Goal: Task Accomplishment & Management: Complete application form

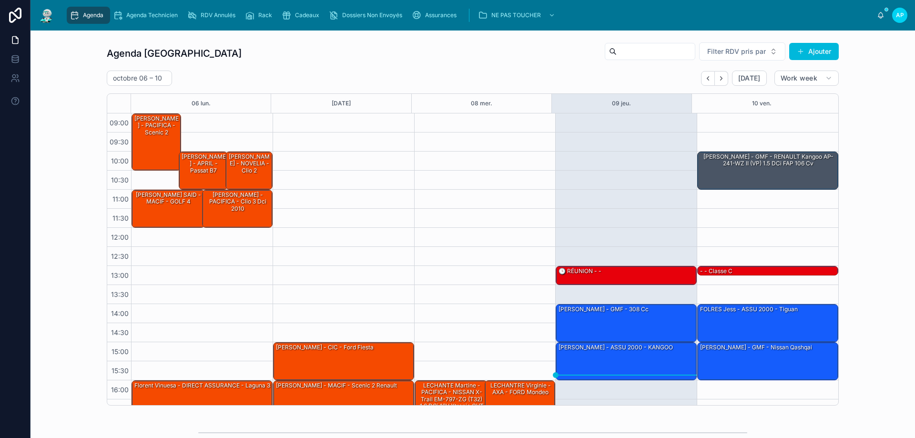
scroll to position [51, 0]
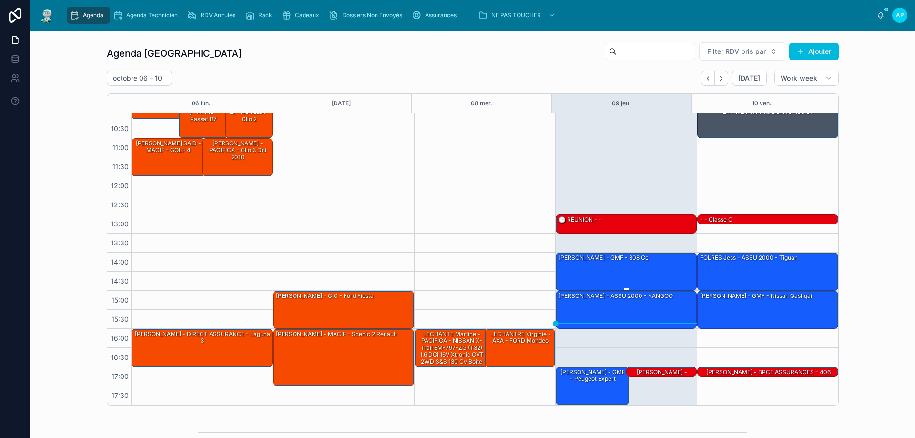
click at [615, 274] on div "[PERSON_NAME] - GMF - 308 cc" at bounding box center [627, 271] width 138 height 36
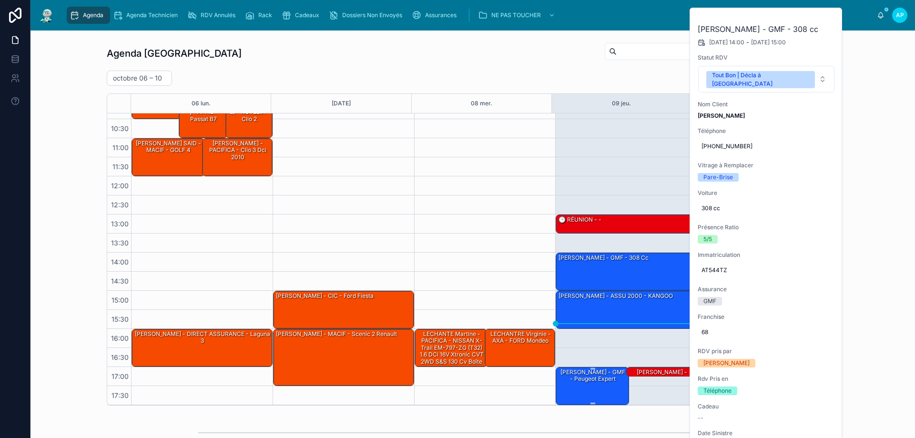
click at [582, 393] on div "[PERSON_NAME] - GMF - Peugeot expert" at bounding box center [593, 386] width 71 height 36
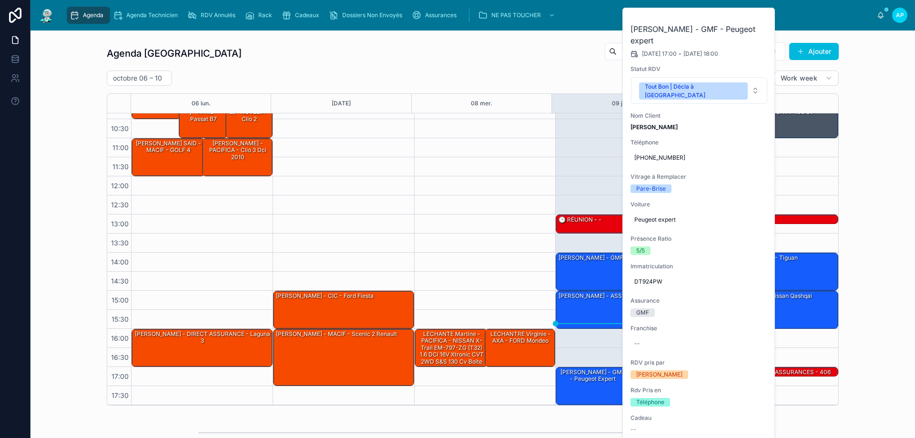
click at [596, 268] on div "[PERSON_NAME] - GMF - 308 cc" at bounding box center [627, 271] width 138 height 36
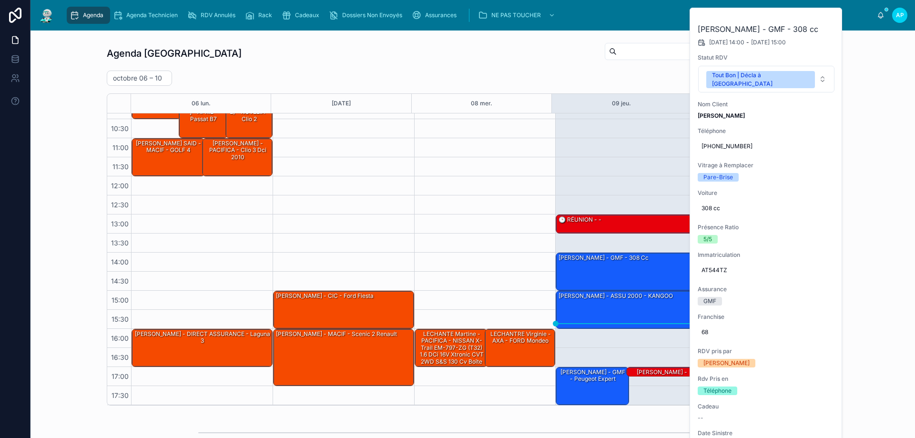
click at [0, 0] on icon at bounding box center [0, 0] width 0 height 0
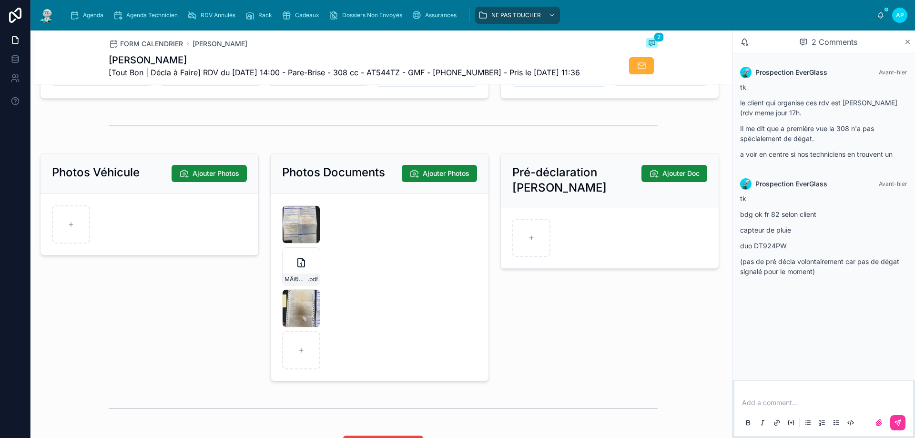
scroll to position [1335, 0]
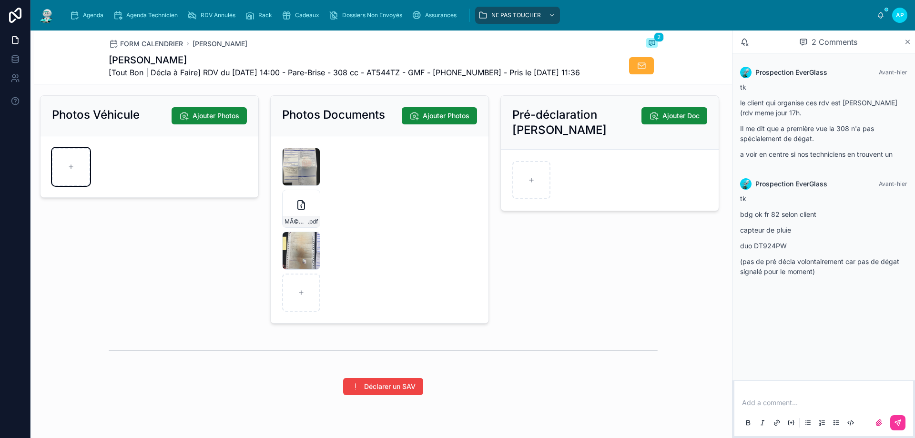
click at [78, 186] on div at bounding box center [71, 167] width 38 height 38
type input "**********"
click at [122, 186] on div at bounding box center [113, 167] width 38 height 38
type input "**********"
click at [151, 186] on div at bounding box center [155, 167] width 38 height 38
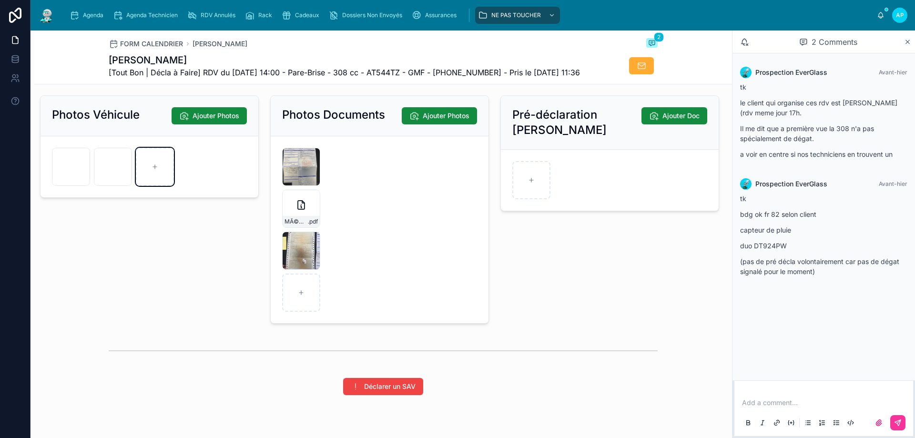
type input "**********"
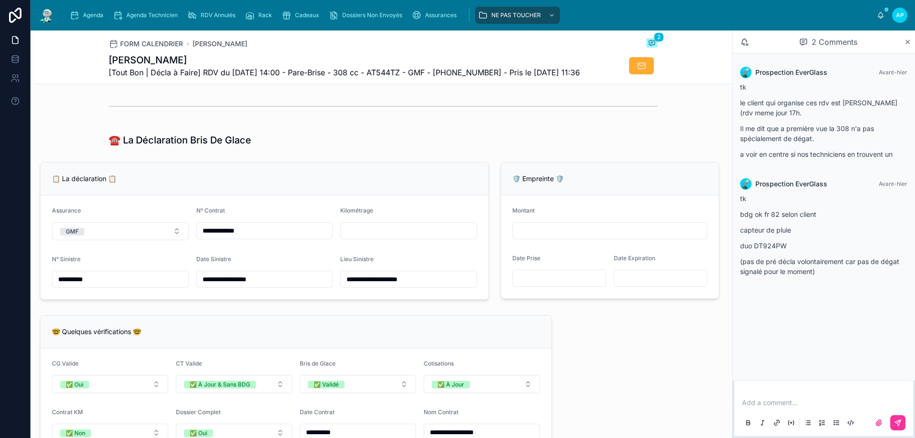
scroll to position [524, 0]
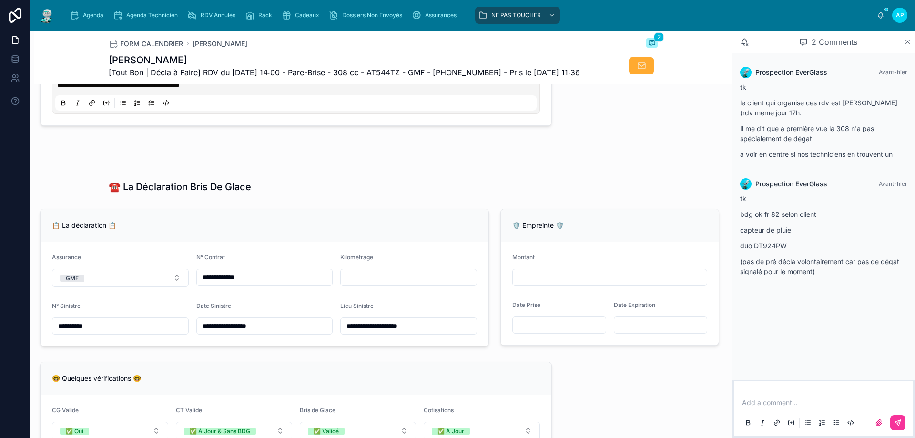
drag, startPoint x: 378, startPoint y: 292, endPoint x: 371, endPoint y: 291, distance: 6.7
click at [378, 284] on input "text" at bounding box center [409, 277] width 136 height 13
type input "******"
click at [448, 194] on div "☎️ La Déclaration Bris De Glace" at bounding box center [383, 186] width 549 height 13
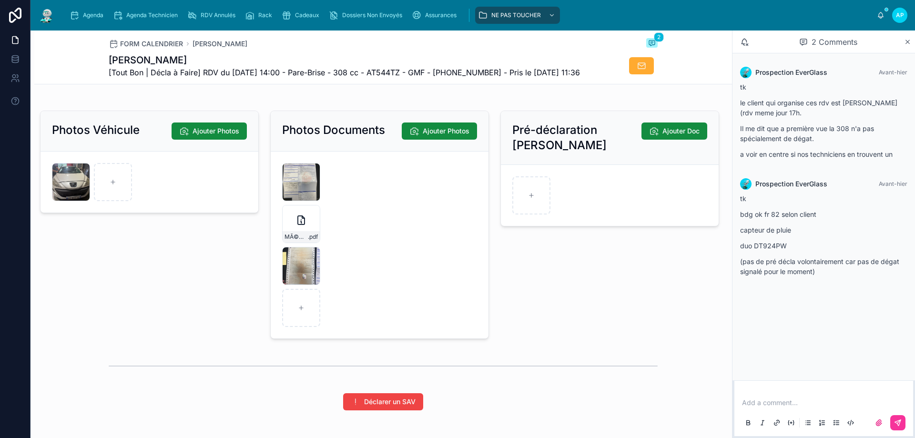
scroll to position [1335, 0]
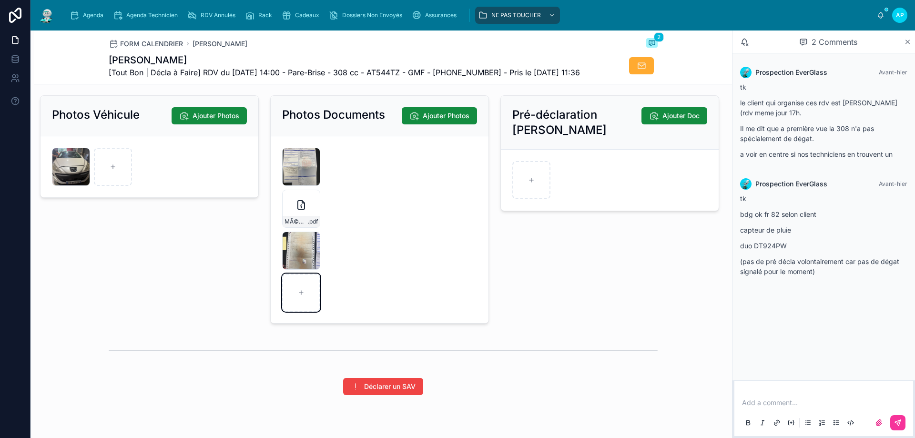
click at [315, 312] on div at bounding box center [301, 293] width 38 height 38
type input "**********"
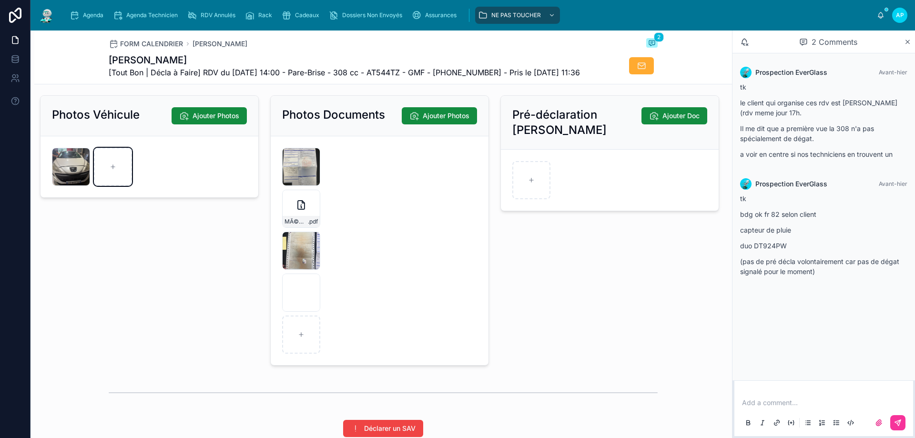
click at [109, 174] on div at bounding box center [113, 167] width 38 height 38
type input "**********"
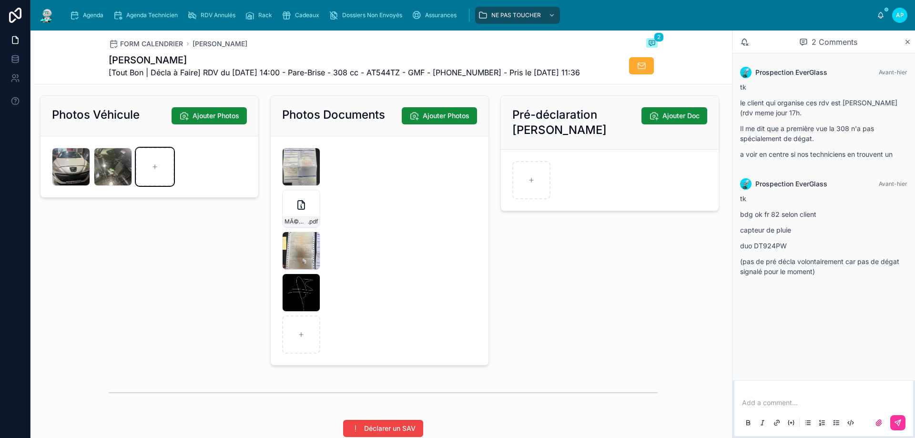
click at [166, 185] on div at bounding box center [155, 167] width 38 height 38
type input "**********"
click at [95, 13] on span "Agenda" at bounding box center [93, 15] width 21 height 8
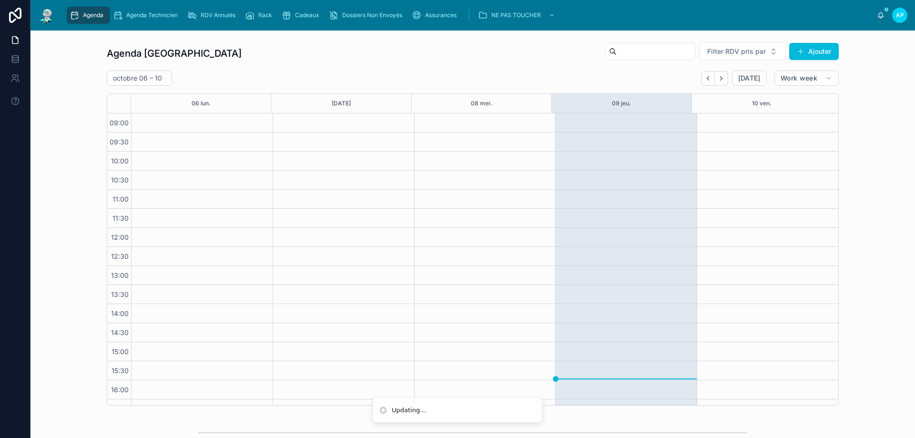
scroll to position [51, 0]
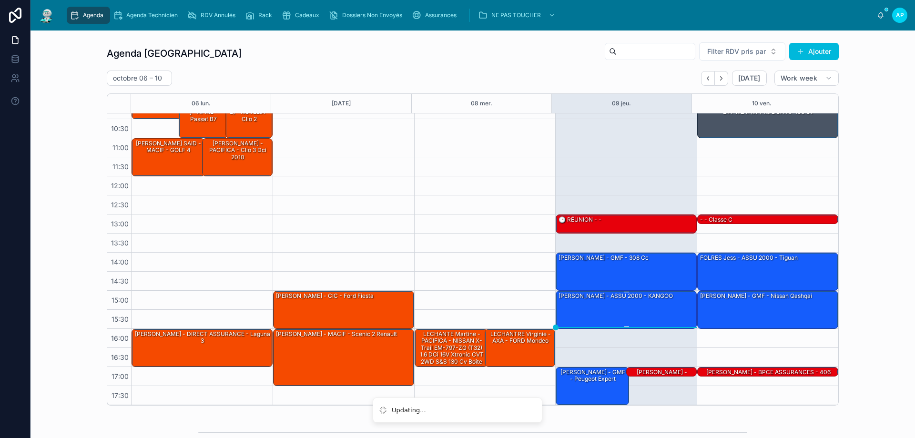
click at [612, 298] on div "[PERSON_NAME] - ASSU 2000 - KANGOO" at bounding box center [616, 296] width 116 height 9
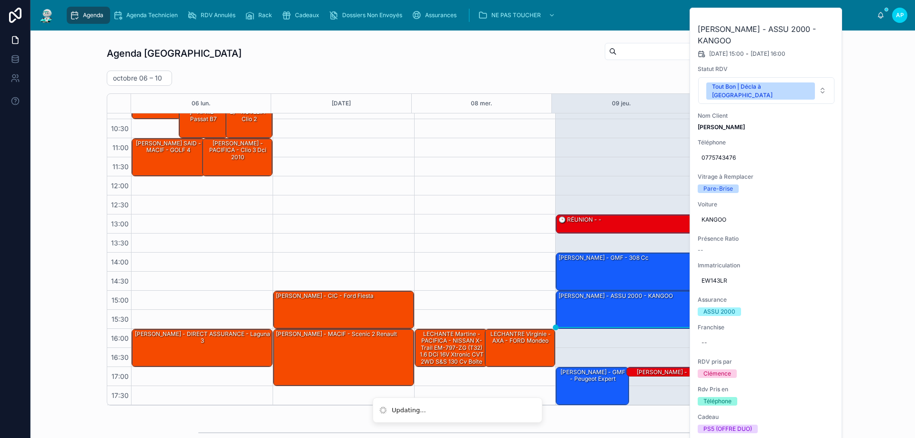
click at [461, 206] on div "16:00 – 17:00 [PERSON_NAME] - PACIFICA - NISSAN X-Trail EM-797-ZG (T32) 1.6 dCi…" at bounding box center [485, 233] width 142 height 343
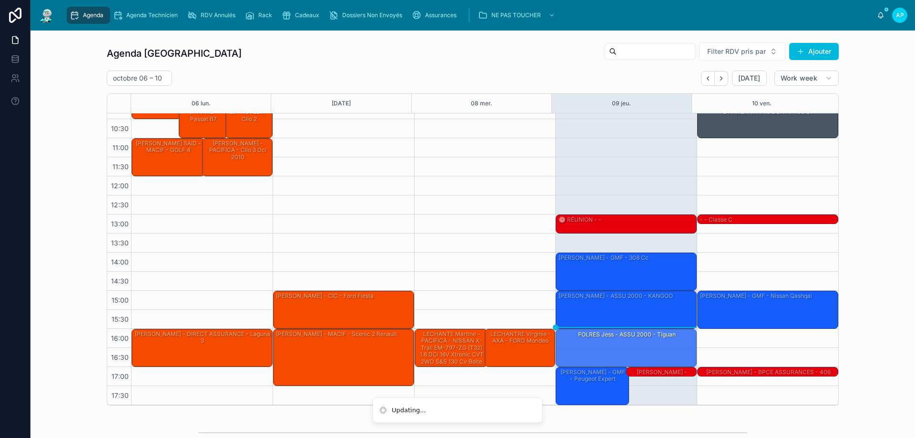
drag, startPoint x: 765, startPoint y: 275, endPoint x: 617, endPoint y: 353, distance: 167.4
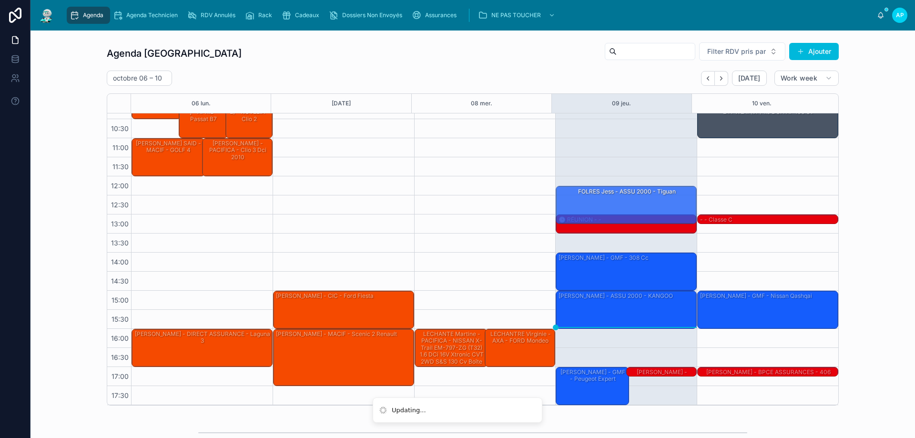
drag, startPoint x: 683, startPoint y: 222, endPoint x: 612, endPoint y: 171, distance: 87.4
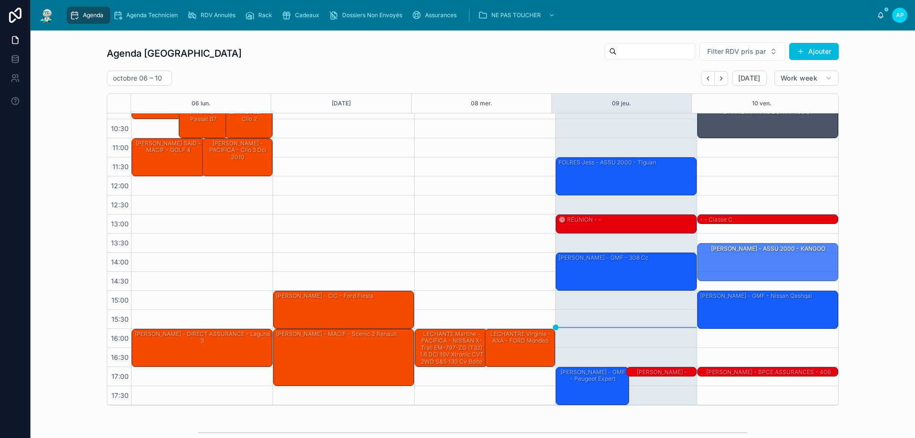
drag, startPoint x: 659, startPoint y: 303, endPoint x: 797, endPoint y: 262, distance: 143.6
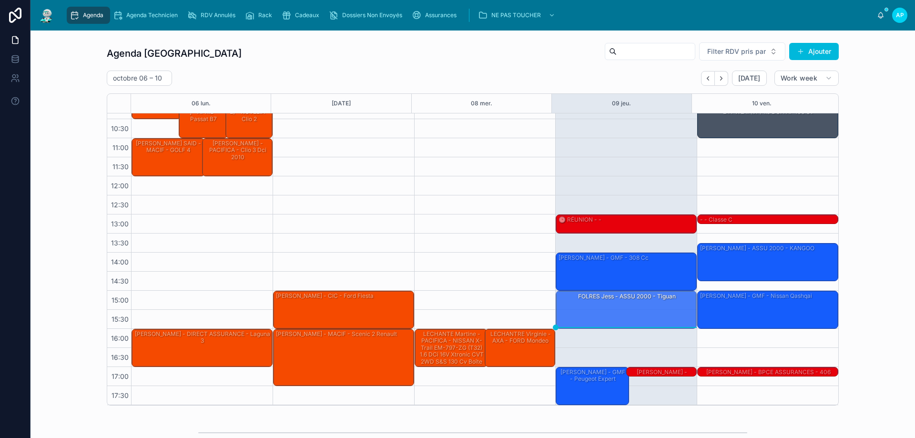
drag, startPoint x: 607, startPoint y: 206, endPoint x: 603, endPoint y: 309, distance: 102.6
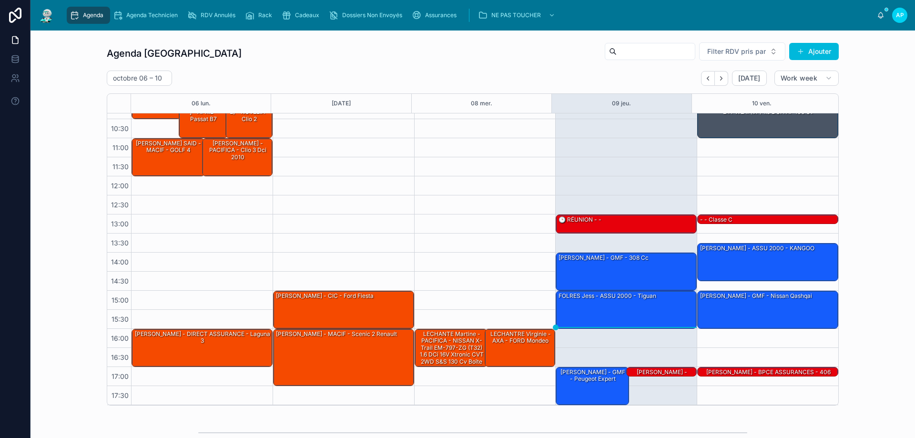
click at [481, 179] on div "16:00 – 17:00 [PERSON_NAME] - PACIFICA - NISSAN X-Trail EM-797-ZG (T32) 1.6 dCi…" at bounding box center [485, 233] width 142 height 343
click at [608, 282] on div "Maucourant [PERSON_NAME] - GMF - 308 cc" at bounding box center [627, 271] width 138 height 36
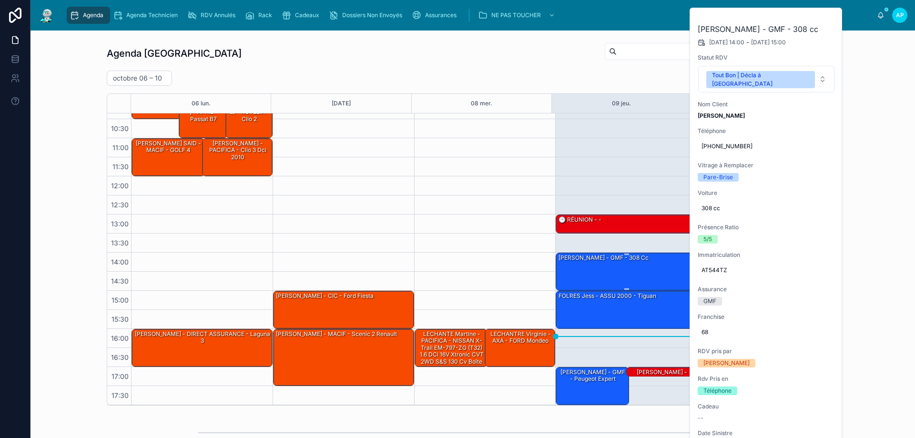
click at [609, 273] on div "Maucourant [PERSON_NAME] - GMF - 308 cc" at bounding box center [627, 271] width 138 height 36
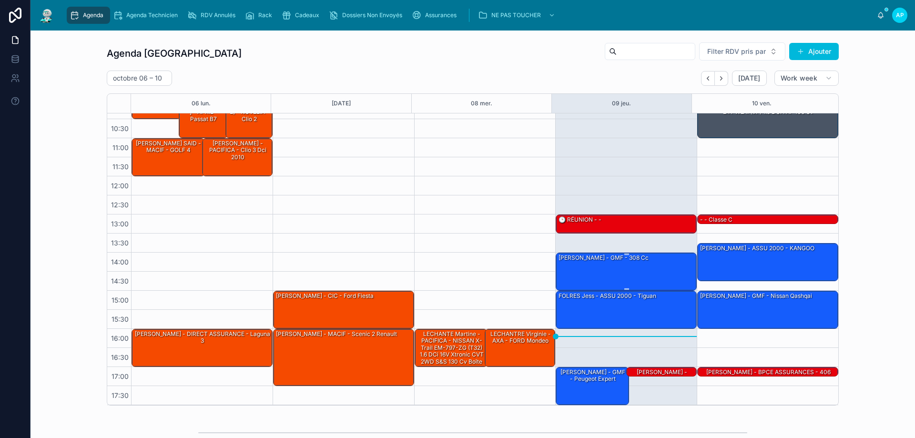
click at [637, 268] on div "Maucourant [PERSON_NAME] - GMF - 308 cc" at bounding box center [627, 271] width 138 height 36
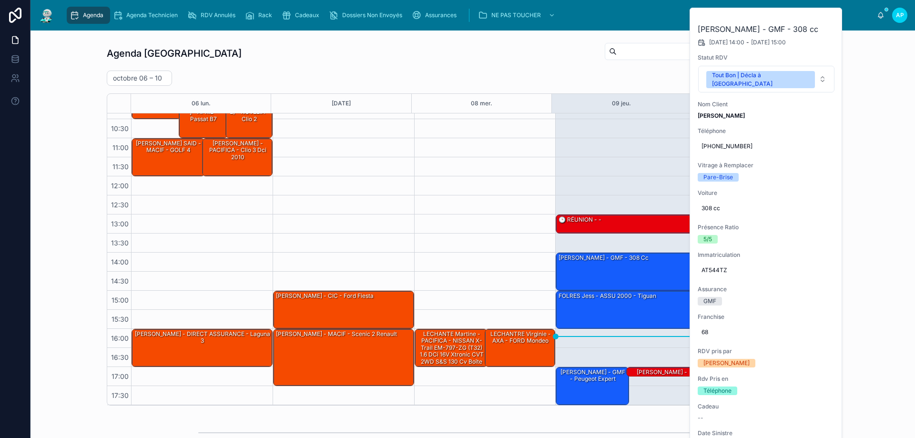
click at [0, 0] on icon at bounding box center [0, 0] width 0 height 0
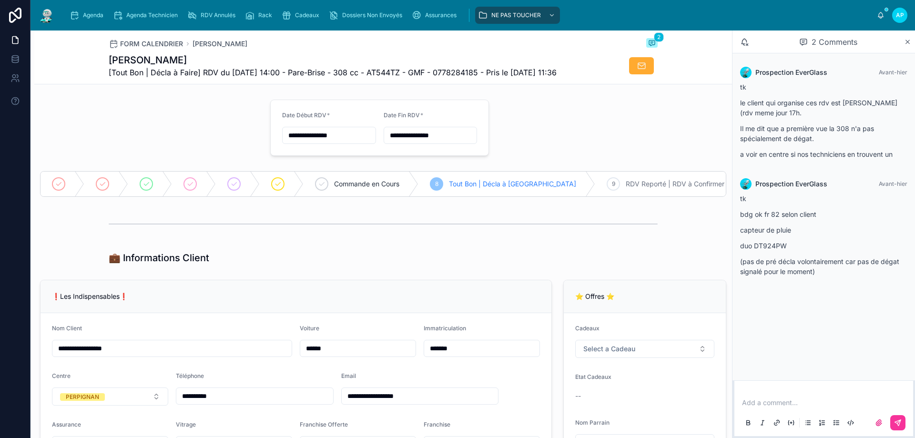
type input "**********"
click at [102, 9] on div "Agenda" at bounding box center [89, 15] width 38 height 15
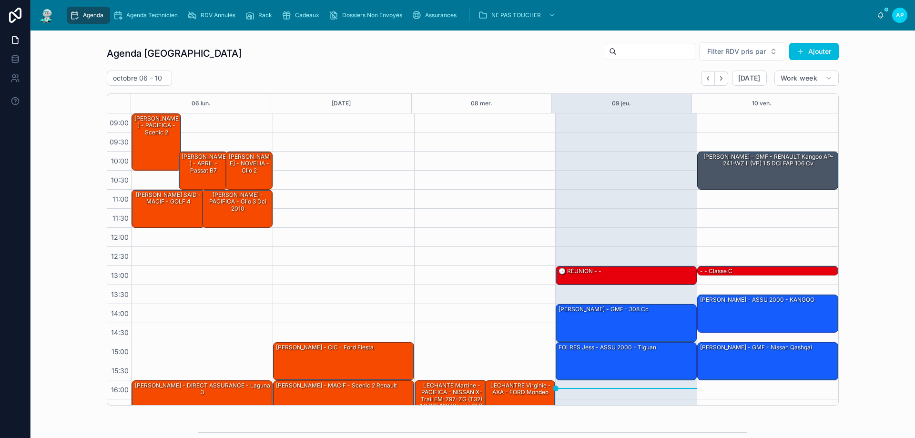
scroll to position [51, 0]
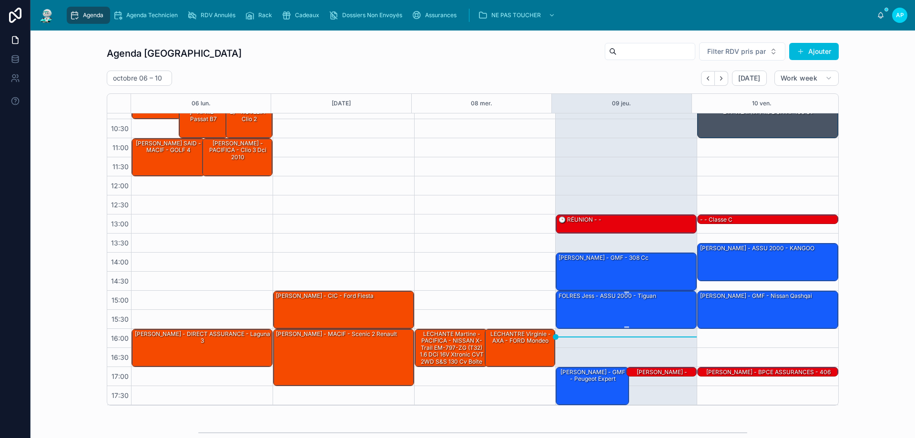
click at [617, 307] on div "FOLRES jess - ASSU 2000 - tiguan" at bounding box center [627, 309] width 138 height 36
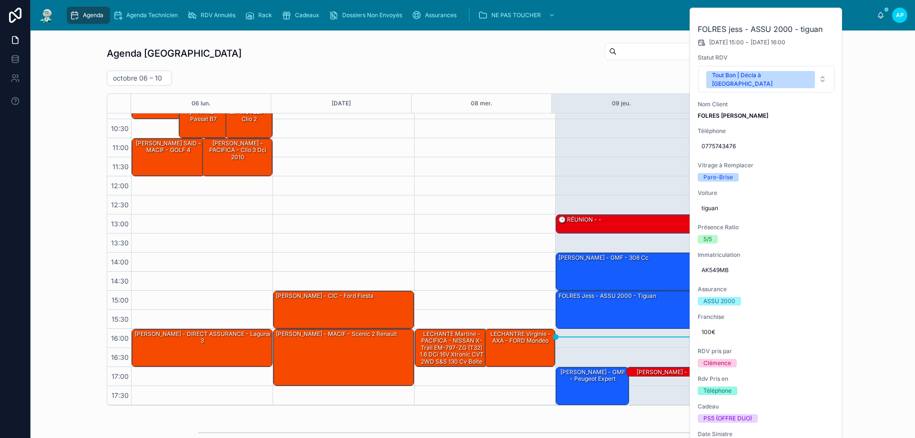
click at [0, 0] on icon at bounding box center [0, 0] width 0 height 0
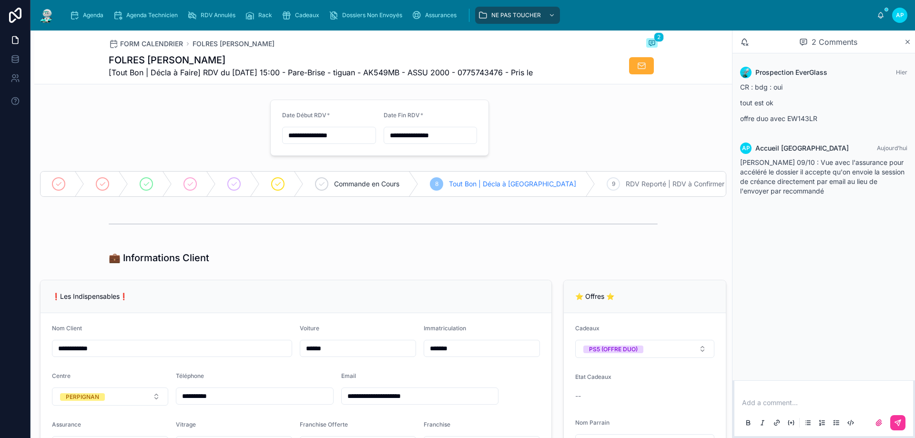
type input "**********"
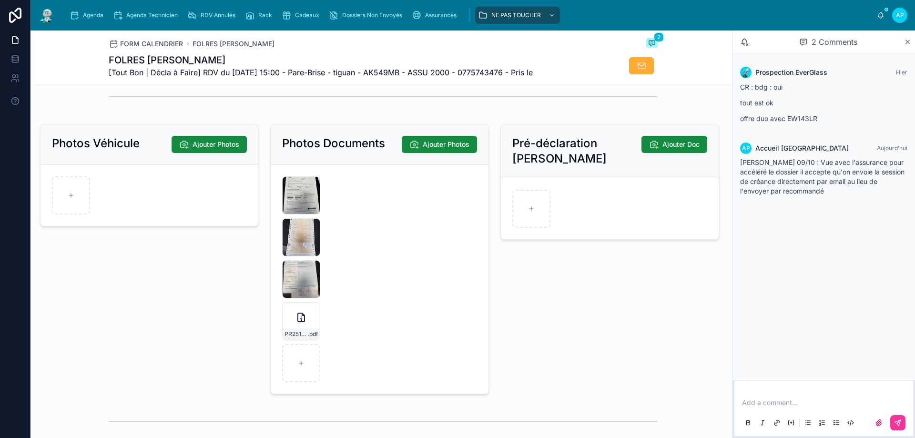
scroll to position [1383, 0]
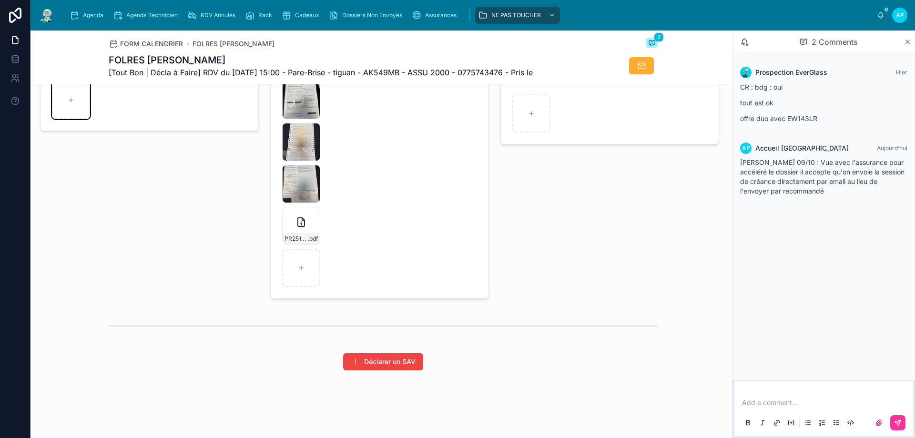
click at [81, 110] on div at bounding box center [71, 100] width 38 height 38
type input "**********"
click at [78, 112] on div "IMG_0051 .jpeg" at bounding box center [71, 100] width 38 height 38
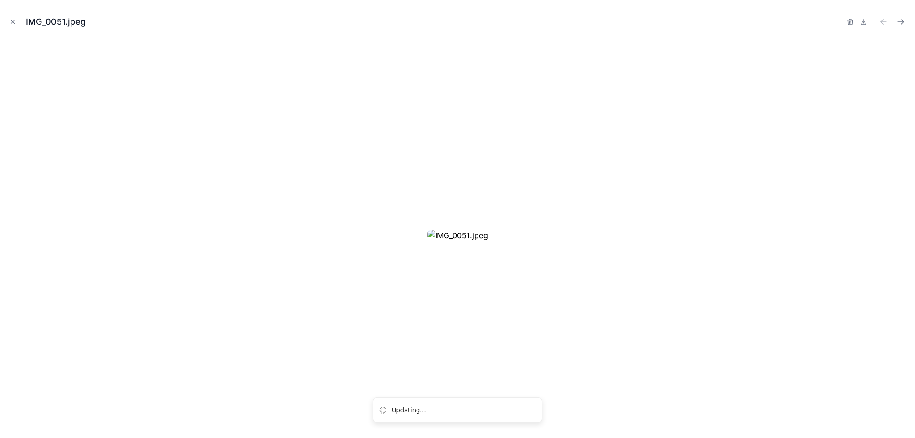
click at [15, 25] on icon "Close modal" at bounding box center [13, 22] width 7 height 7
click at [10, 20] on icon at bounding box center [15, 15] width 12 height 15
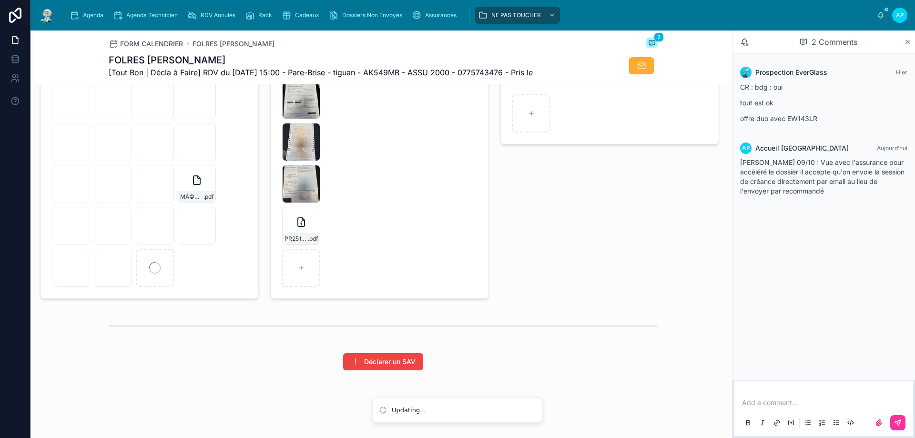
scroll to position [1335, 0]
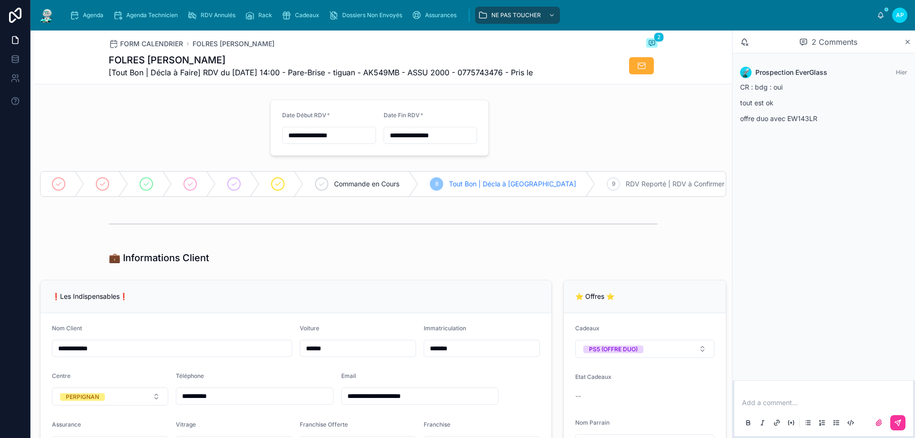
click at [95, 23] on link "Agenda" at bounding box center [88, 15] width 43 height 17
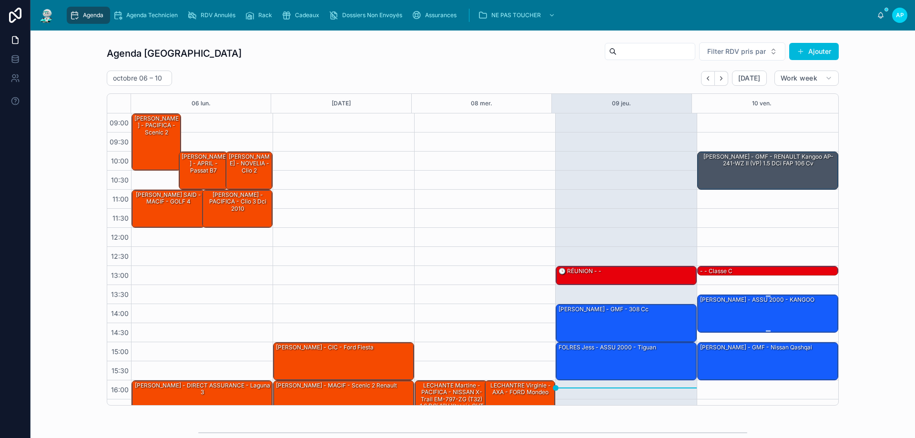
click at [729, 305] on div "[PERSON_NAME] - ASSU 2000 - KANGOO" at bounding box center [768, 313] width 138 height 36
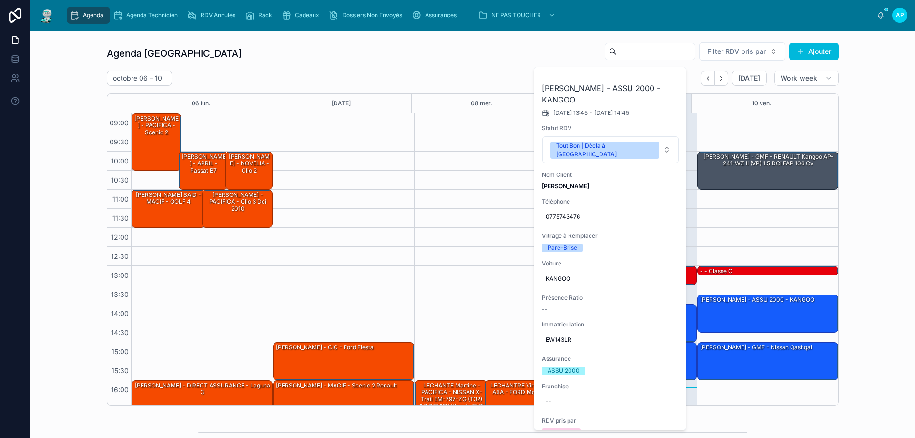
click at [852, 232] on div "Agenda Perpignan Filter RDV pris par Ajouter octobre 06 – 10 Today Work week 06…" at bounding box center [473, 223] width 870 height 371
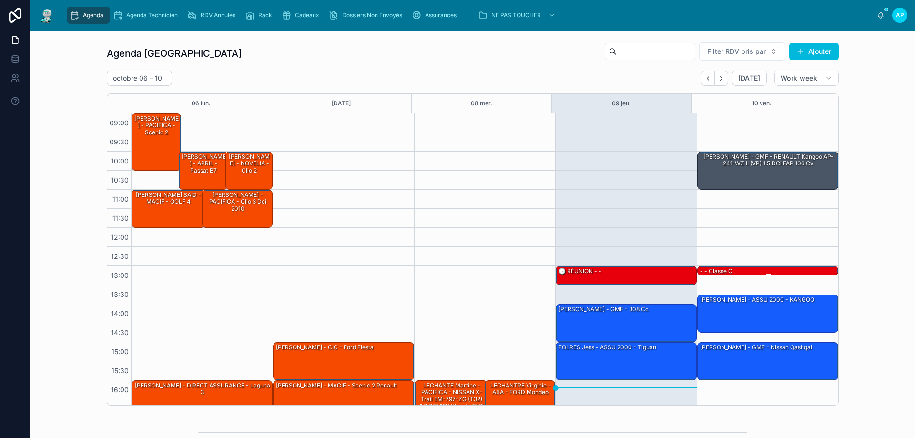
click at [712, 273] on div "- - classe c" at bounding box center [716, 271] width 34 height 9
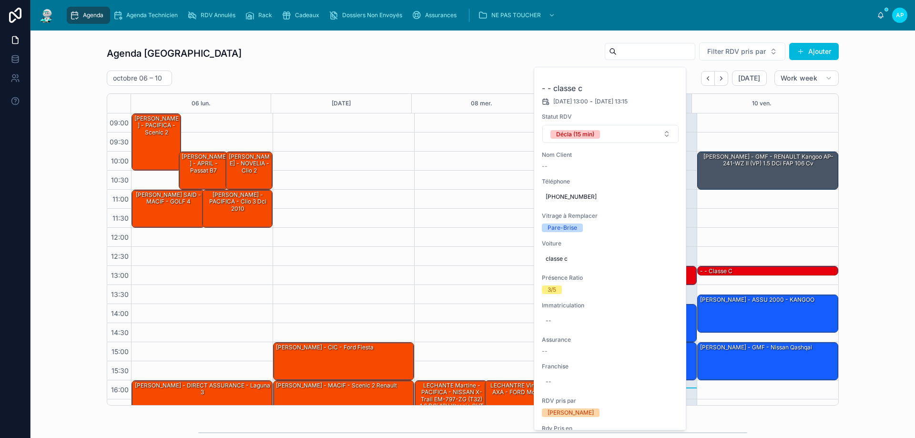
click at [884, 204] on div "Agenda Perpignan Filter RDV pris par Ajouter octobre 06 – 10 Today Work week 06…" at bounding box center [473, 223] width 870 height 371
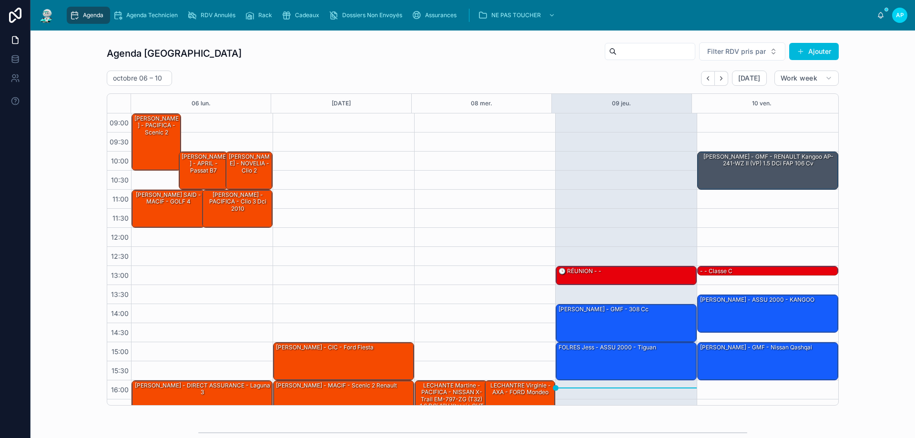
click at [639, 326] on div "[PERSON_NAME] - GMF - 308 cc" at bounding box center [627, 323] width 138 height 36
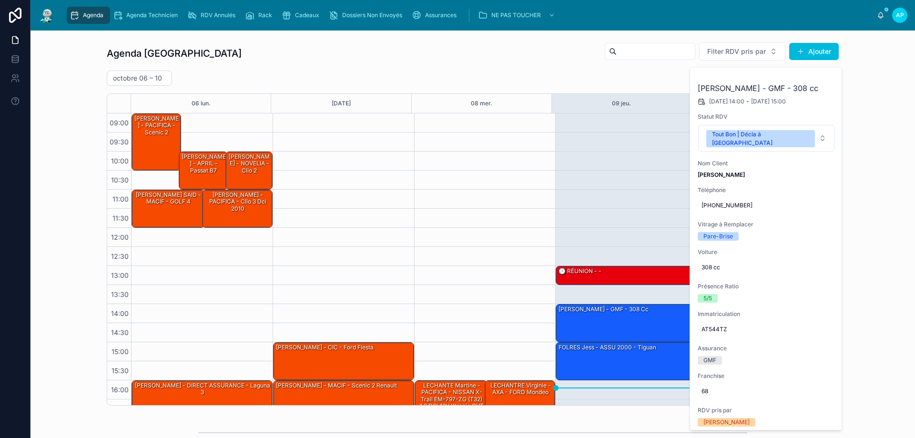
click at [0, 0] on button at bounding box center [0, 0] width 0 height 0
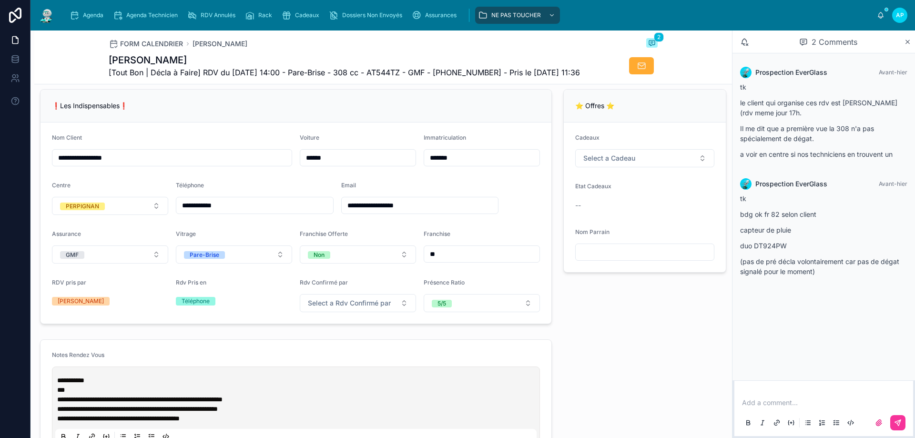
scroll to position [286, 0]
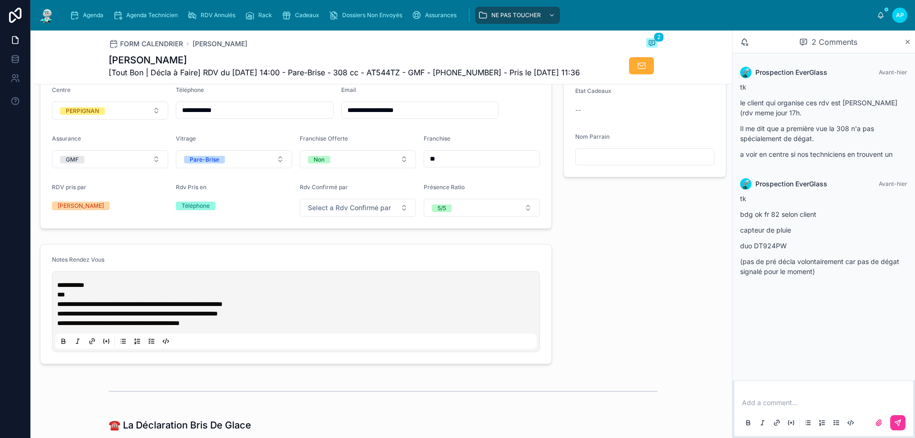
click at [271, 117] on input "**********" at bounding box center [254, 109] width 157 height 13
type input "*"
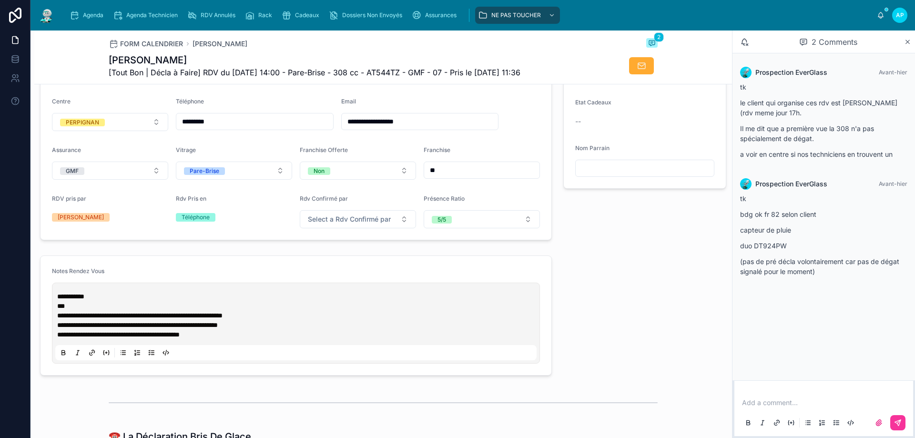
type input "**********"
click at [99, 14] on span "Agenda" at bounding box center [93, 15] width 21 height 8
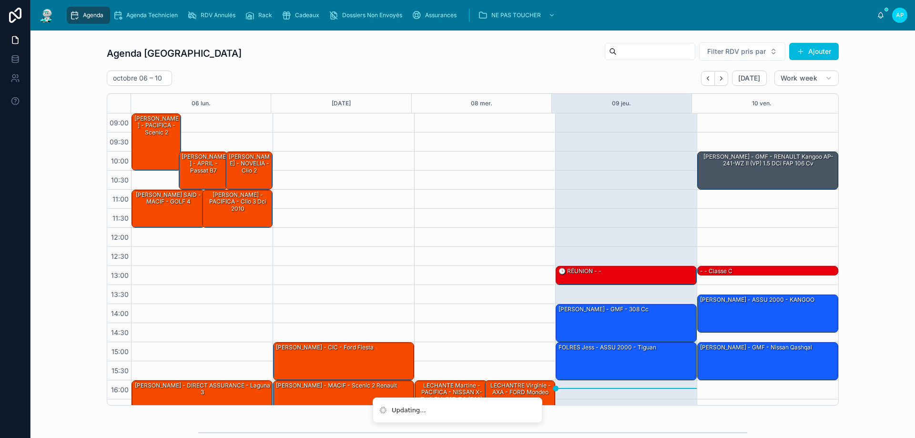
scroll to position [51, 0]
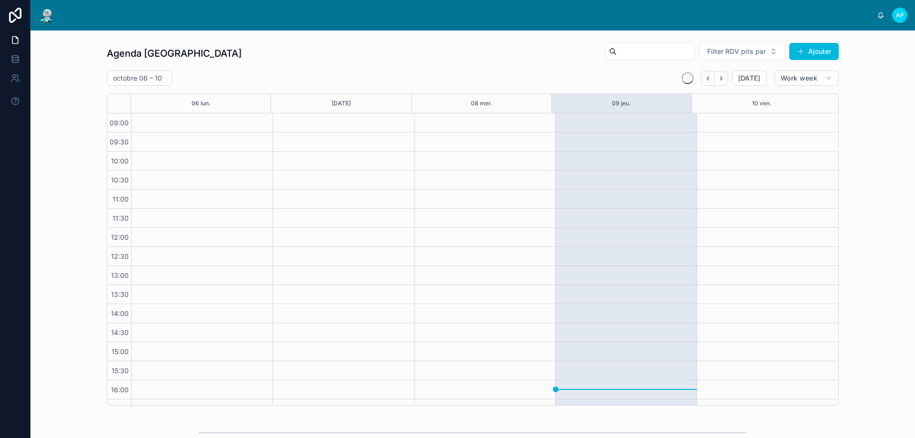
scroll to position [51, 0]
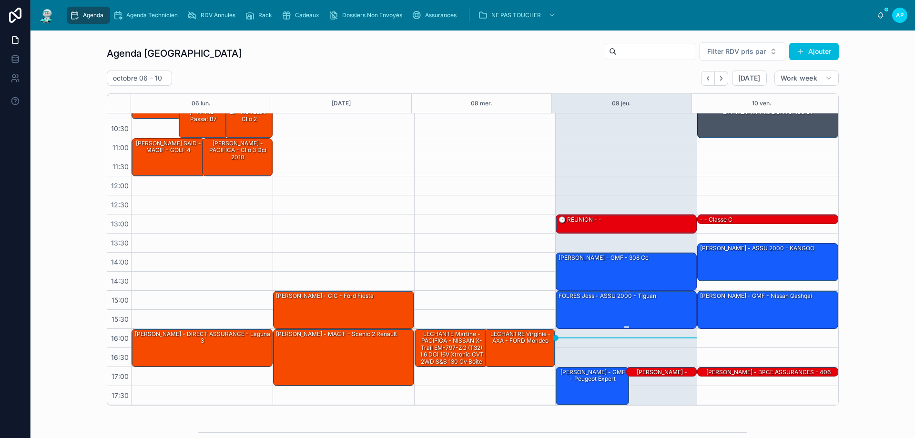
click at [639, 313] on div "FOLRES jess - ASSU 2000 - tiguan" at bounding box center [627, 309] width 138 height 36
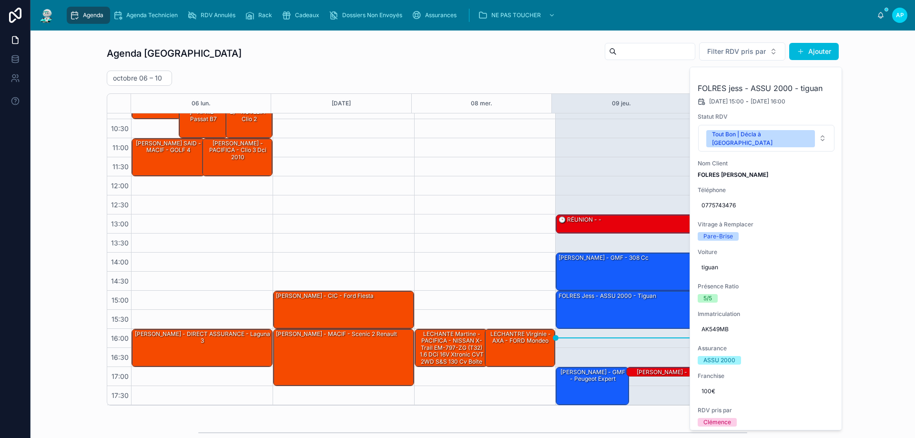
click at [0, 0] on button at bounding box center [0, 0] width 0 height 0
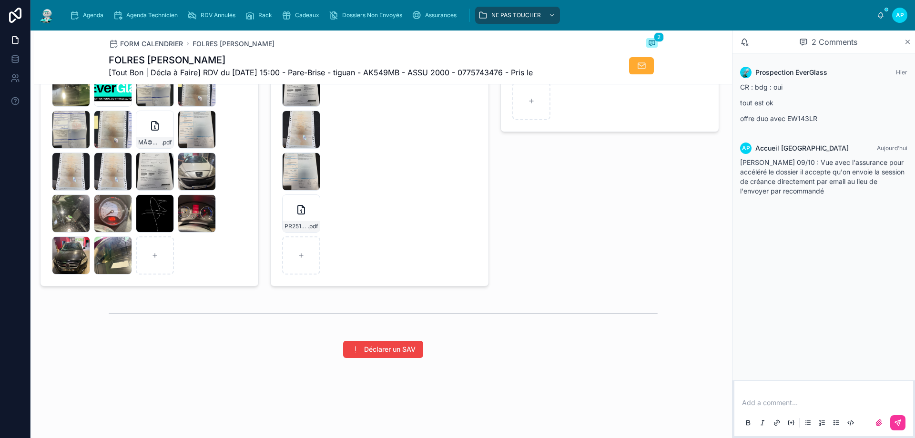
scroll to position [1316, 0]
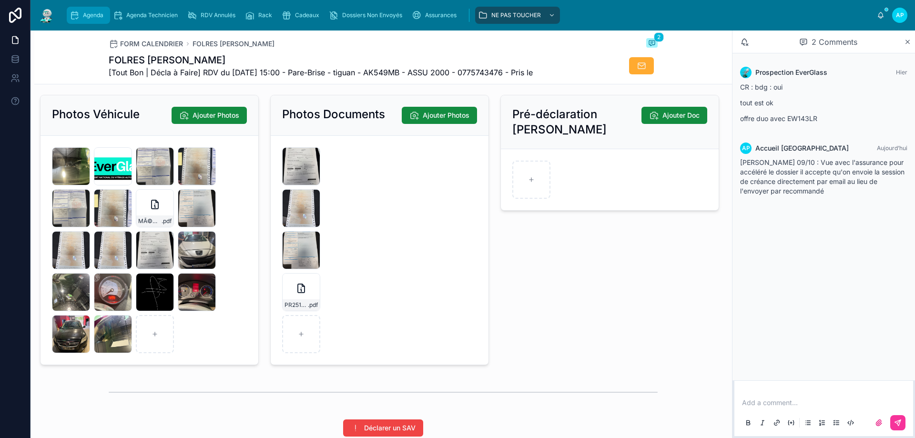
click at [0, 0] on div "LOGO-NOIR .png" at bounding box center [0, 0] width 0 height 0
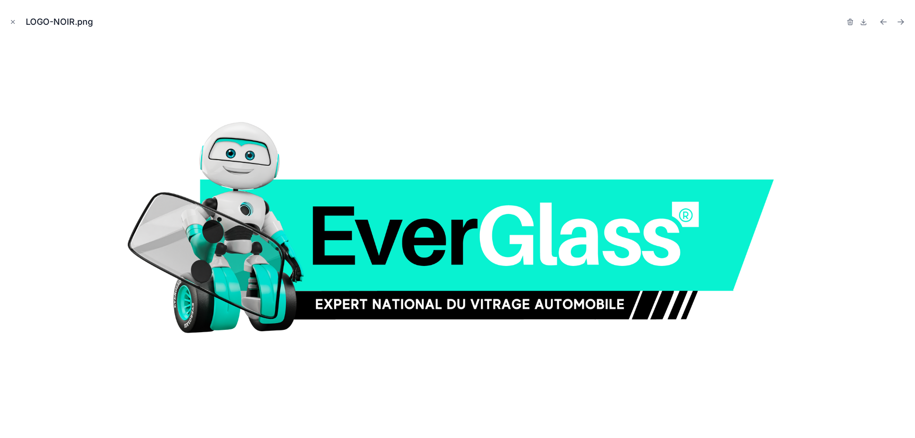
scroll to position [1126, 0]
click at [8, 18] on button "Close modal" at bounding box center [13, 22] width 10 height 10
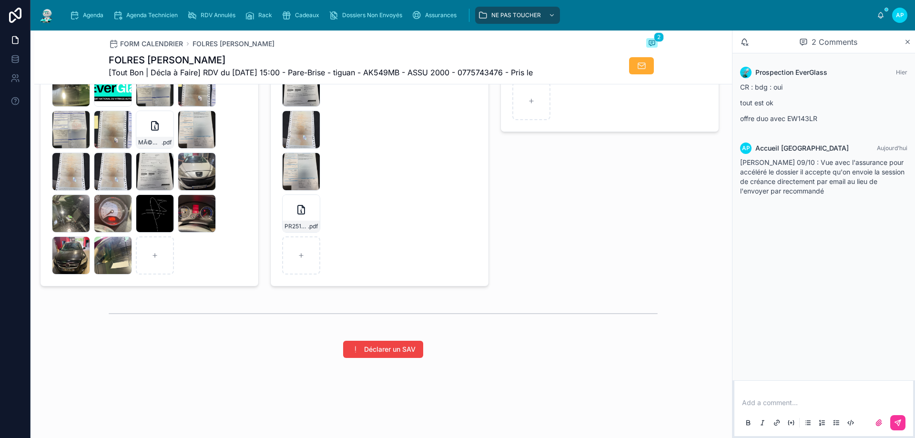
scroll to position [1126, 0]
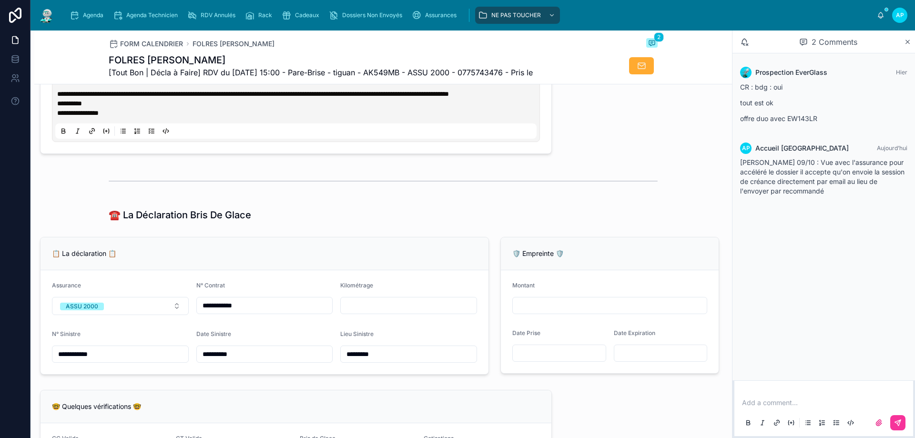
scroll to position [524, 0]
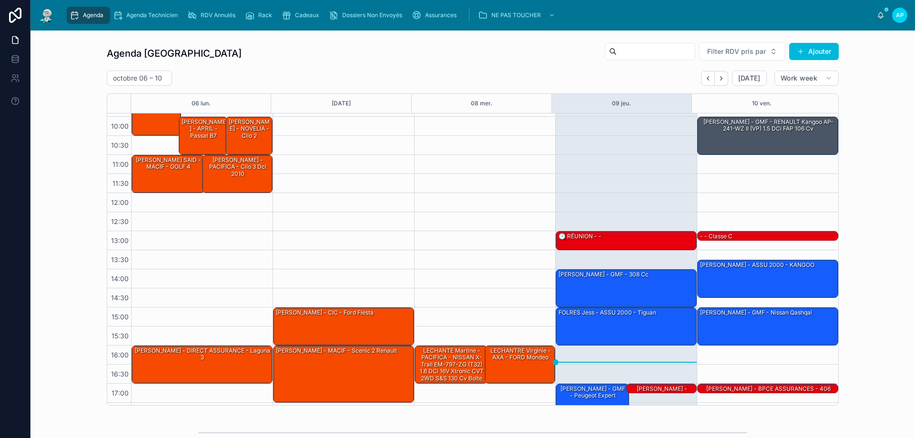
scroll to position [51, 0]
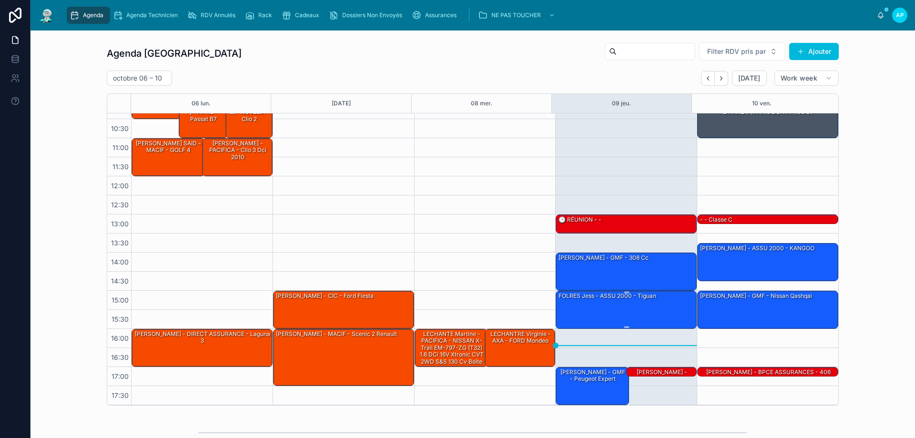
click at [603, 304] on div "FOLRES jess - ASSU 2000 - tiguan" at bounding box center [627, 309] width 138 height 36
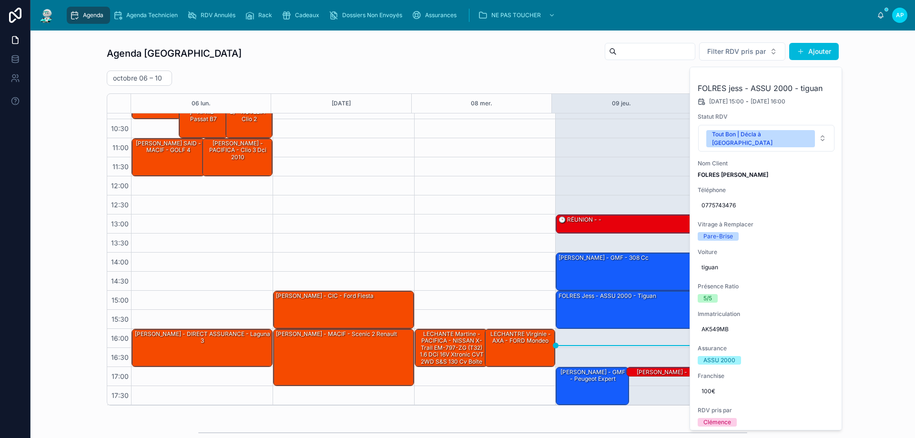
click at [0, 0] on icon at bounding box center [0, 0] width 0 height 0
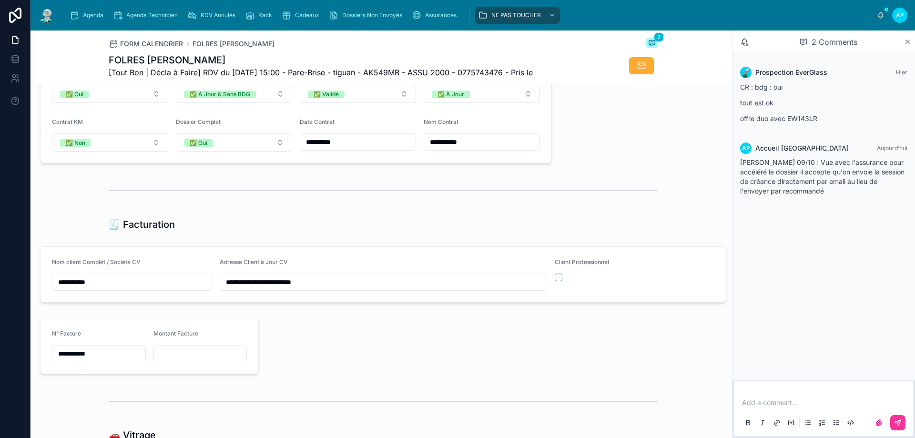
scroll to position [1412, 0]
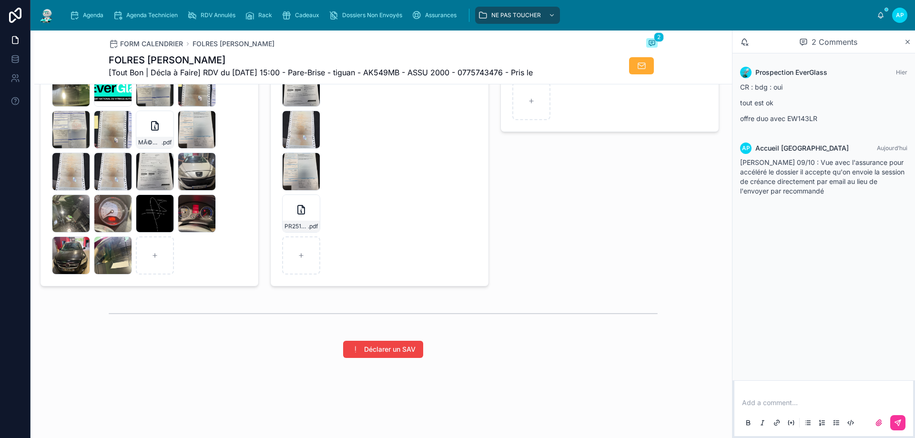
click at [150, 233] on div "IMG_3129 .PNG" at bounding box center [155, 214] width 38 height 38
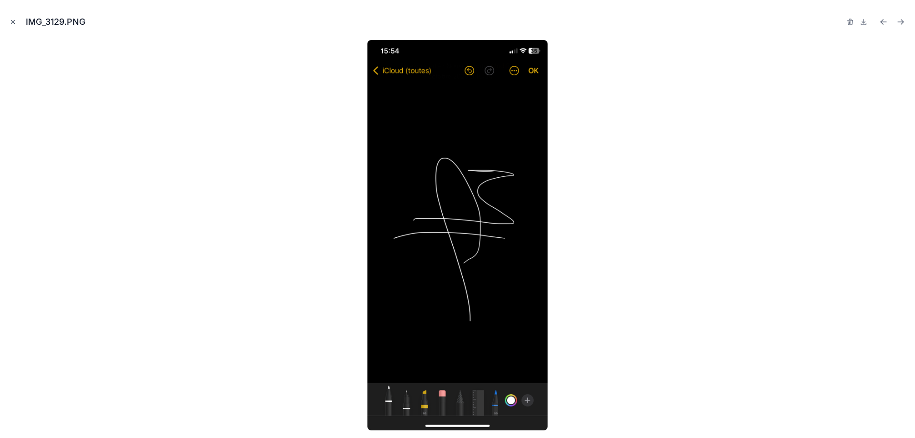
click at [11, 21] on icon "Close modal" at bounding box center [13, 22] width 7 height 7
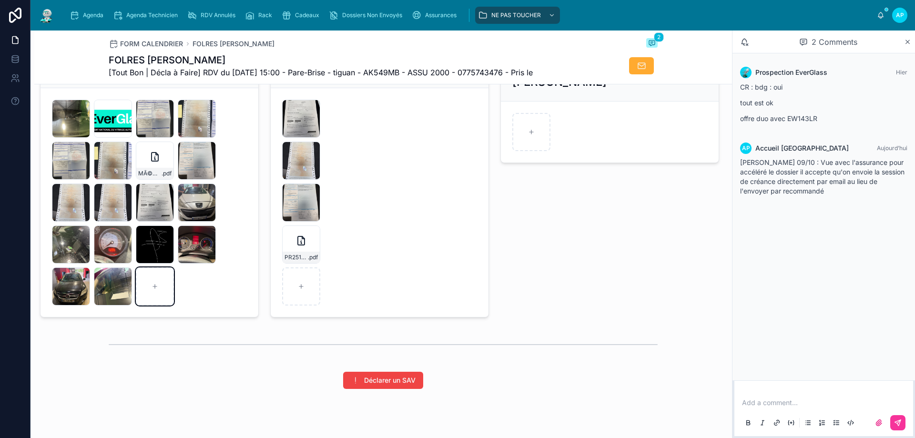
click at [168, 303] on div at bounding box center [155, 286] width 38 height 38
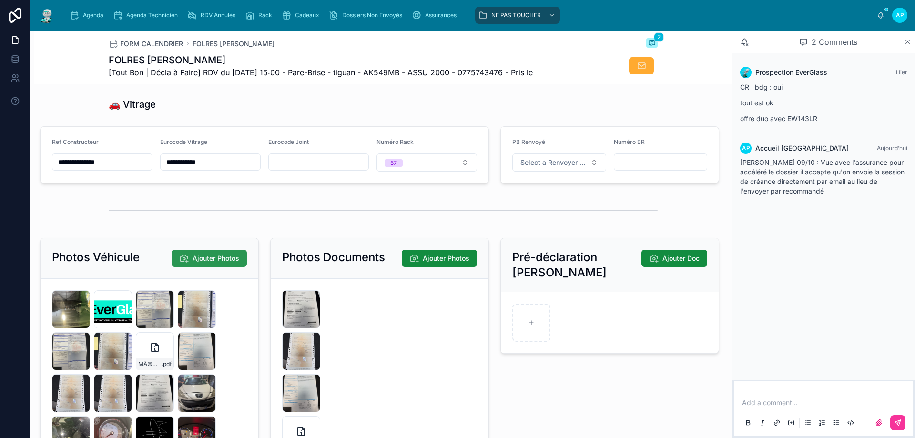
click at [212, 263] on span "Ajouter Photos" at bounding box center [216, 259] width 47 height 10
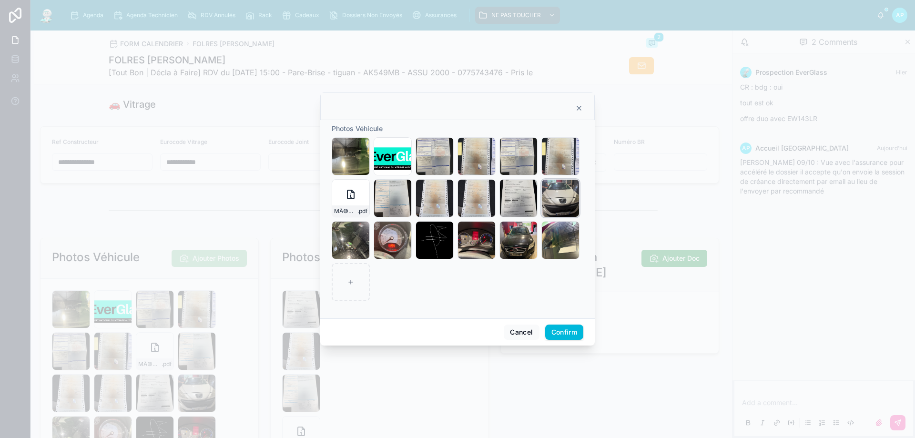
click at [0, 0] on icon "button" at bounding box center [0, 0] width 0 height 0
click at [582, 171] on icon "button" at bounding box center [582, 170] width 8 height 8
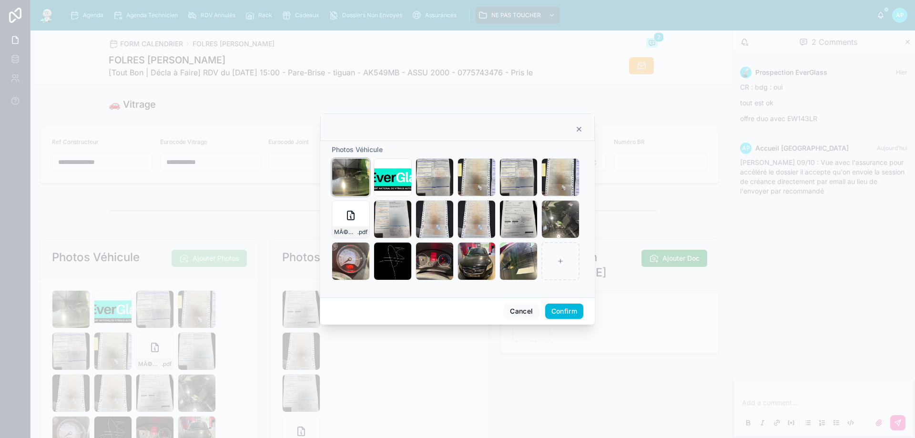
click at [0, 0] on icon "button" at bounding box center [0, 0] width 0 height 0
click at [372, 150] on icon "button" at bounding box center [372, 150] width 0 height 2
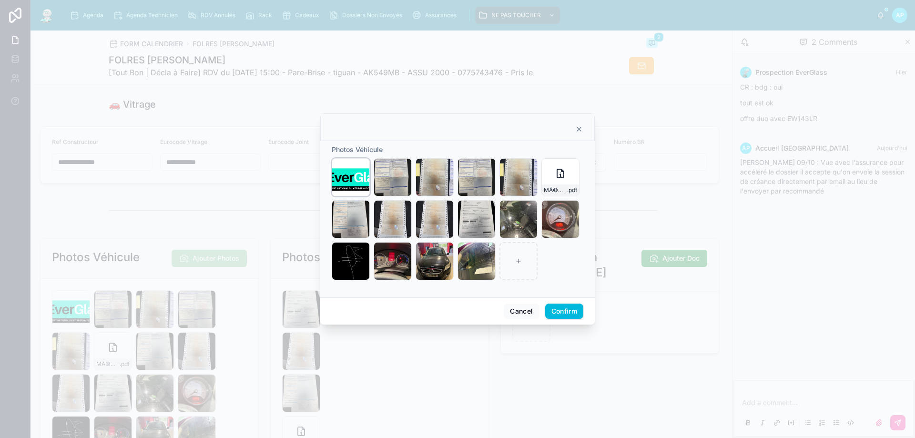
click at [0, 0] on icon "button" at bounding box center [0, 0] width 0 height 0
click at [371, 150] on icon "button" at bounding box center [373, 149] width 8 height 8
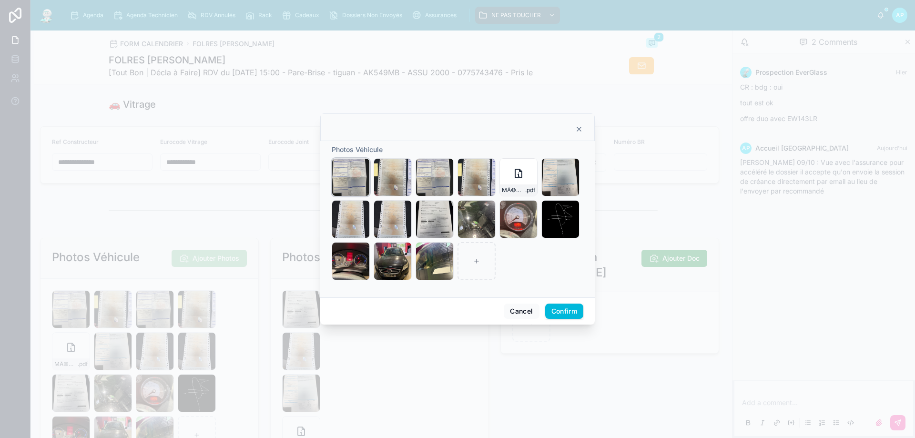
click at [0, 0] on icon "button" at bounding box center [0, 0] width 0 height 0
click at [370, 150] on icon "button" at bounding box center [373, 149] width 8 height 8
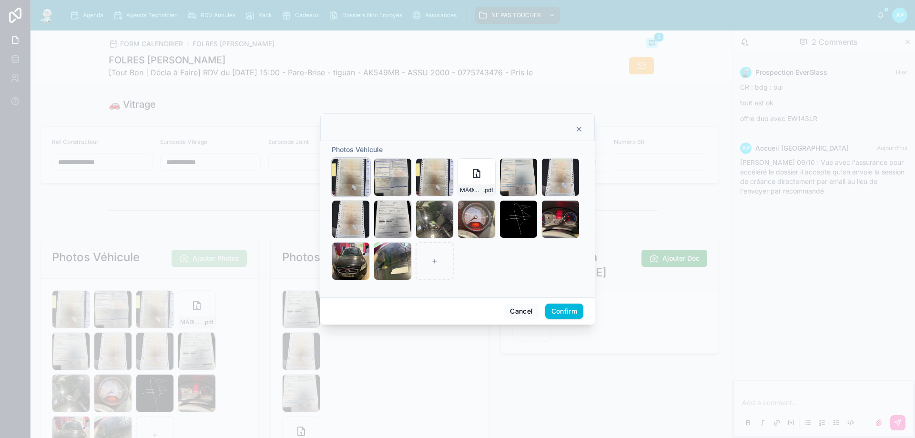
click at [0, 0] on div at bounding box center [0, 0] width 0 height 0
click at [0, 0] on icon "button" at bounding box center [0, 0] width 0 height 0
click at [373, 152] on icon "button" at bounding box center [372, 150] width 4 height 4
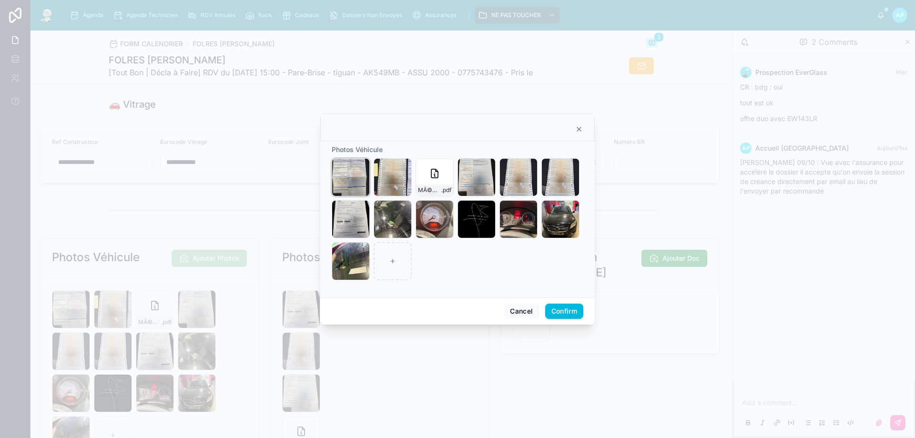
click at [0, 0] on icon "button" at bounding box center [0, 0] width 0 height 0
click at [370, 151] on icon "button" at bounding box center [372, 150] width 4 height 4
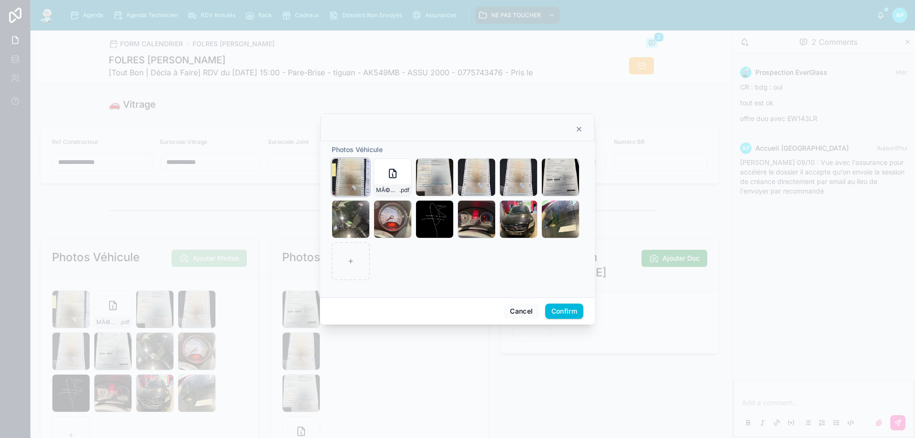
click at [0, 0] on icon "button" at bounding box center [0, 0] width 0 height 0
click at [371, 147] on icon "button" at bounding box center [372, 146] width 2 height 1
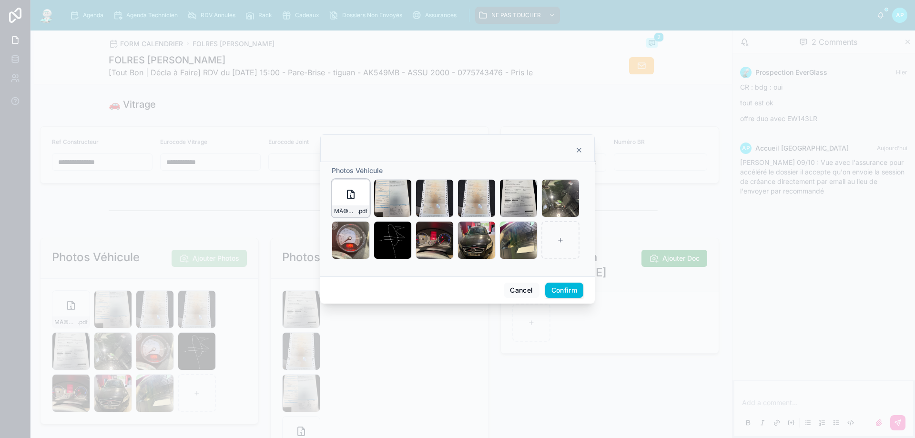
click at [0, 0] on icon "button" at bounding box center [0, 0] width 0 height 0
click at [372, 172] on icon "button" at bounding box center [373, 170] width 8 height 8
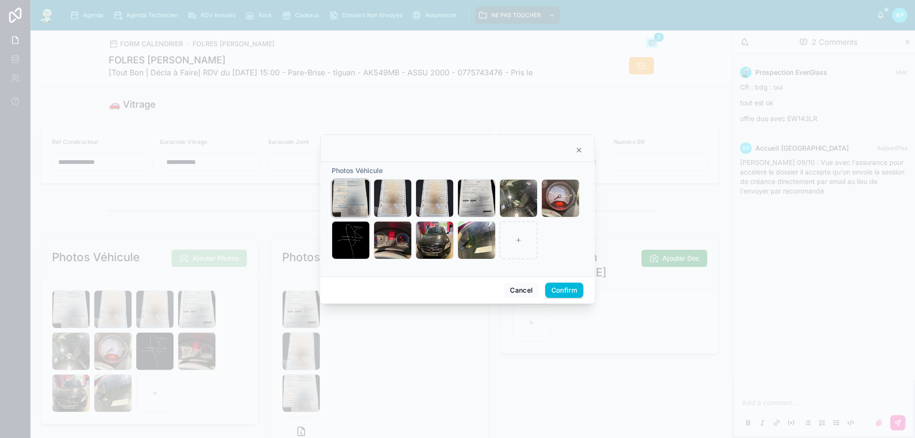
click at [0, 0] on icon "button" at bounding box center [0, 0] width 0 height 0
click at [370, 169] on icon "button" at bounding box center [372, 171] width 4 height 4
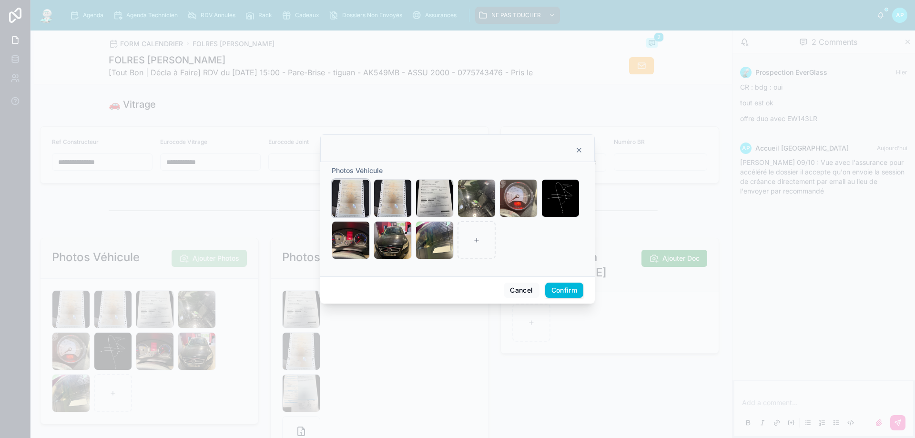
click at [0, 0] on icon "button" at bounding box center [0, 0] width 0 height 0
click at [372, 170] on icon "button" at bounding box center [372, 171] width 0 height 2
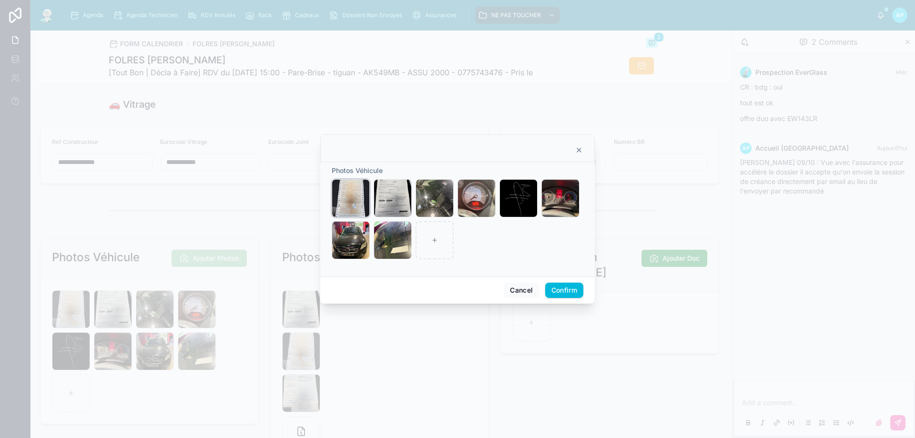
click at [0, 0] on icon "button" at bounding box center [0, 0] width 0 height 0
click at [370, 169] on icon "button" at bounding box center [372, 171] width 4 height 4
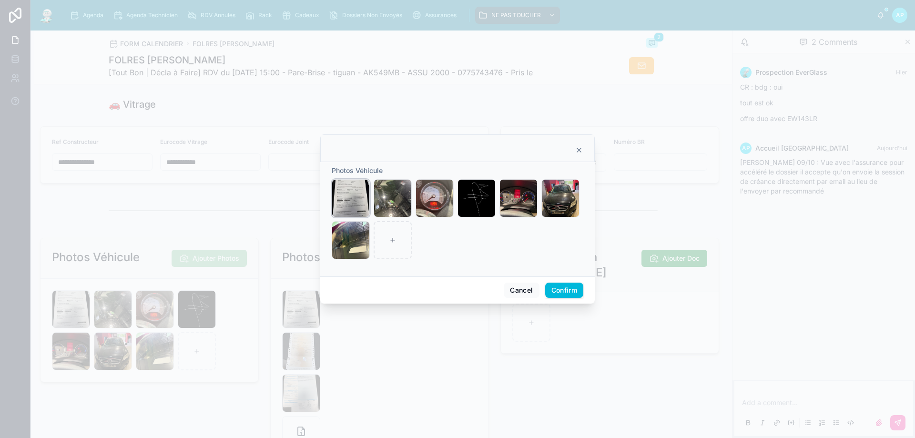
click at [0, 0] on icon "button" at bounding box center [0, 0] width 0 height 0
click at [372, 171] on icon "button" at bounding box center [373, 170] width 8 height 8
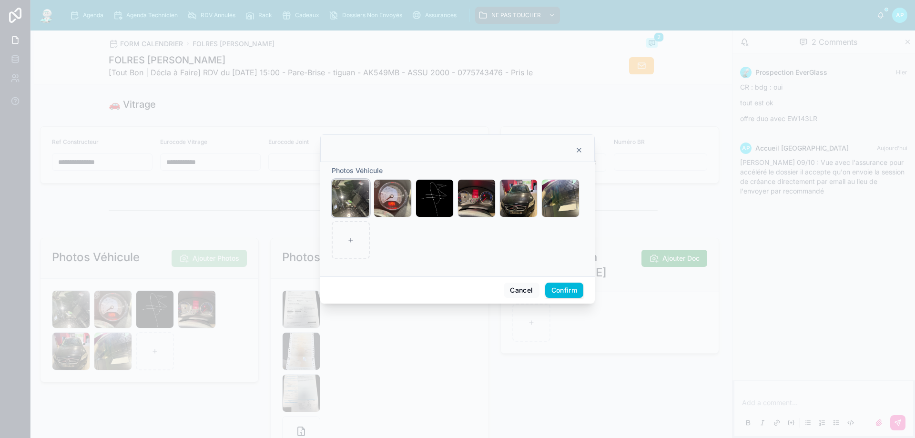
click at [0, 0] on icon "button" at bounding box center [0, 0] width 0 height 0
click at [370, 170] on icon "button" at bounding box center [373, 170] width 8 height 8
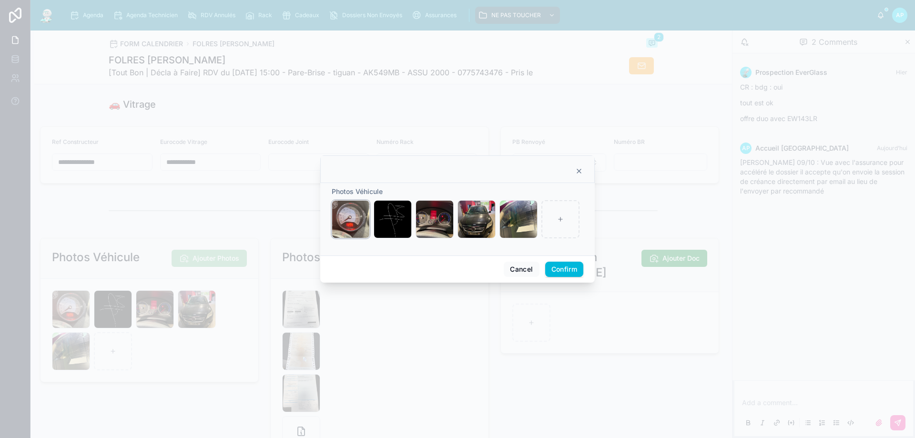
click at [0, 0] on icon "button" at bounding box center [0, 0] width 0 height 0
click at [370, 193] on icon "button" at bounding box center [373, 191] width 8 height 8
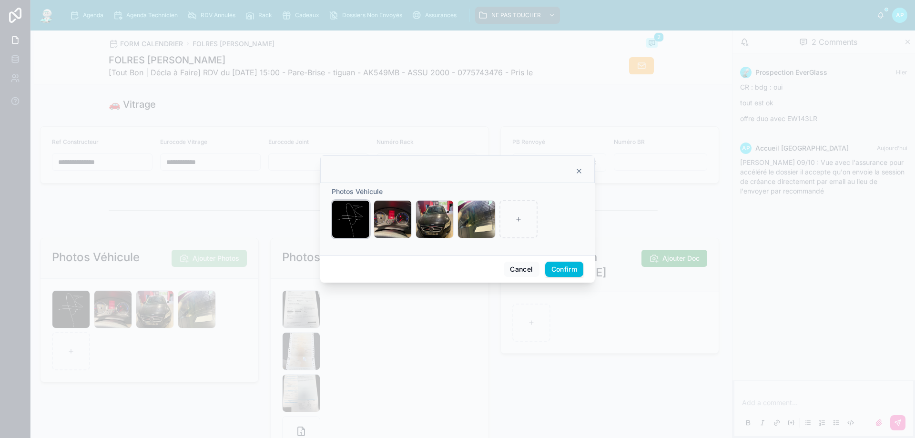
click at [0, 0] on icon "button" at bounding box center [0, 0] width 0 height 0
click at [371, 194] on icon "button" at bounding box center [373, 191] width 8 height 8
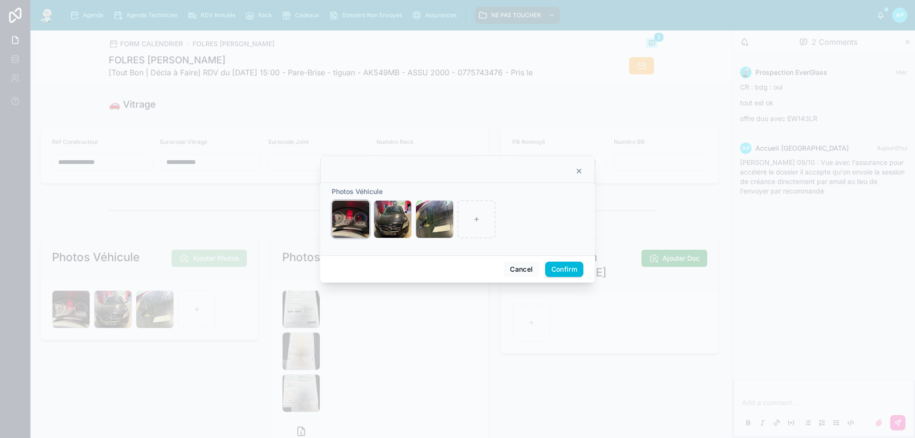
click at [0, 0] on icon "button" at bounding box center [0, 0] width 0 height 0
click at [372, 194] on icon "button" at bounding box center [373, 191] width 8 height 8
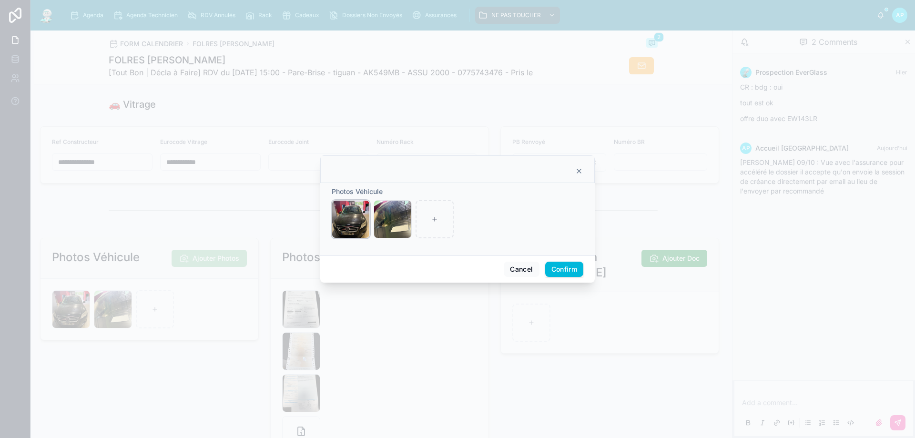
click at [0, 0] on icon at bounding box center [0, 0] width 0 height 0
click at [0, 0] on icon "button" at bounding box center [0, 0] width 0 height 0
click at [373, 191] on icon "button" at bounding box center [373, 192] width 0 height 2
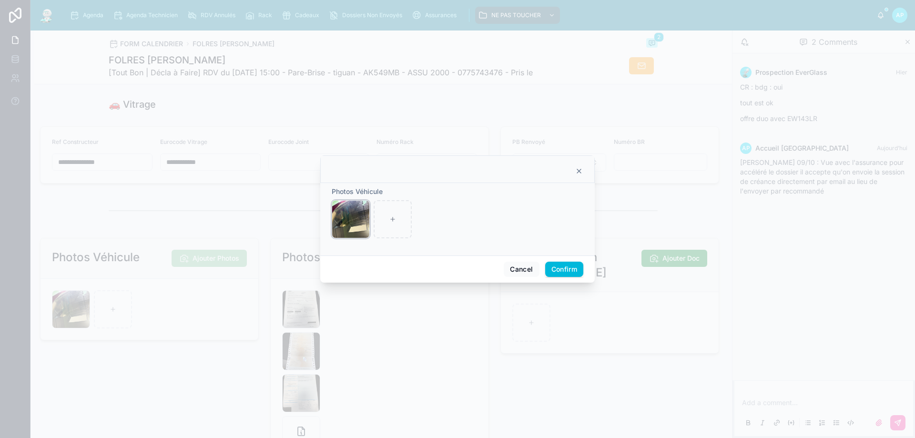
click at [0, 0] on icon "button" at bounding box center [0, 0] width 0 height 0
click at [372, 192] on icon "button" at bounding box center [372, 192] width 0 height 2
click at [352, 218] on icon at bounding box center [351, 219] width 7 height 7
type input "**********"
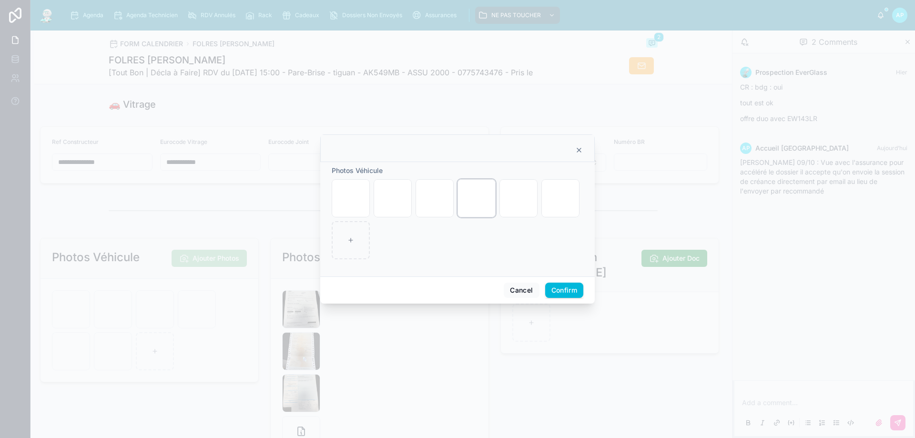
click at [469, 200] on div "IMG_0047 .jpeg" at bounding box center [477, 198] width 38 height 38
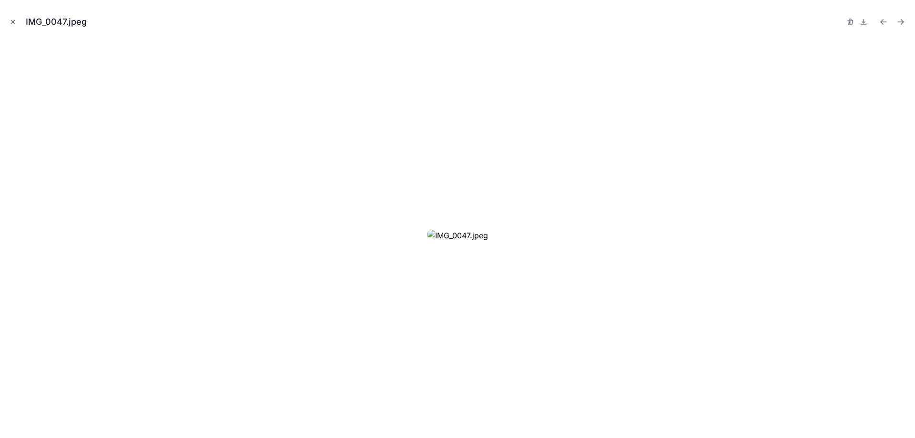
click at [14, 22] on icon "Close modal" at bounding box center [13, 22] width 7 height 7
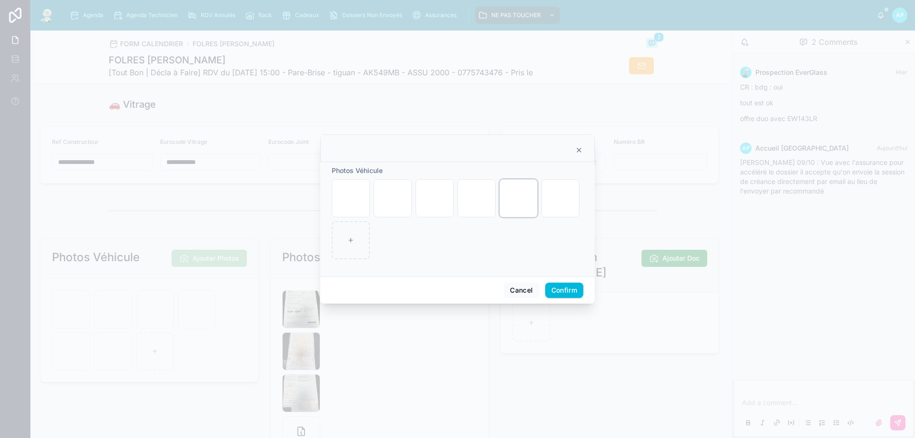
click at [509, 194] on div "IMG_0046 (1) .jpeg" at bounding box center [519, 198] width 38 height 38
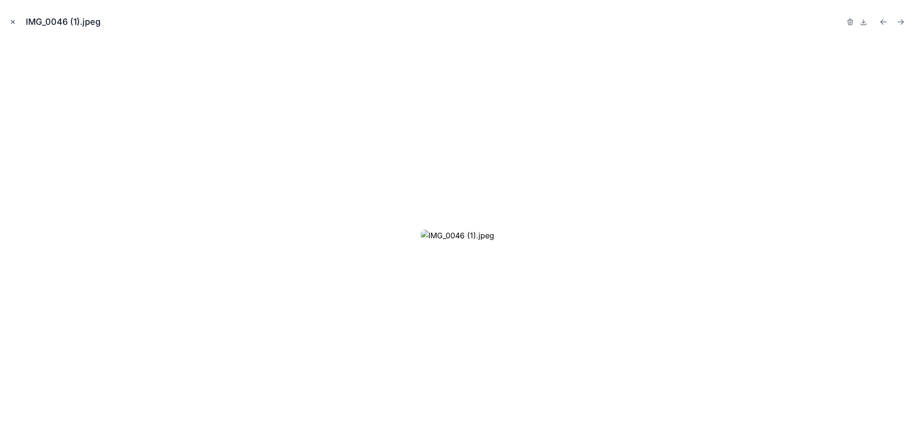
click at [14, 20] on icon "Close modal" at bounding box center [13, 22] width 7 height 7
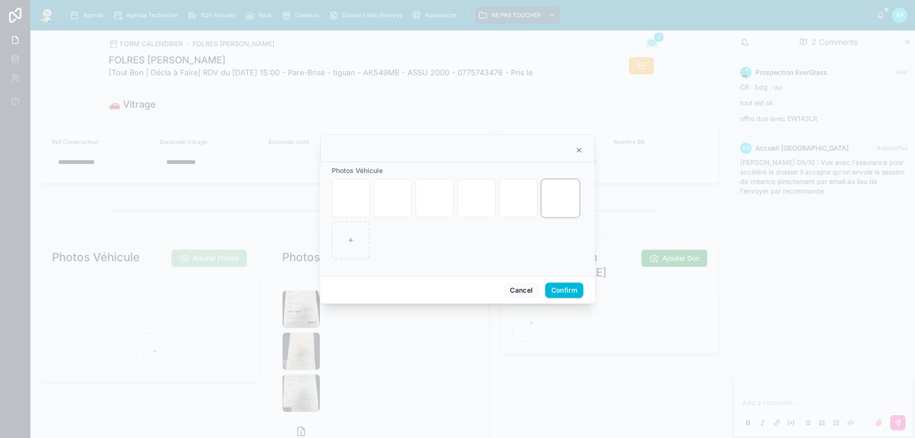
click at [554, 197] on div "IMG_0045 .jpeg" at bounding box center [561, 198] width 38 height 38
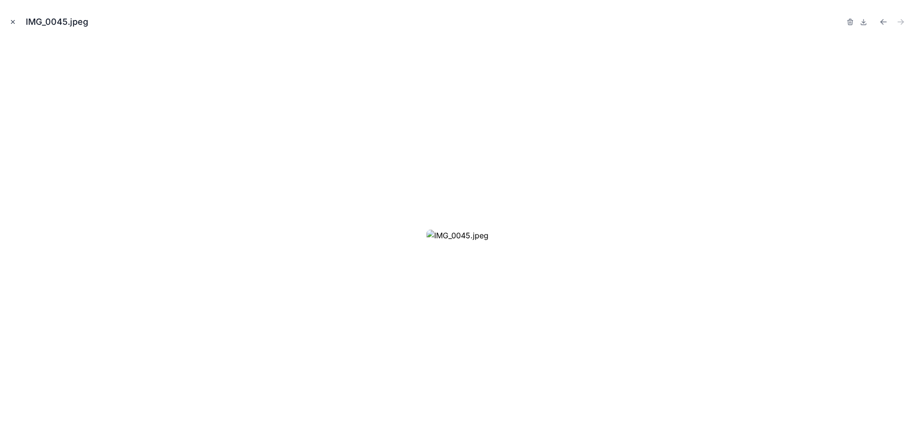
click at [10, 23] on icon "Close modal" at bounding box center [13, 22] width 7 height 7
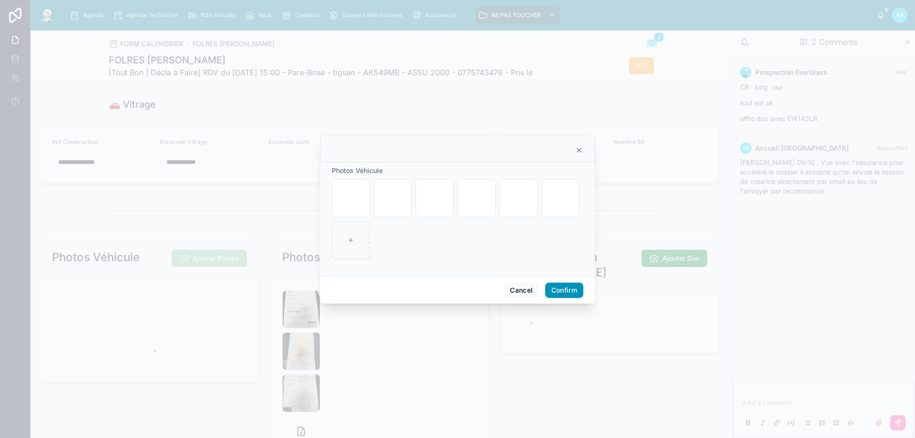
click at [564, 292] on button "Confirm" at bounding box center [564, 290] width 38 height 15
click at [0, 0] on icon "button" at bounding box center [0, 0] width 0 height 0
click at [498, 169] on icon "button" at bounding box center [498, 169] width 8 height 8
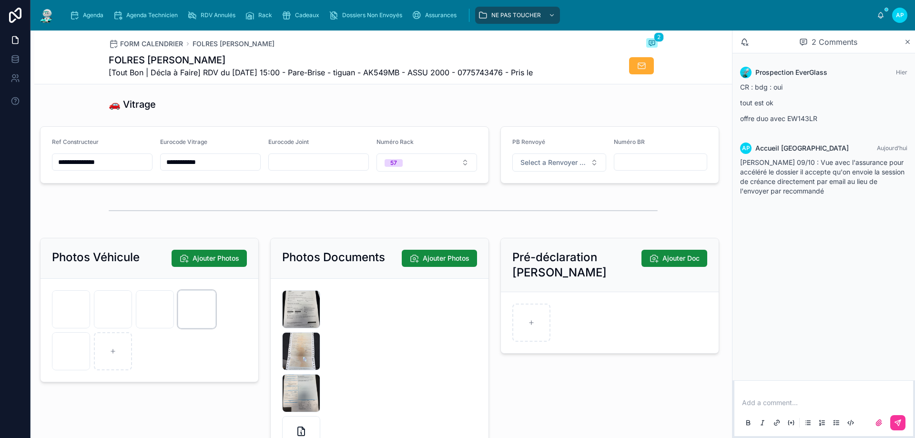
click at [0, 0] on icon "button" at bounding box center [0, 0] width 0 height 0
click at [217, 300] on icon "button" at bounding box center [219, 298] width 8 height 8
click at [0, 0] on icon "button" at bounding box center [0, 0] width 0 height 0
click at [216, 298] on icon "button" at bounding box center [219, 298] width 8 height 8
click at [89, 9] on div "Agenda" at bounding box center [89, 15] width 38 height 15
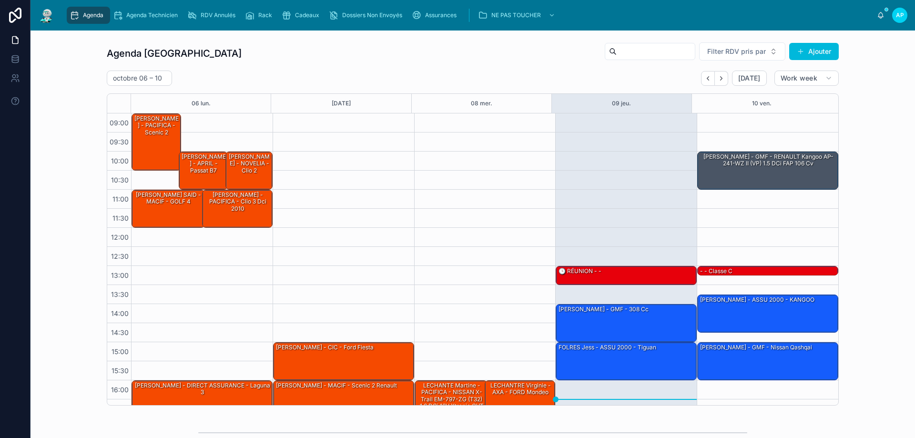
scroll to position [51, 0]
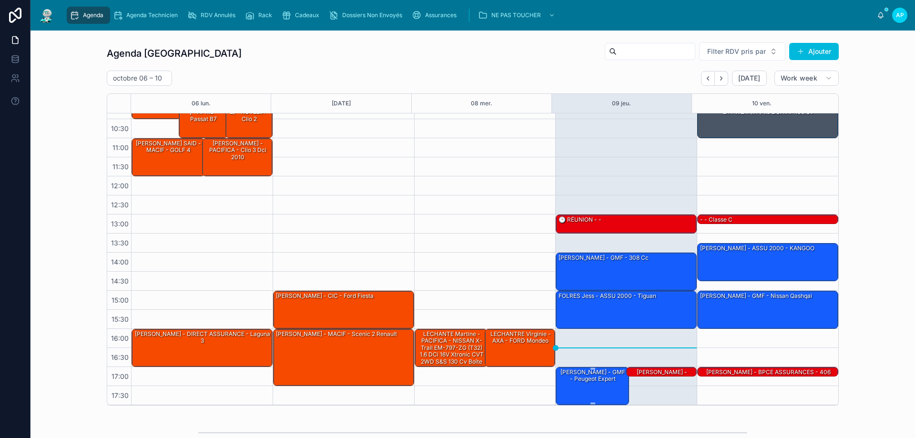
click at [596, 384] on div "[PERSON_NAME] - GMF - Peugeot expert" at bounding box center [593, 376] width 71 height 17
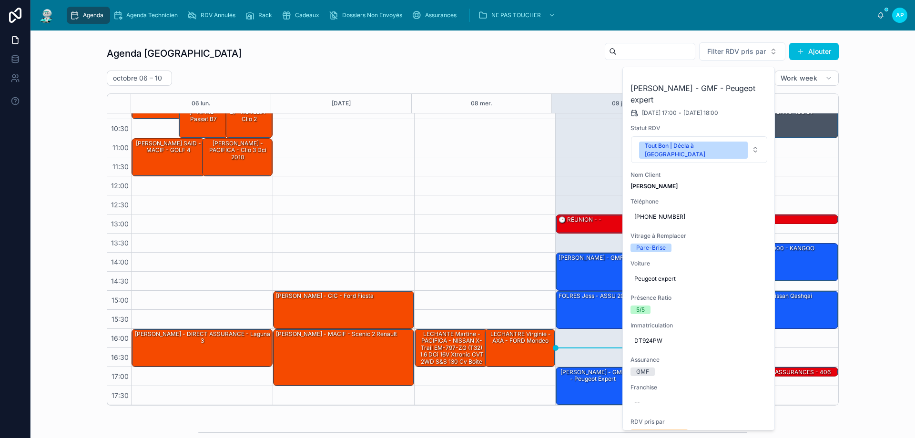
click at [545, 76] on div "octobre 06 – 10 Today Work week" at bounding box center [473, 78] width 732 height 15
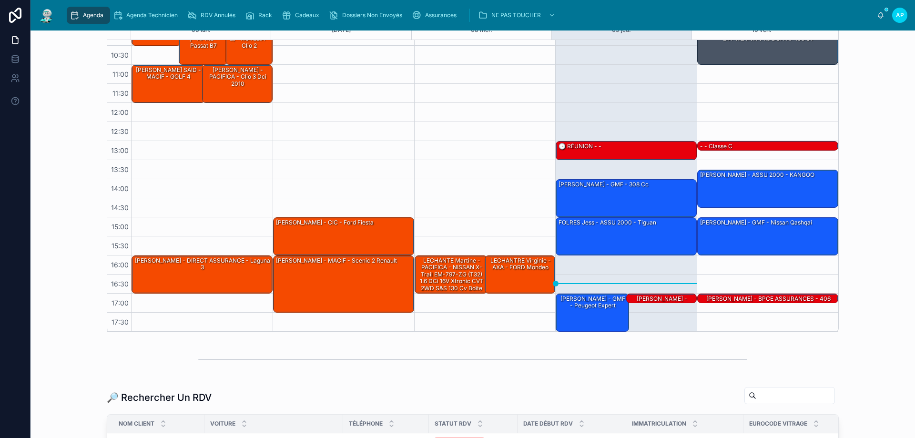
scroll to position [95, 0]
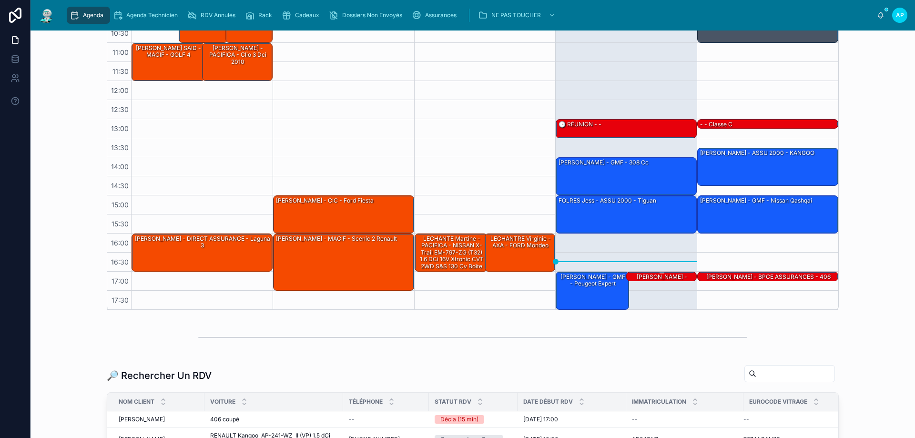
click at [648, 277] on div "[PERSON_NAME] - PACIFICA - Audi Q3 2013" at bounding box center [662, 284] width 68 height 22
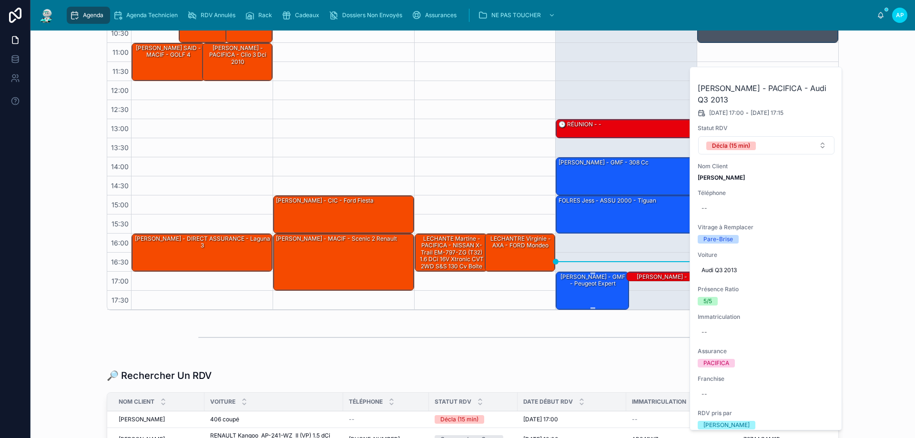
click at [600, 286] on div "[PERSON_NAME] - GMF - Peugeot expert" at bounding box center [593, 281] width 71 height 16
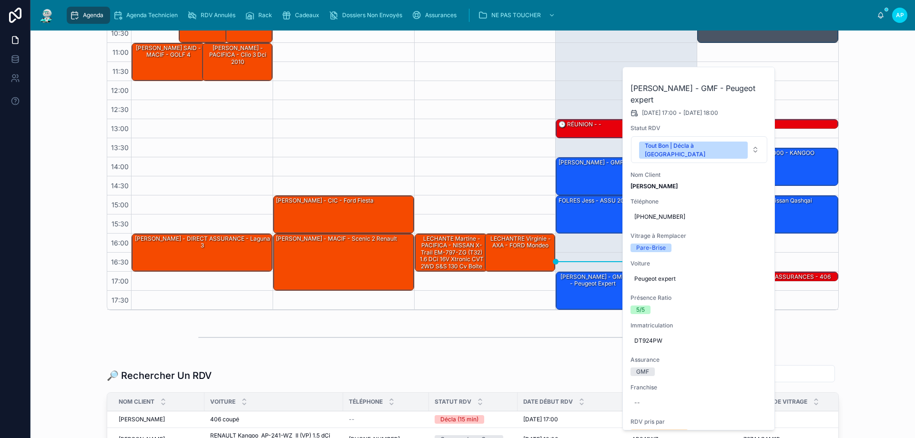
click at [0, 0] on button at bounding box center [0, 0] width 0 height 0
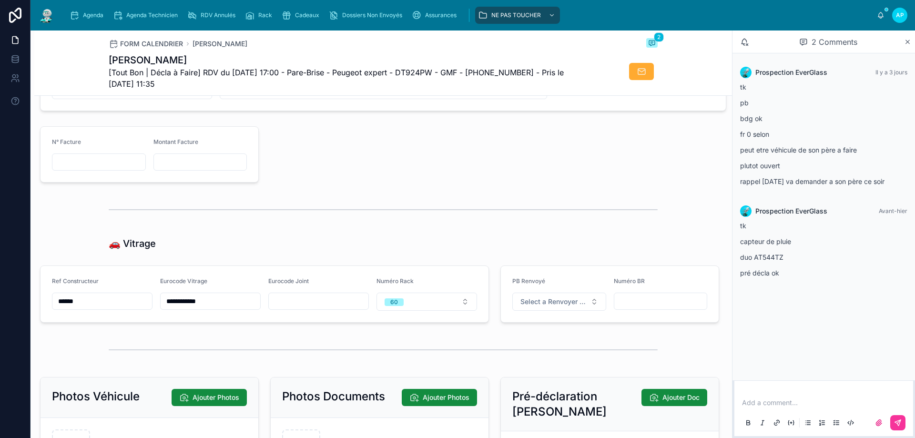
scroll to position [1097, 0]
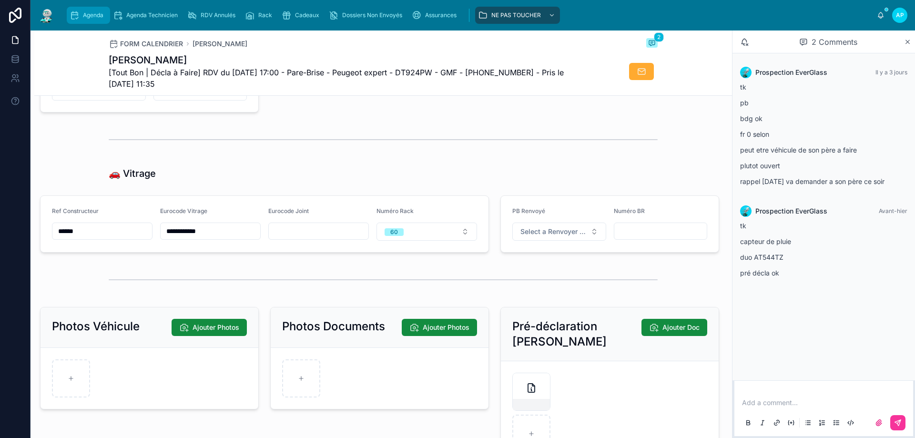
click at [92, 14] on span "Agenda" at bounding box center [93, 15] width 21 height 8
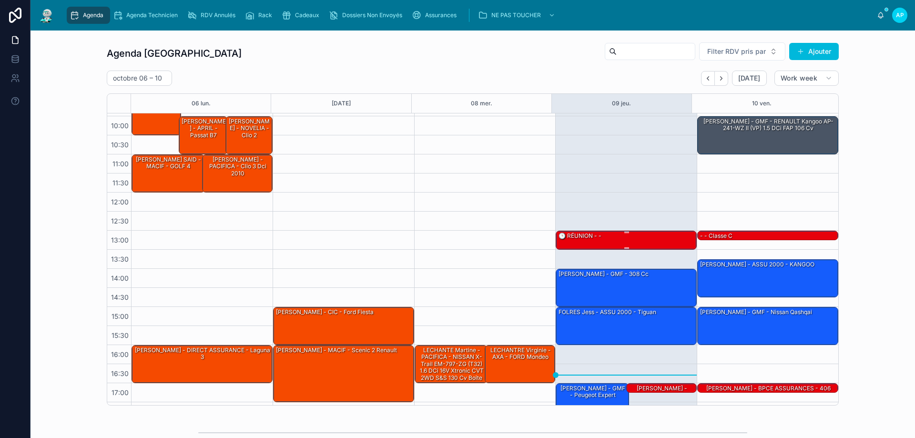
scroll to position [51, 0]
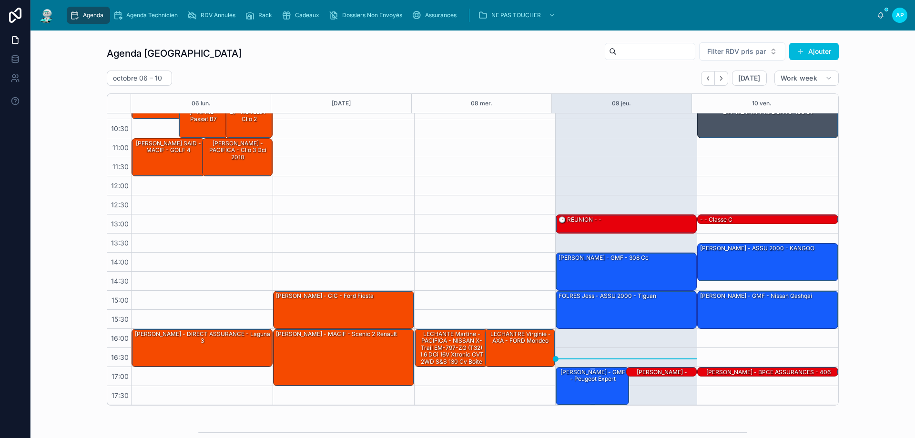
click at [594, 379] on div "[PERSON_NAME] - GMF - Peugeot expert" at bounding box center [593, 376] width 71 height 16
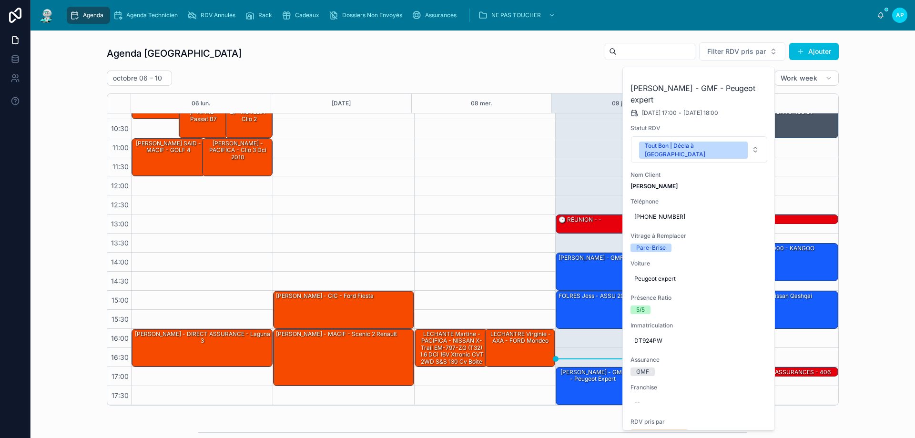
click at [506, 173] on div "16:00 – 17:00 [PERSON_NAME] - PACIFICA - NISSAN X-Trail EM-797-ZG (T32) 1.6 dCi…" at bounding box center [485, 233] width 142 height 343
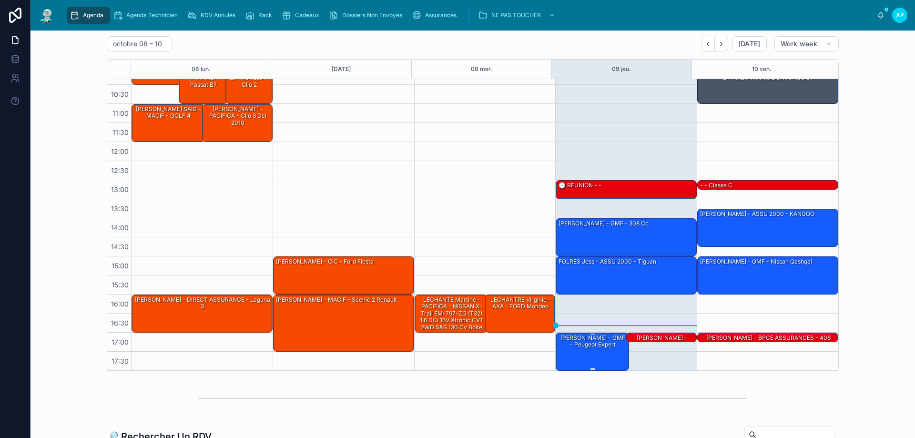
scroll to position [48, 0]
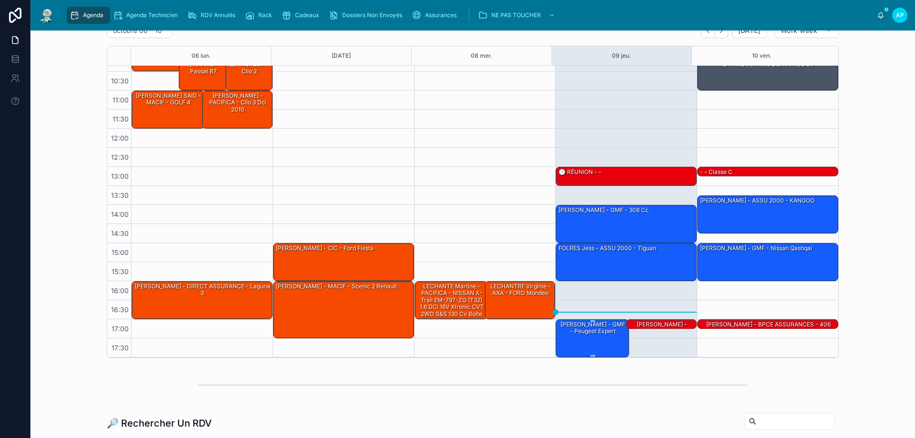
click at [583, 335] on div "[PERSON_NAME] - GMF - Peugeot expert" at bounding box center [593, 328] width 71 height 16
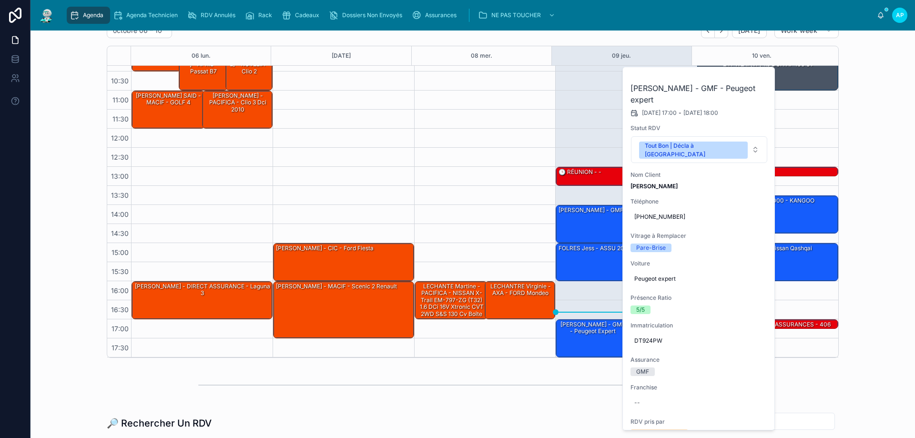
click at [0, 0] on button at bounding box center [0, 0] width 0 height 0
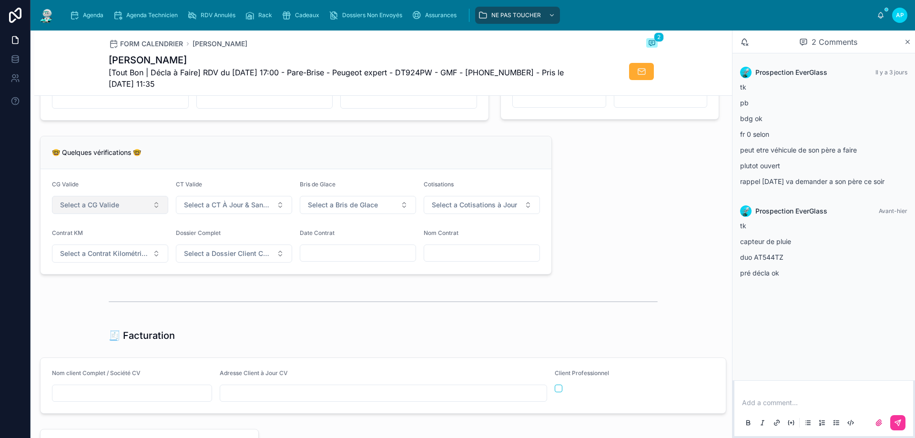
scroll to position [715, 0]
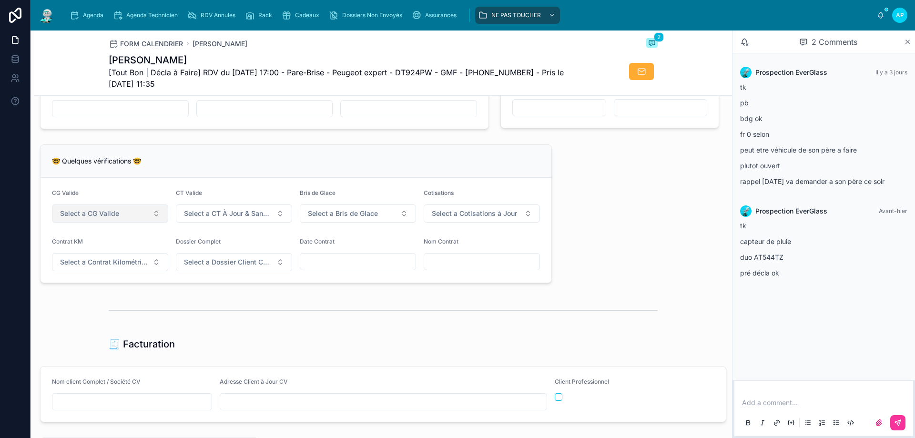
click at [93, 218] on span "Select a CG Valide" at bounding box center [89, 214] width 59 height 10
click at [138, 261] on div "✅ Oui" at bounding box center [109, 258] width 133 height 13
click at [207, 217] on span "Select a CT À Jour & Sans BDG" at bounding box center [228, 214] width 89 height 10
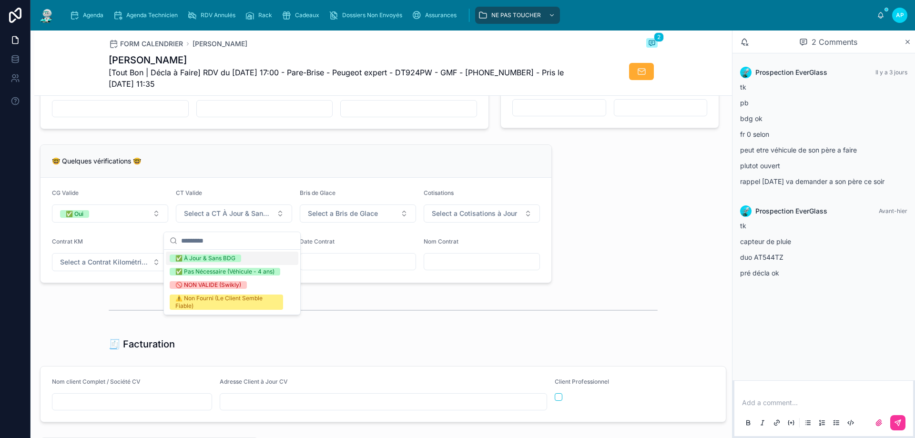
click at [217, 258] on div "✅ À Jour & Sans BDG" at bounding box center [205, 259] width 60 height 8
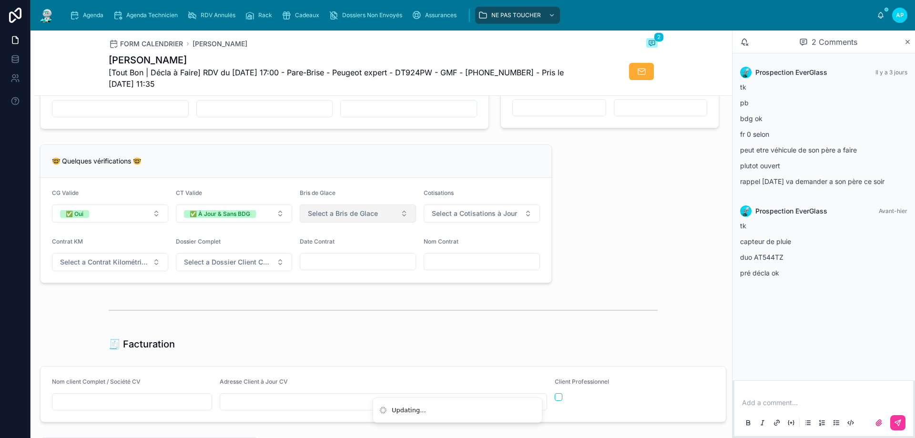
click at [318, 223] on button "Select a Bris de Glace" at bounding box center [358, 214] width 116 height 18
click at [324, 255] on span "✅ Validé" at bounding box center [310, 259] width 36 height 8
click at [444, 218] on span "Select a Cotisations à Jour" at bounding box center [474, 214] width 85 height 10
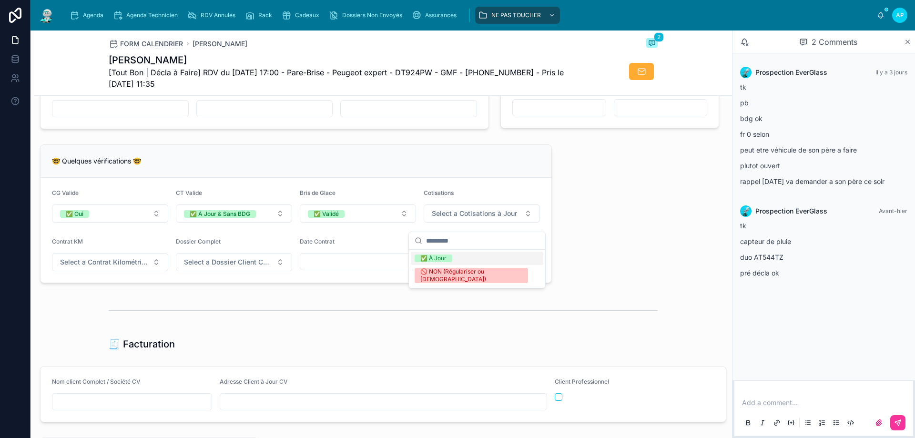
click at [424, 256] on div "✅ À Jour" at bounding box center [434, 259] width 26 height 8
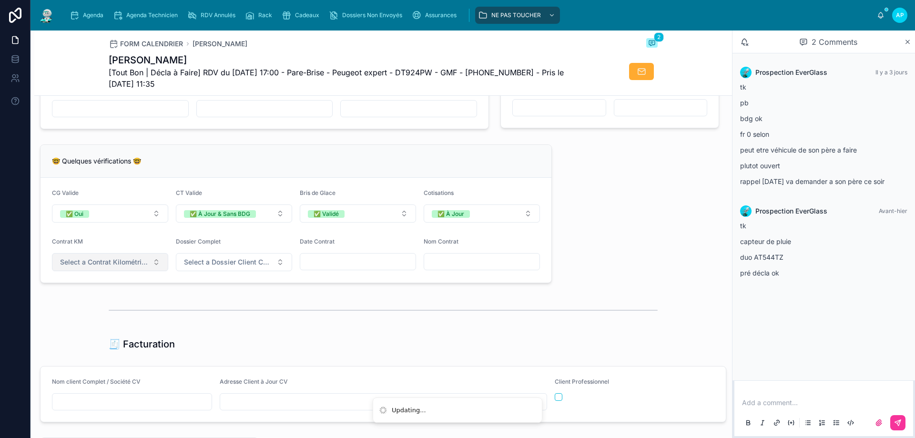
click at [70, 271] on button "Select a Contrat Kilométrique" at bounding box center [110, 262] width 116 height 18
drag, startPoint x: 92, startPoint y: 308, endPoint x: 171, endPoint y: 272, distance: 86.6
click at [96, 306] on div "✅ Non" at bounding box center [109, 306] width 133 height 13
click at [180, 270] on button "Select a Dossier Client Complet" at bounding box center [234, 262] width 116 height 18
click at [190, 305] on div "✅ Oui" at bounding box center [184, 307] width 18 height 8
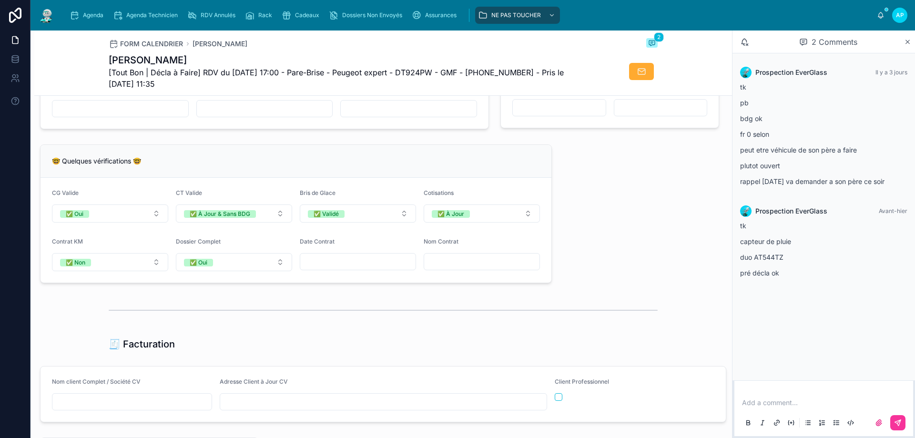
drag, startPoint x: 169, startPoint y: 57, endPoint x: 107, endPoint y: 51, distance: 62.3
click at [109, 51] on div "FORM CALENDRIER Gaillet Benoit 2 Gaillet Benoit [Tout Bon | Décla à Faire] RDV …" at bounding box center [383, 63] width 549 height 65
click at [182, 53] on div "FORM CALENDRIER Gaillet Benoit 2 Gaillet Benoit [Tout Bon | Décla à Faire] RDV …" at bounding box center [383, 63] width 549 height 65
drag, startPoint x: 82, startPoint y: 57, endPoint x: 93, endPoint y: 57, distance: 10.5
click at [82, 57] on div "FORM CALENDRIER Gaillet Benoit 2 Gaillet Benoit [Tout Bon | Décla à Faire] RDV …" at bounding box center [383, 63] width 698 height 65
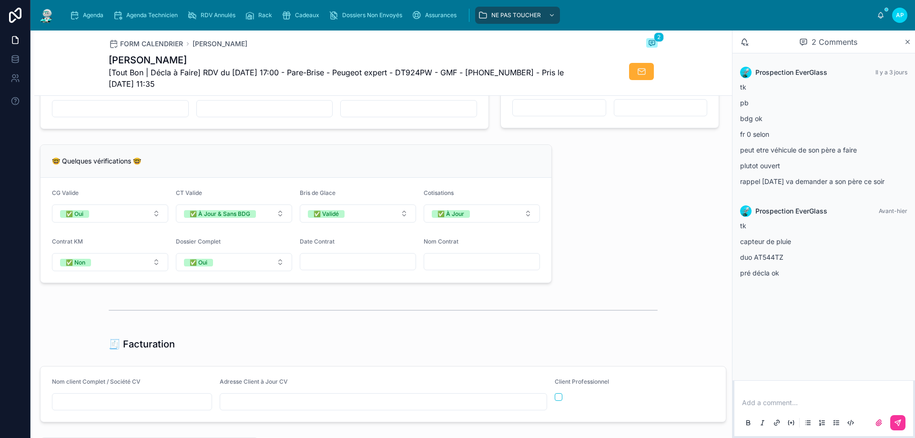
click at [439, 264] on input "text" at bounding box center [481, 261] width 115 height 13
drag, startPoint x: 422, startPoint y: 262, endPoint x: 411, endPoint y: 262, distance: 10.5
click at [411, 262] on form "**********" at bounding box center [296, 230] width 511 height 105
type input "**********"
click at [358, 298] on div "**********" at bounding box center [383, 164] width 698 height 1545
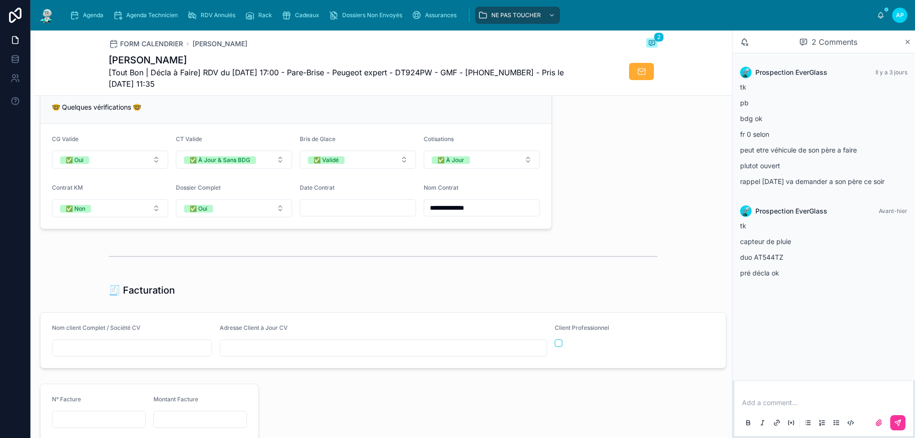
scroll to position [858, 0]
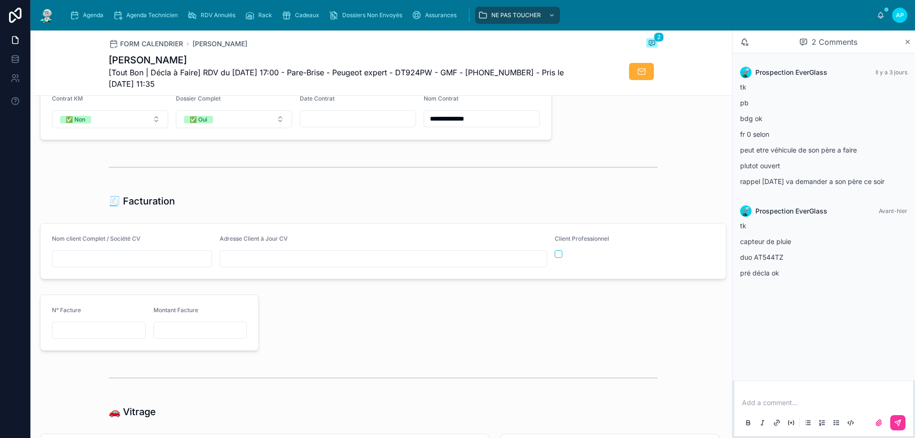
click at [129, 266] on input "text" at bounding box center [131, 258] width 159 height 13
paste input "**********"
type input "**********"
drag, startPoint x: 286, startPoint y: 306, endPoint x: 291, endPoint y: 249, distance: 57.0
click at [288, 306] on div at bounding box center [495, 323] width 461 height 64
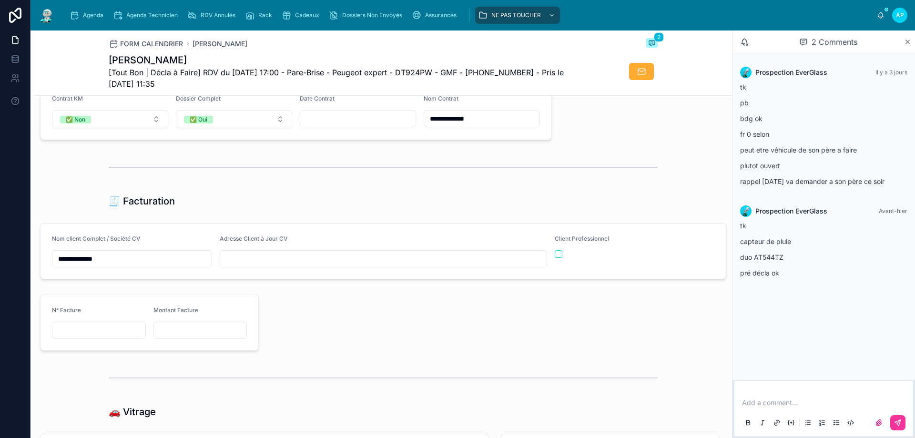
click at [285, 264] on input "text" at bounding box center [383, 258] width 327 height 13
paste input "**********"
type input "**********"
click at [341, 364] on div "**********" at bounding box center [383, 21] width 698 height 1545
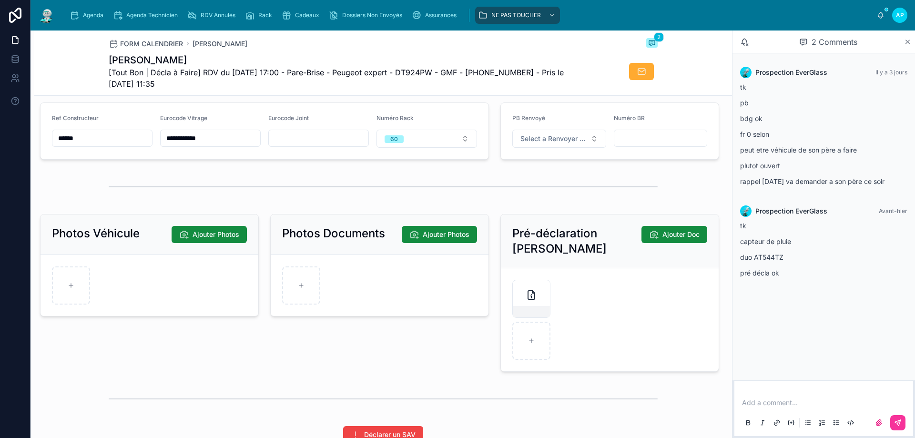
scroll to position [1192, 0]
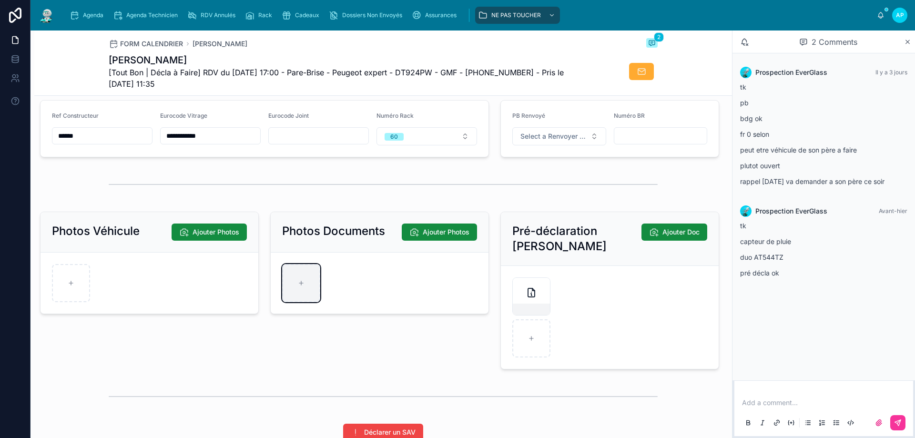
click at [293, 302] on div at bounding box center [301, 283] width 38 height 38
type input "**********"
click at [302, 331] on icon at bounding box center [301, 324] width 11 height 11
click at [300, 329] on icon at bounding box center [301, 324] width 11 height 11
click at [303, 334] on div at bounding box center [301, 325] width 38 height 38
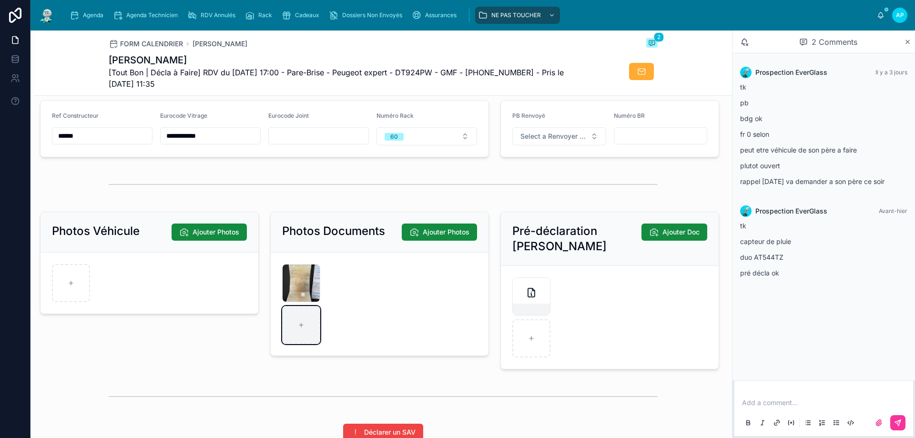
type input "**********"
drag, startPoint x: 669, startPoint y: 0, endPoint x: 291, endPoint y: 207, distance: 430.6
click at [291, 200] on div at bounding box center [383, 184] width 698 height 31
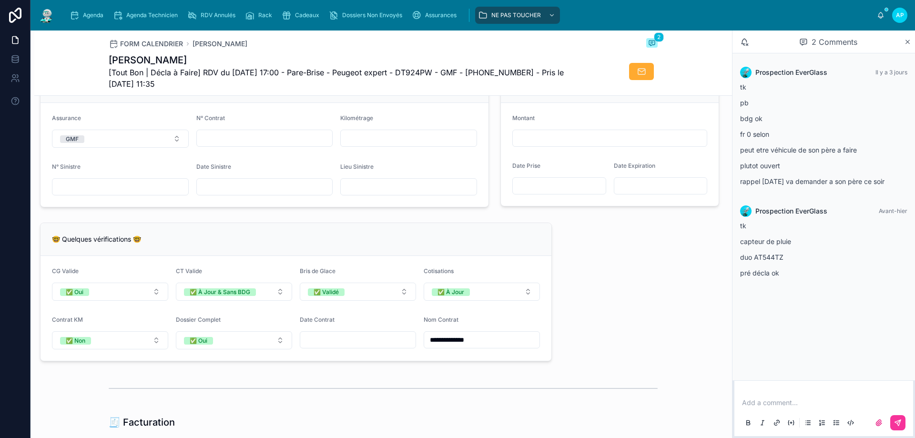
scroll to position [667, 0]
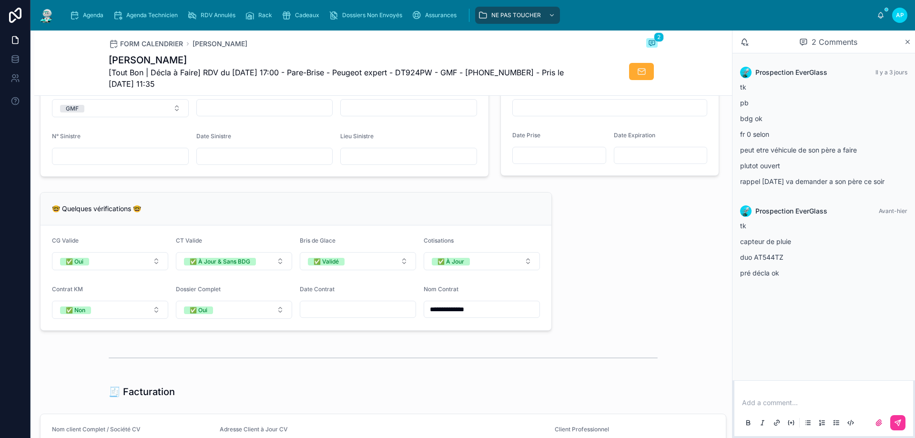
click at [321, 316] on input "text" at bounding box center [357, 309] width 115 height 13
paste input "**********"
type input "**********"
click at [616, 288] on div "**********" at bounding box center [383, 226] width 698 height 1573
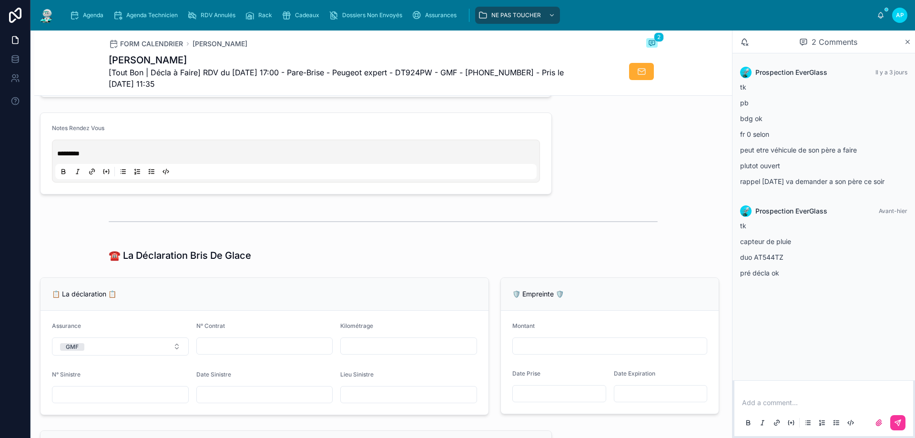
scroll to position [524, 0]
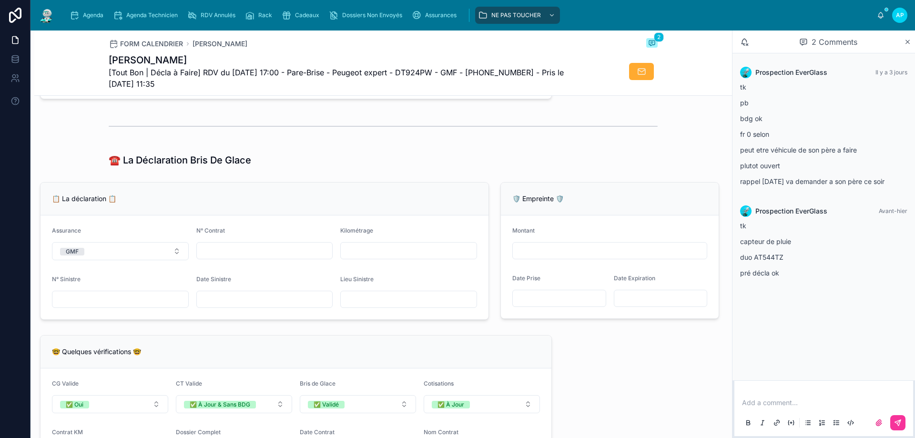
click at [272, 306] on input "text" at bounding box center [265, 299] width 136 height 13
type input "**********"
click at [345, 301] on input "text" at bounding box center [409, 299] width 136 height 13
type input "**********"
click at [303, 257] on input "text" at bounding box center [265, 250] width 136 height 13
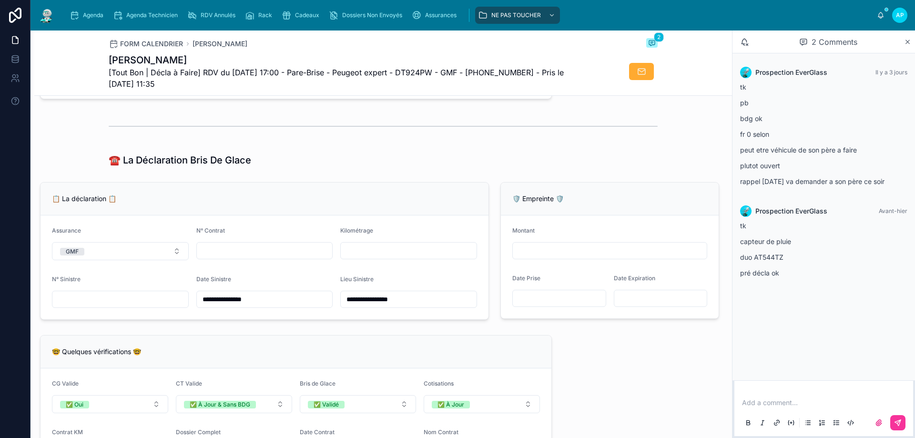
paste input "**********"
type input "**********"
click at [170, 306] on input "text" at bounding box center [120, 299] width 136 height 13
click at [598, 365] on div "**********" at bounding box center [383, 369] width 698 height 1573
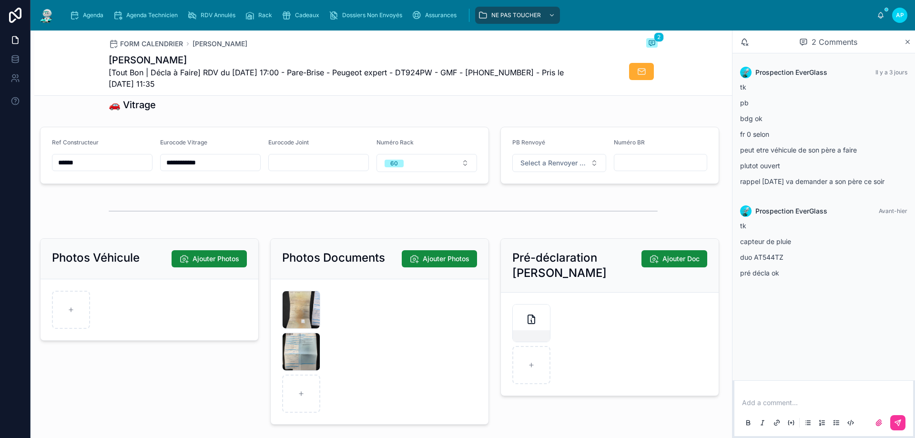
scroll to position [1240, 0]
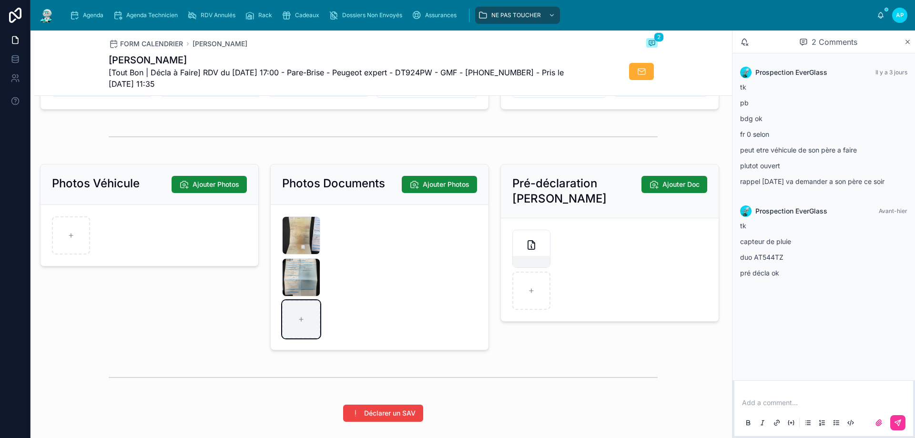
click at [308, 324] on div at bounding box center [301, 319] width 38 height 38
type input "**********"
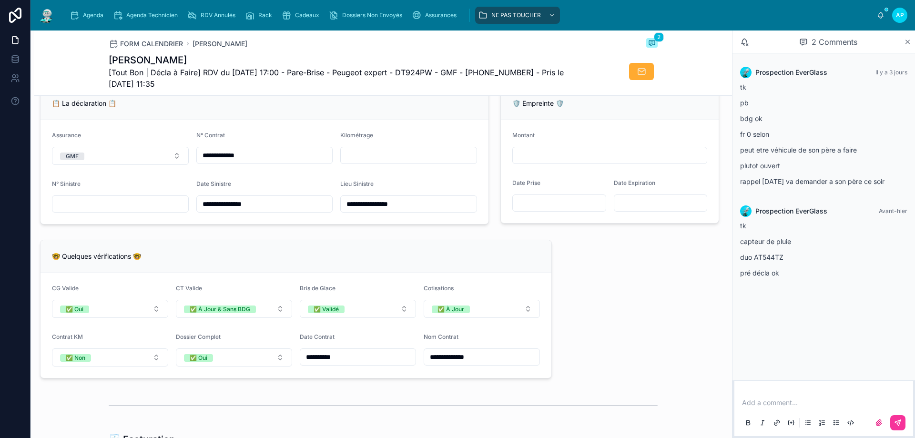
scroll to position [477, 0]
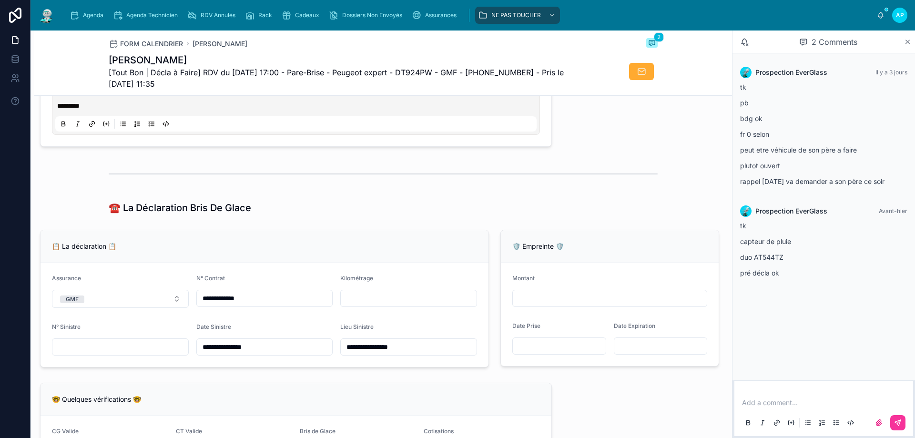
click at [383, 307] on div at bounding box center [408, 298] width 137 height 17
click at [383, 305] on input "text" at bounding box center [409, 298] width 136 height 13
type input "******"
click at [96, 350] on input "text" at bounding box center [120, 346] width 136 height 13
click at [277, 245] on div "📋 La déclaration 📋" at bounding box center [265, 246] width 448 height 33
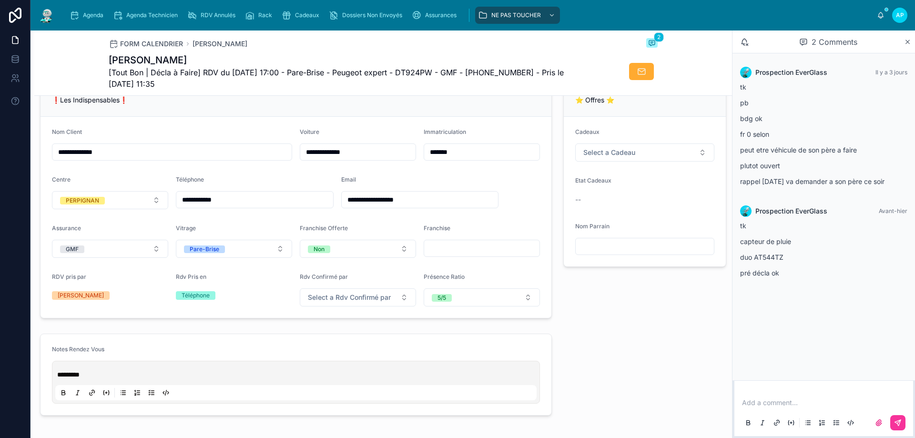
scroll to position [191, 0]
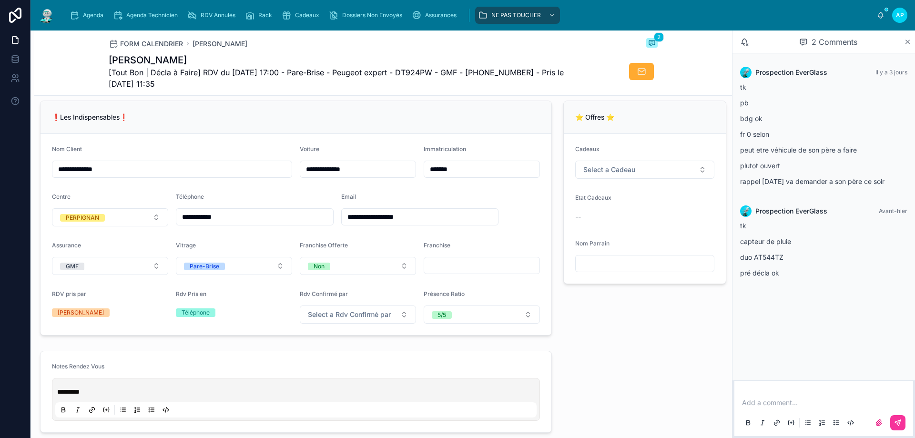
click at [477, 272] on input "text" at bounding box center [481, 265] width 115 height 13
click at [614, 175] on span "Select a Cadeau" at bounding box center [610, 170] width 52 height 10
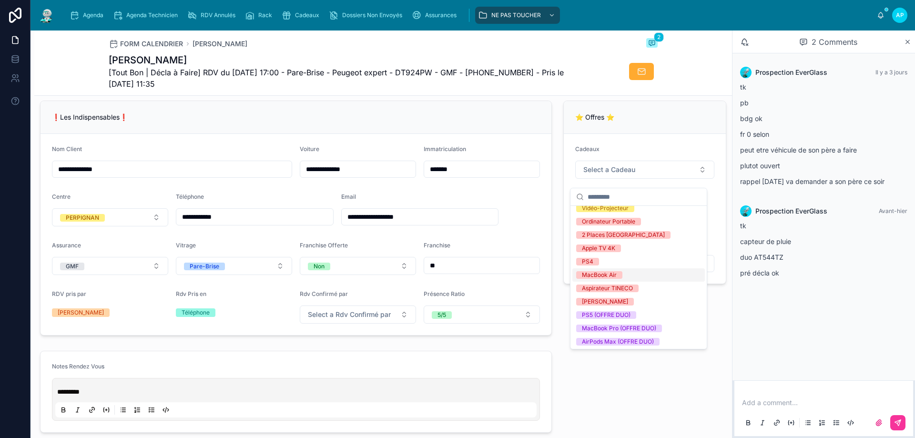
scroll to position [181, 0]
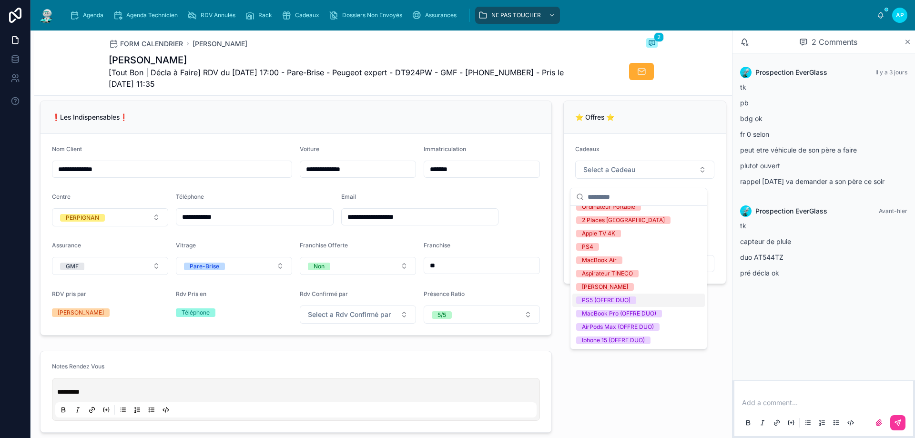
click at [620, 304] on div "PS5 (OFFRE DUO)" at bounding box center [639, 300] width 133 height 13
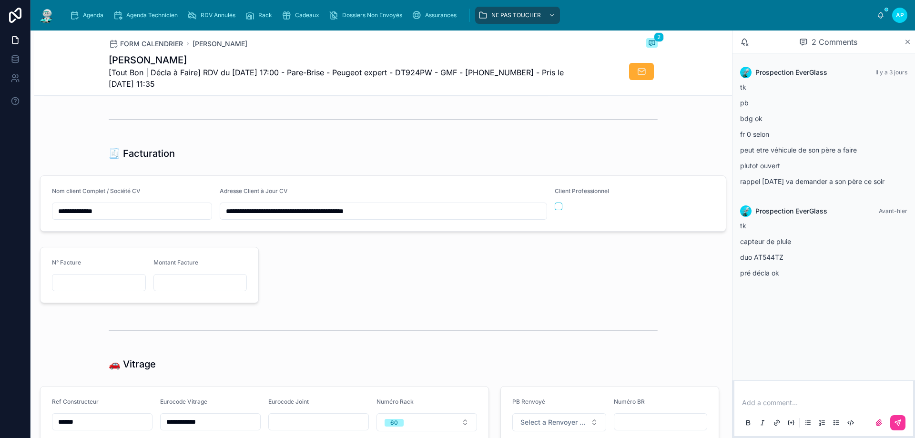
type input "*"
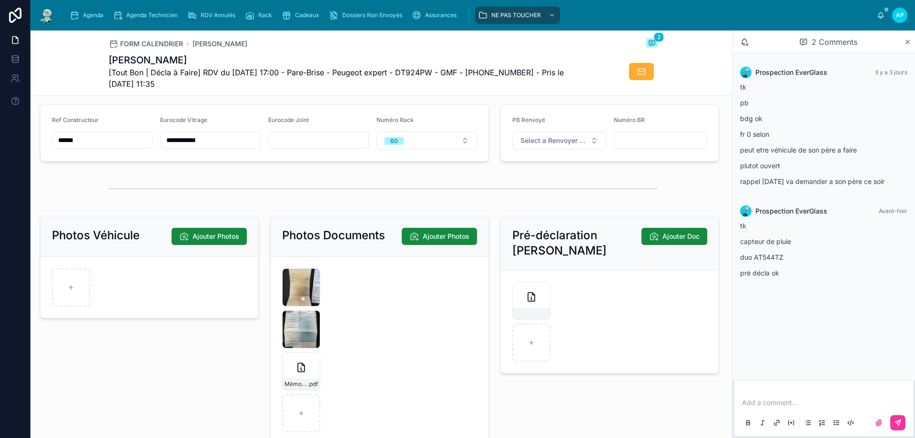
scroll to position [1192, 0]
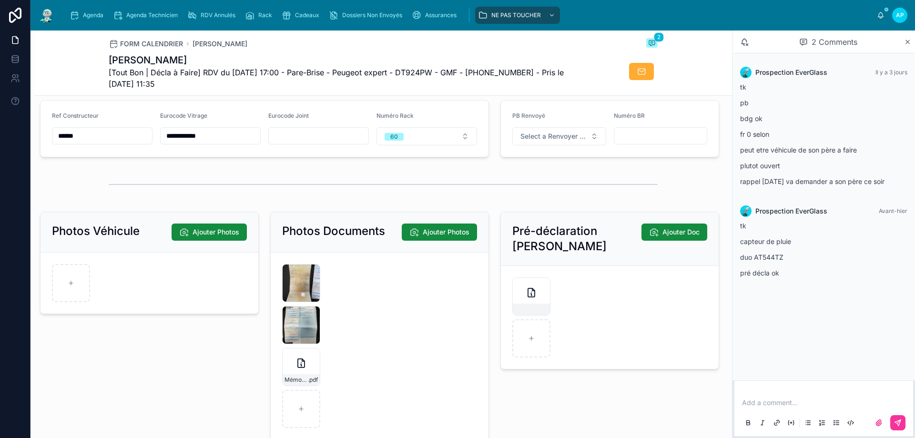
click at [308, 183] on div at bounding box center [383, 185] width 549 height 24
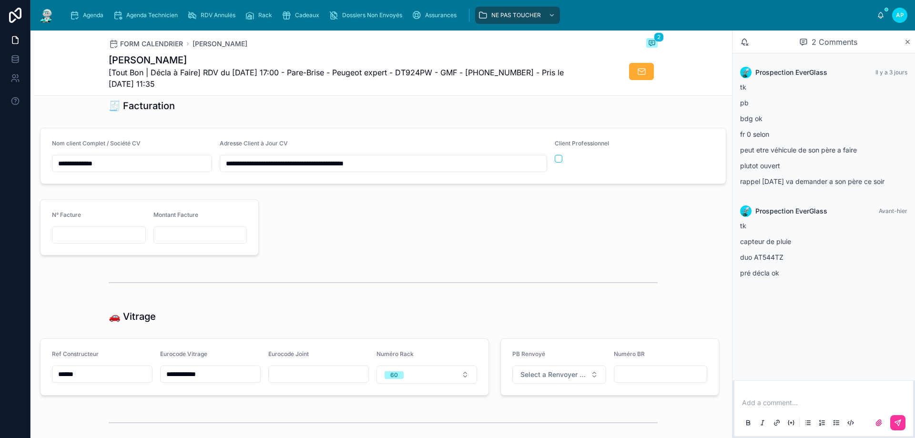
scroll to position [811, 0]
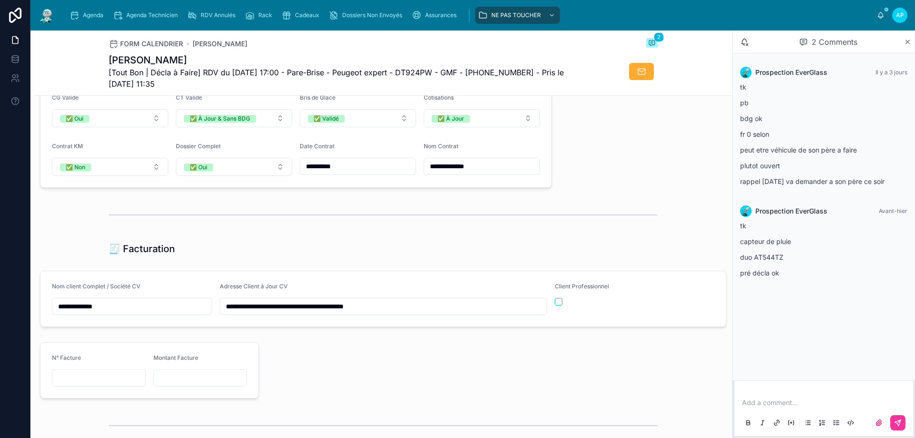
click at [654, 164] on div "**********" at bounding box center [383, 104] width 698 height 1615
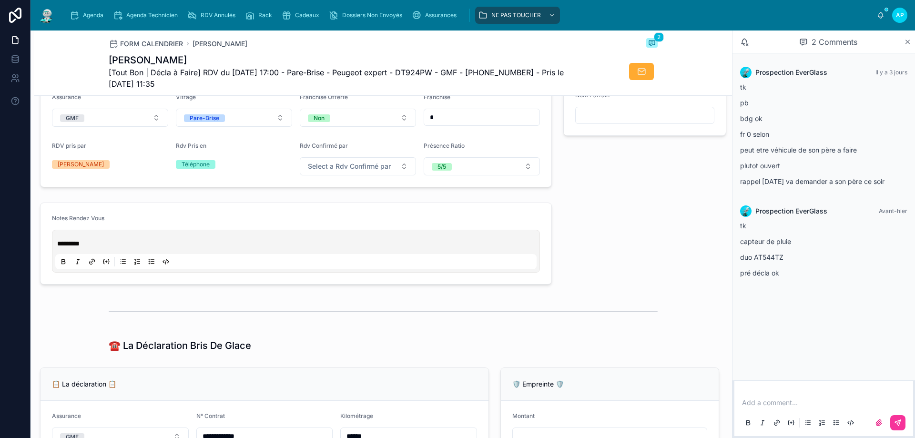
scroll to position [334, 0]
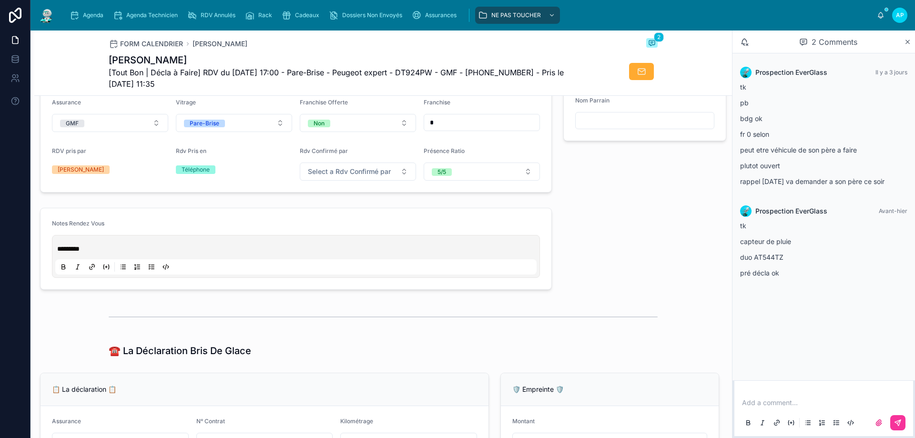
click at [436, 128] on input "*" at bounding box center [481, 122] width 115 height 13
click at [580, 190] on div "⭐ Offres ⭐ Cadeaux PS5 (OFFRE DUO) Etat Cadeaux -- Nom Parrain" at bounding box center [645, 75] width 175 height 243
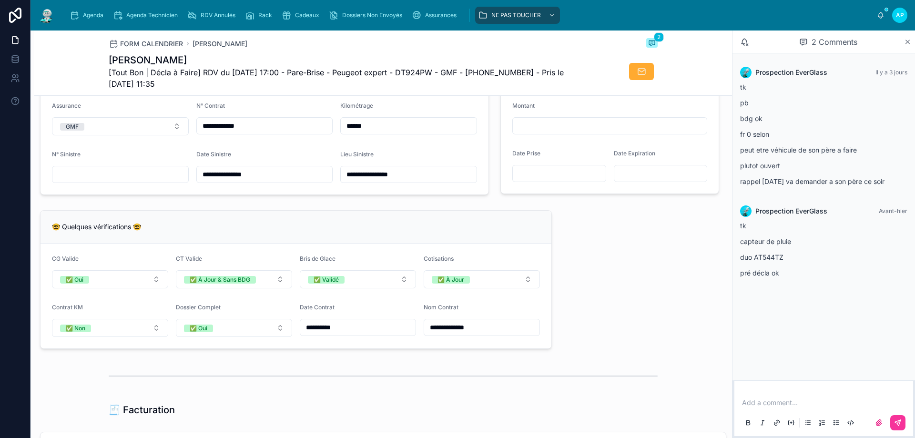
scroll to position [620, 0]
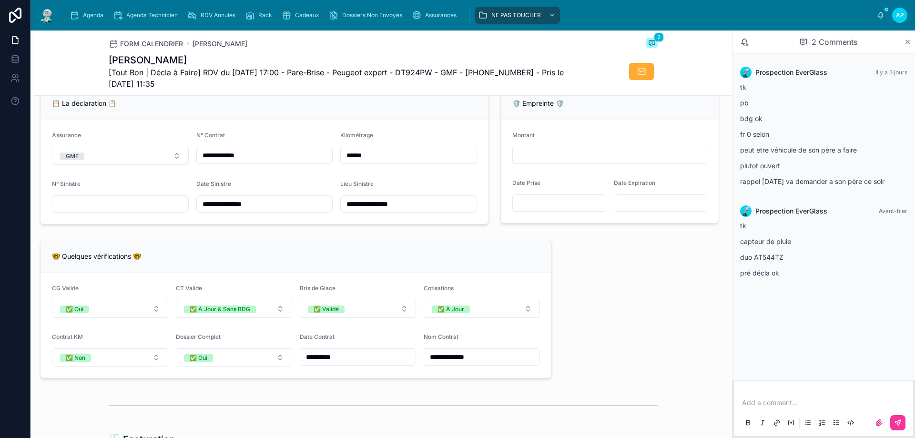
click at [587, 295] on div "**********" at bounding box center [383, 294] width 698 height 1615
click at [407, 210] on input "**********" at bounding box center [409, 203] width 136 height 13
type input "**********"
click at [455, 211] on input "**********" at bounding box center [409, 203] width 136 height 13
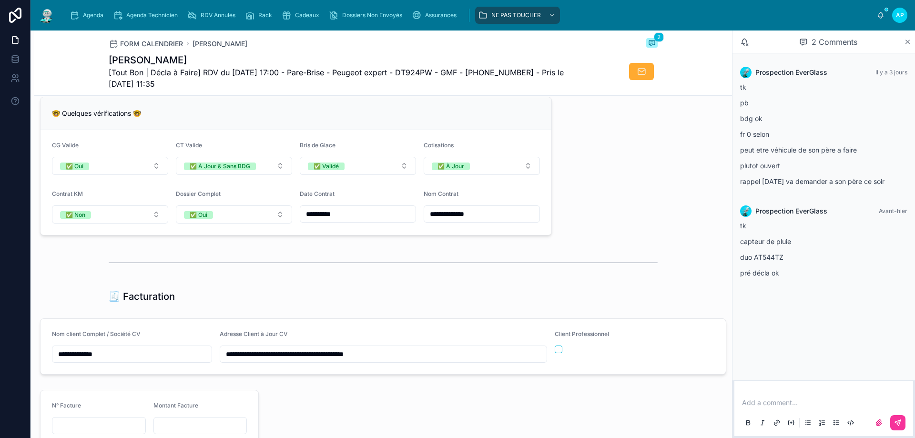
type input "**"
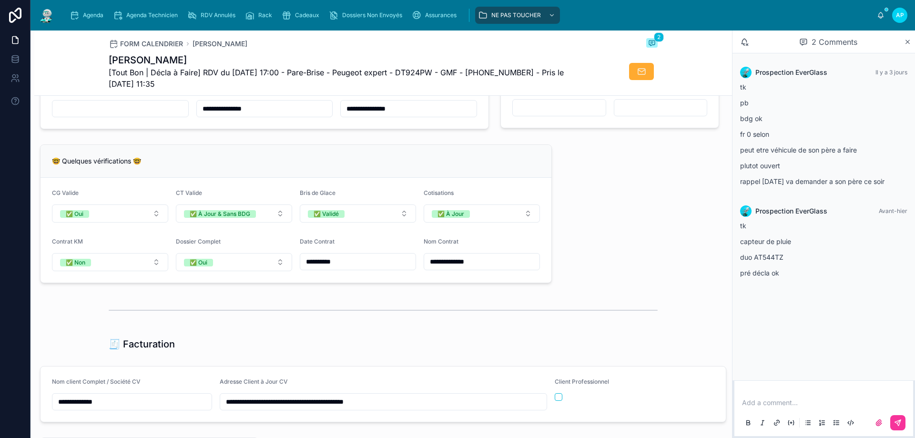
scroll to position [620, 0]
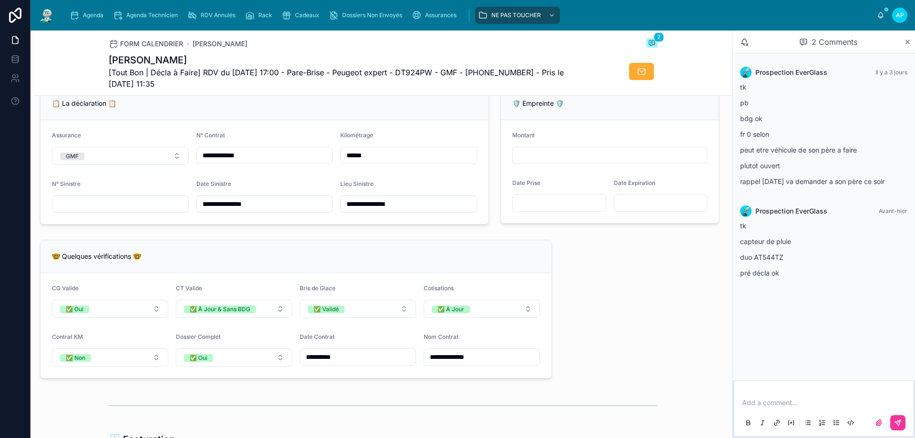
type input "**********"
click at [165, 206] on input "text" at bounding box center [120, 203] width 136 height 13
click at [670, 313] on div "**********" at bounding box center [383, 294] width 698 height 1615
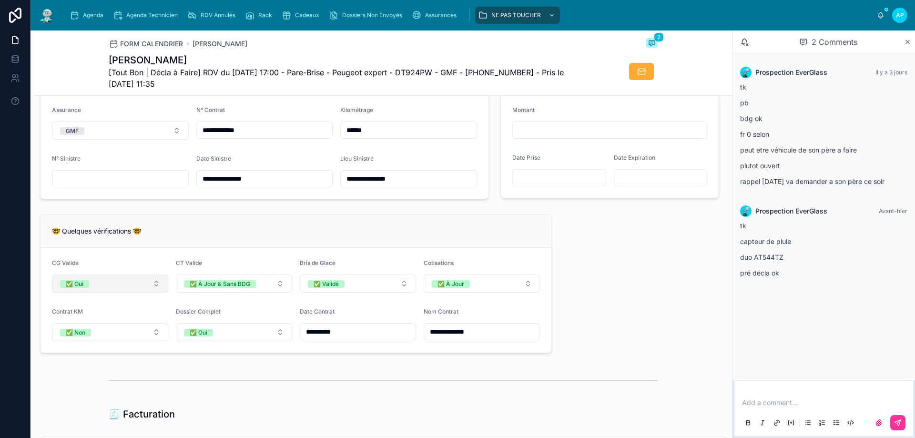
scroll to position [572, 0]
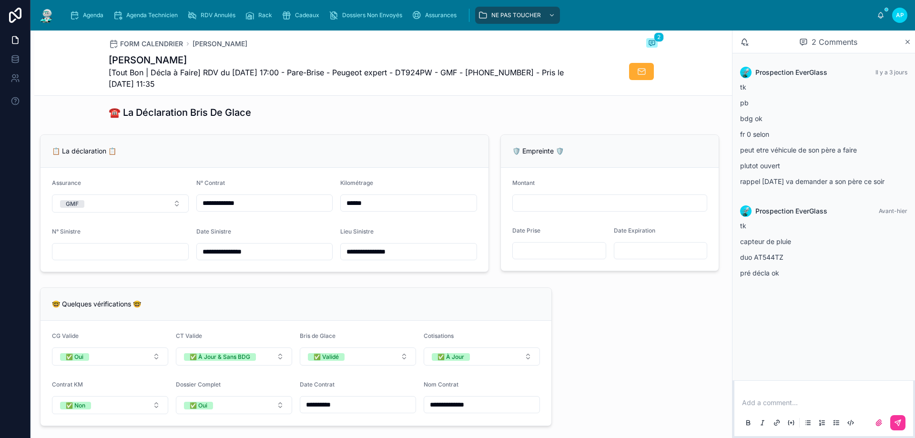
click at [115, 258] on input "text" at bounding box center [120, 251] width 136 height 13
type input "**********"
click at [573, 292] on div "**********" at bounding box center [383, 342] width 698 height 1615
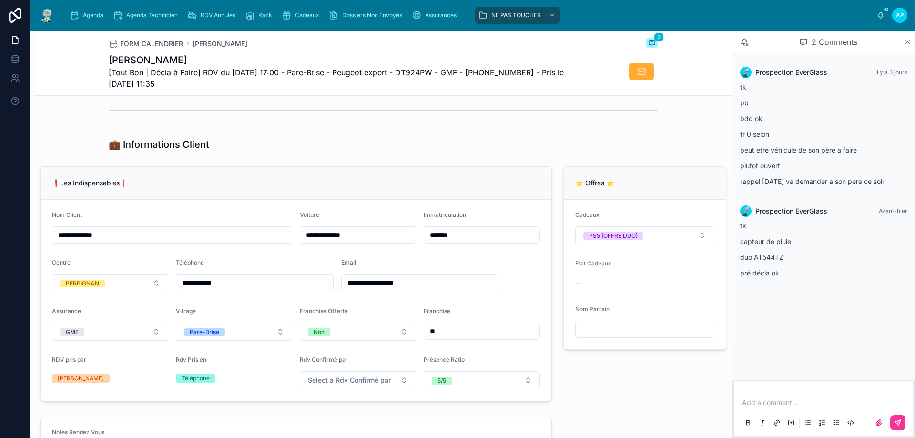
scroll to position [65, 0]
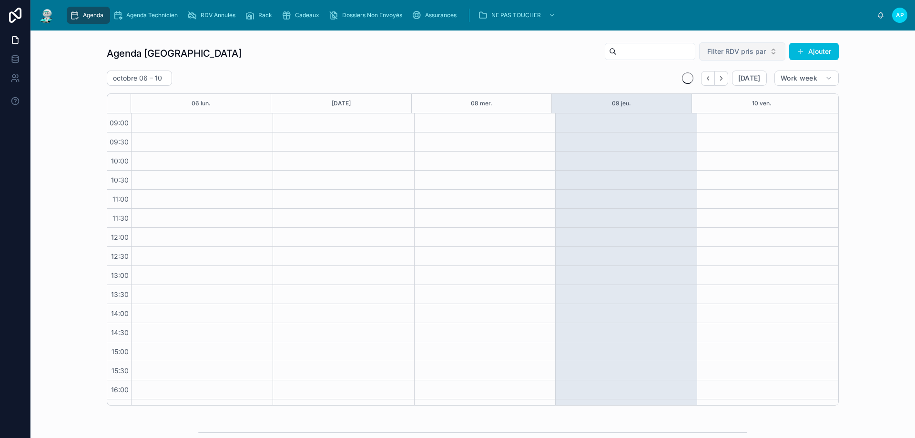
scroll to position [51, 0]
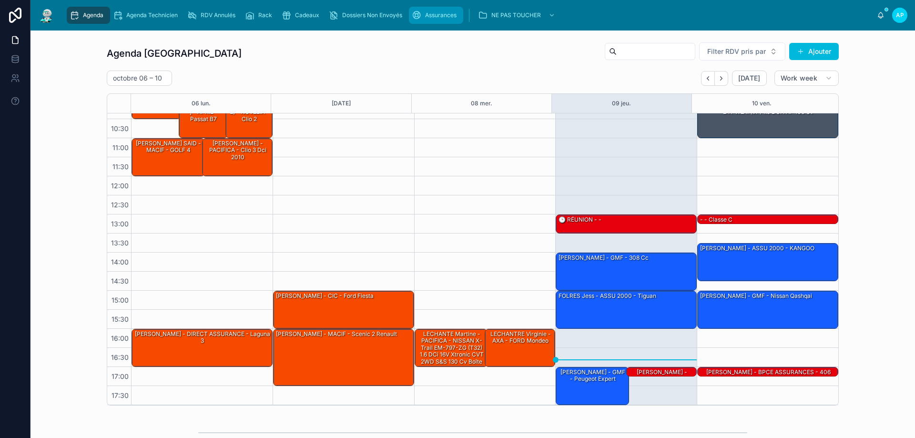
click at [427, 10] on div "Assurances" at bounding box center [436, 15] width 49 height 15
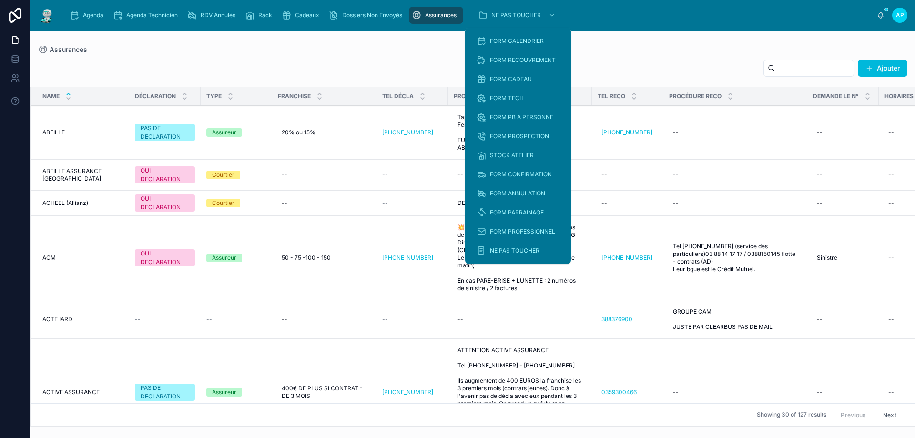
click at [784, 63] on input "text" at bounding box center [815, 68] width 78 height 13
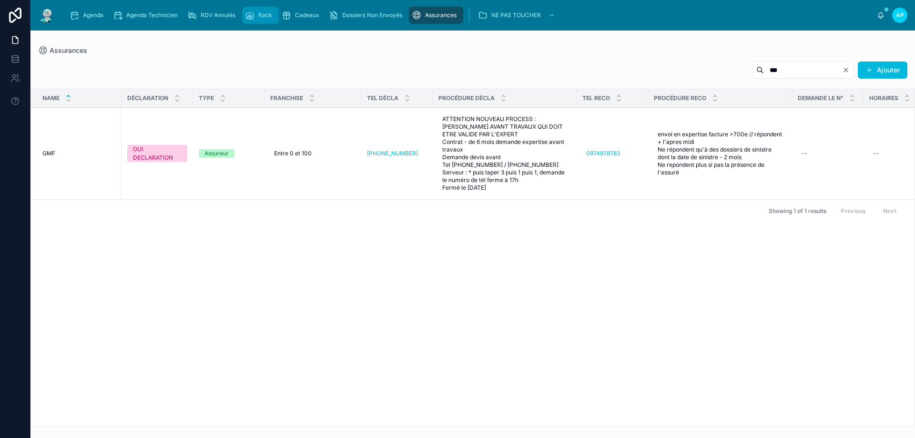
type input "***"
click at [92, 11] on span "Agenda" at bounding box center [93, 15] width 21 height 8
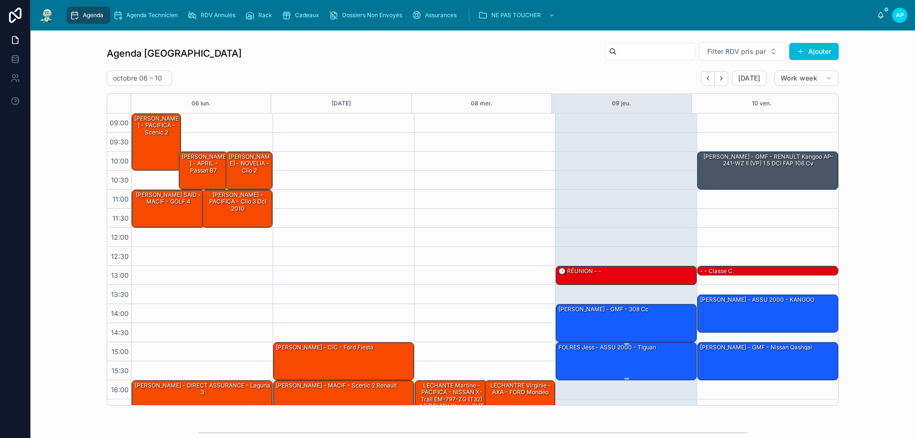
scroll to position [51, 0]
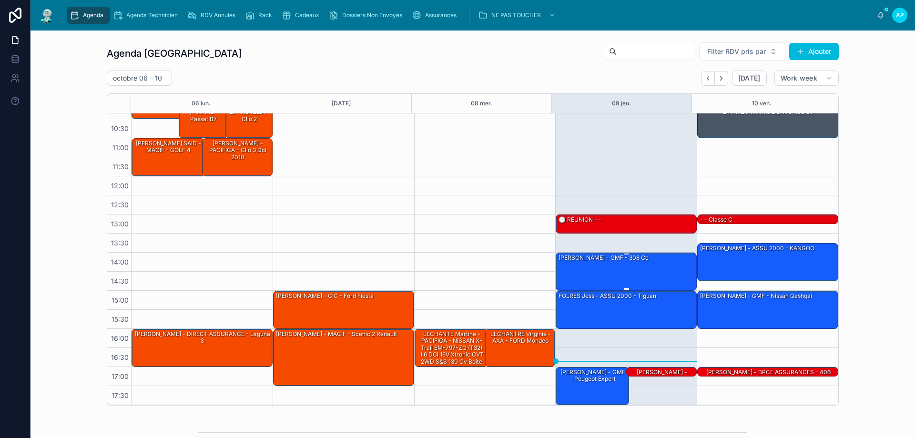
click at [610, 262] on div "[PERSON_NAME] - GMF - 308 cc" at bounding box center [604, 258] width 92 height 9
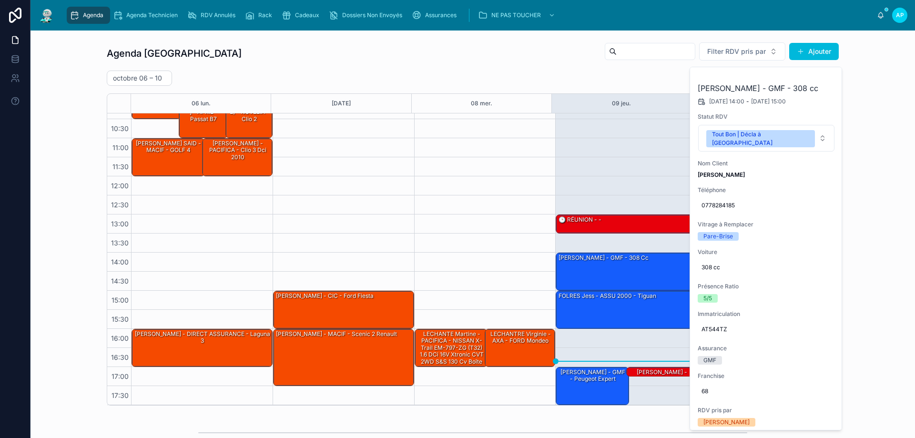
click at [0, 0] on icon at bounding box center [0, 0] width 0 height 0
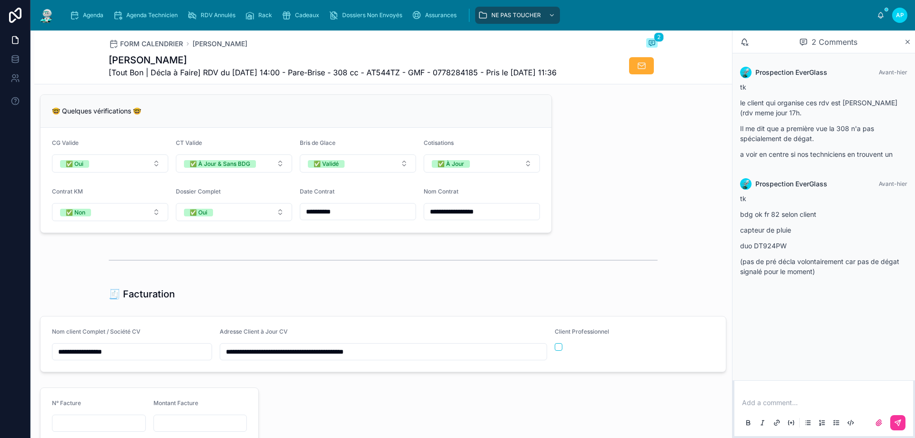
scroll to position [858, 0]
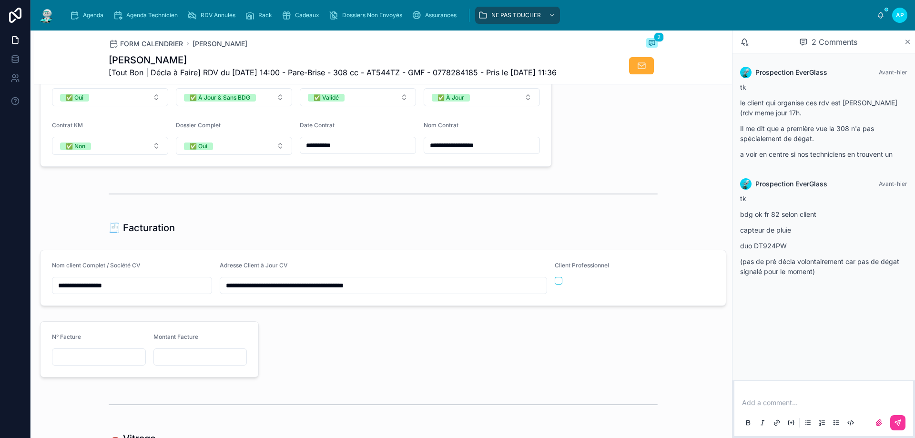
drag, startPoint x: 433, startPoint y: 290, endPoint x: 197, endPoint y: 292, distance: 236.5
click at [197, 292] on form "**********" at bounding box center [384, 277] width 686 height 55
click at [100, 15] on span "Agenda" at bounding box center [93, 15] width 21 height 8
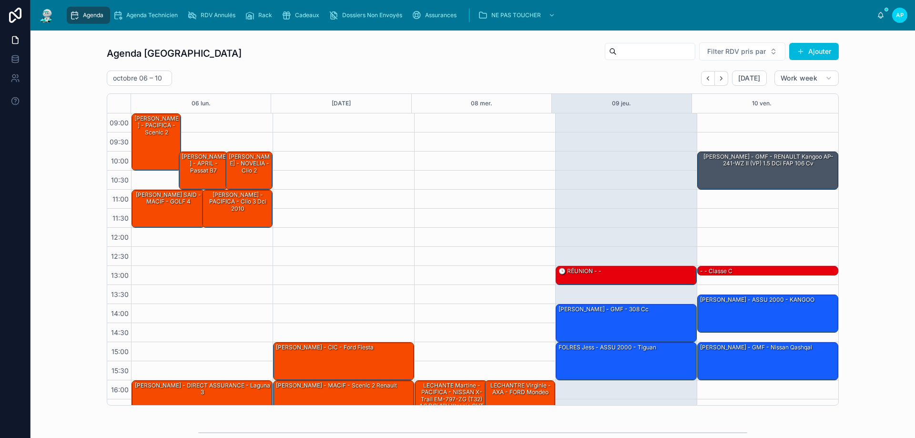
scroll to position [51, 0]
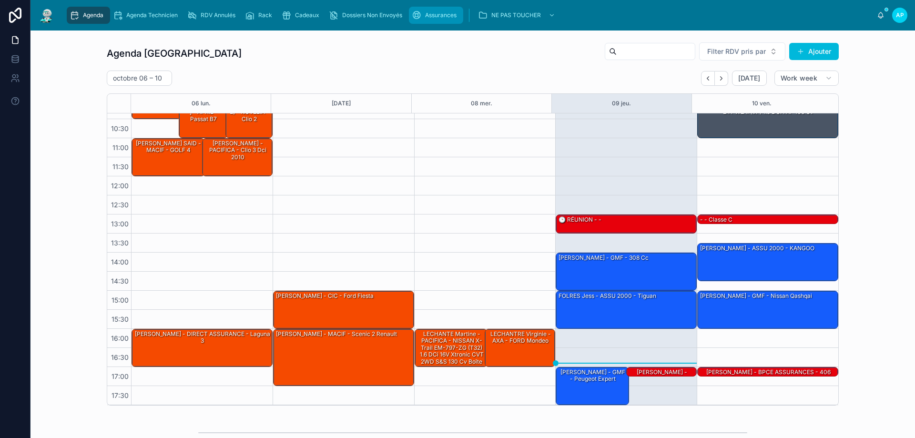
click at [447, 7] on link "Assurances" at bounding box center [436, 15] width 54 height 17
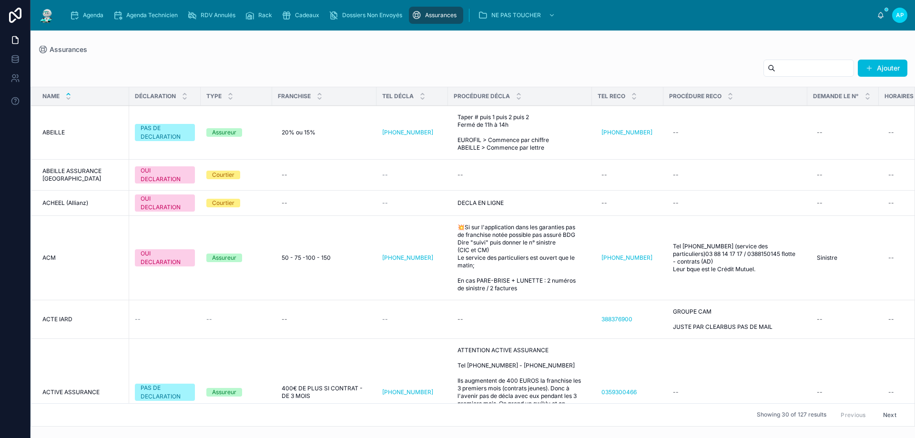
click at [776, 71] on input "text" at bounding box center [815, 68] width 78 height 13
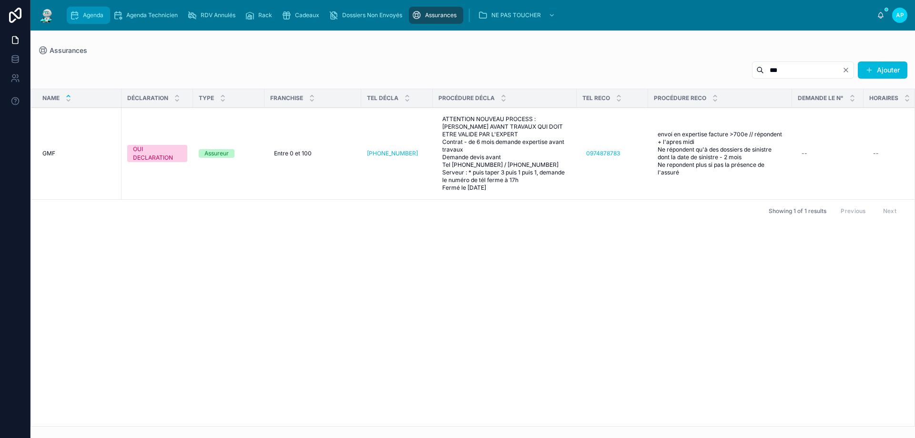
type input "***"
click at [98, 9] on div "Agenda" at bounding box center [89, 15] width 38 height 15
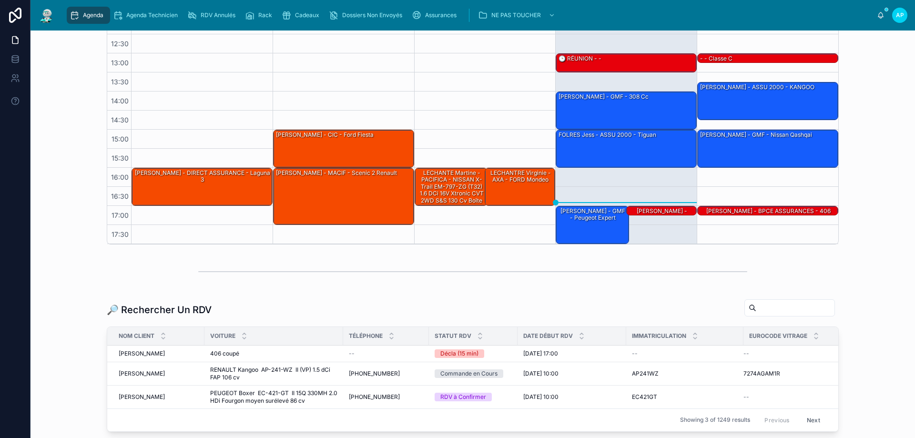
scroll to position [191, 0]
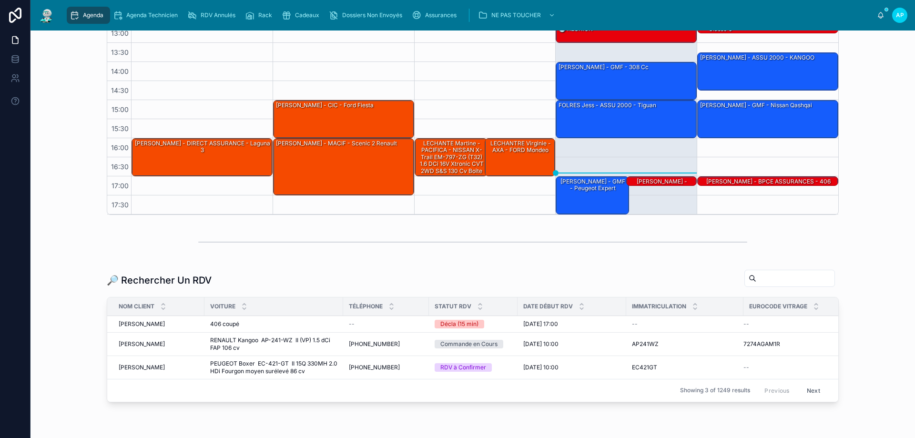
click at [781, 278] on input "text" at bounding box center [796, 278] width 78 height 13
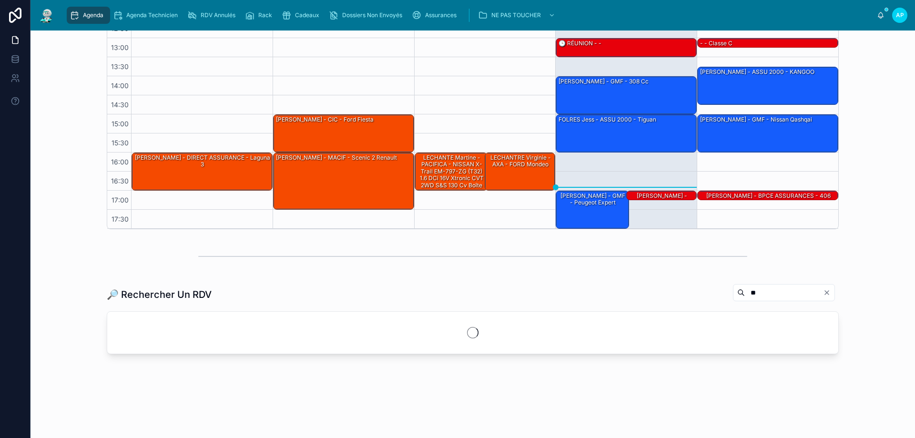
scroll to position [191, 0]
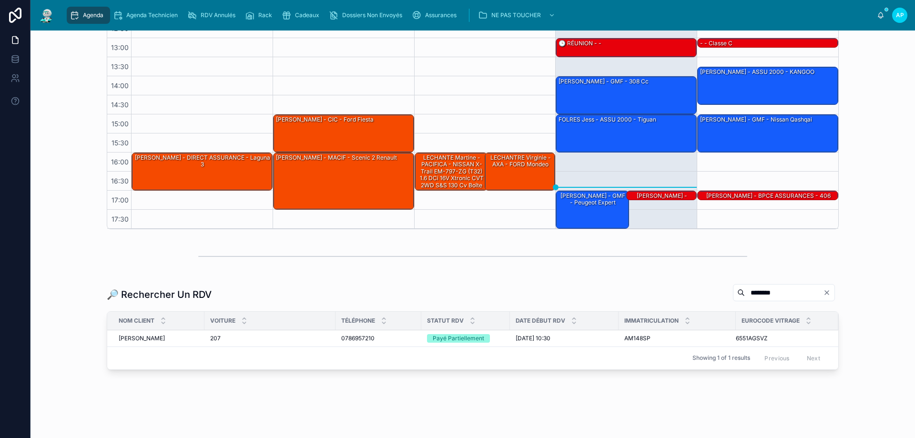
scroll to position [191, 0]
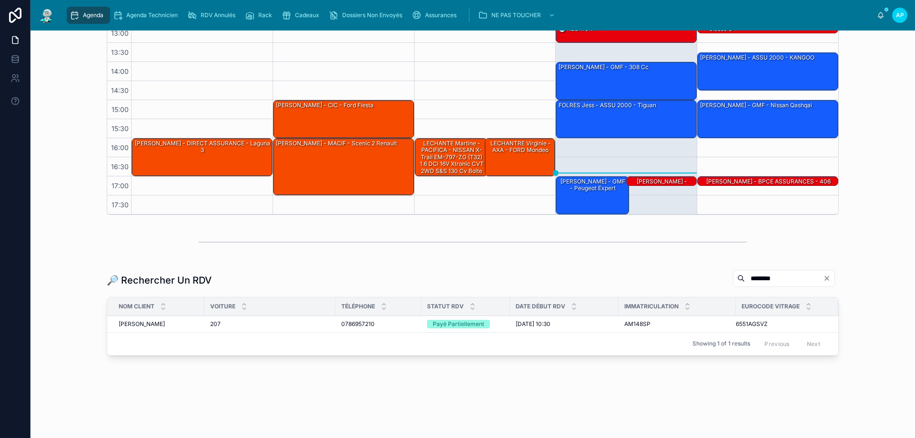
type input "********"
click at [227, 328] on td "207 207" at bounding box center [270, 324] width 131 height 17
click at [229, 323] on div "207 207" at bounding box center [270, 324] width 120 height 8
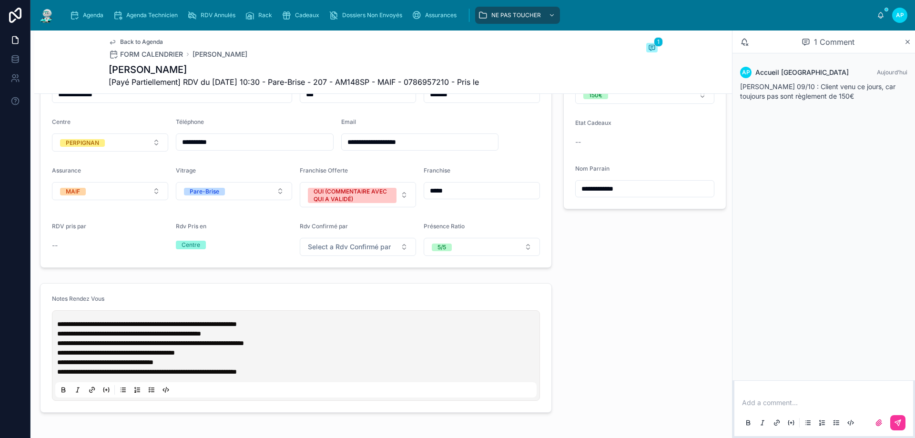
scroll to position [286, 0]
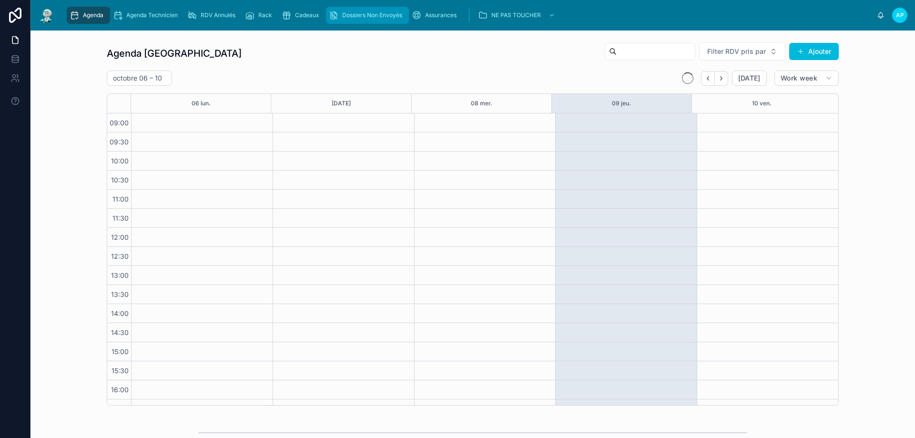
scroll to position [51, 0]
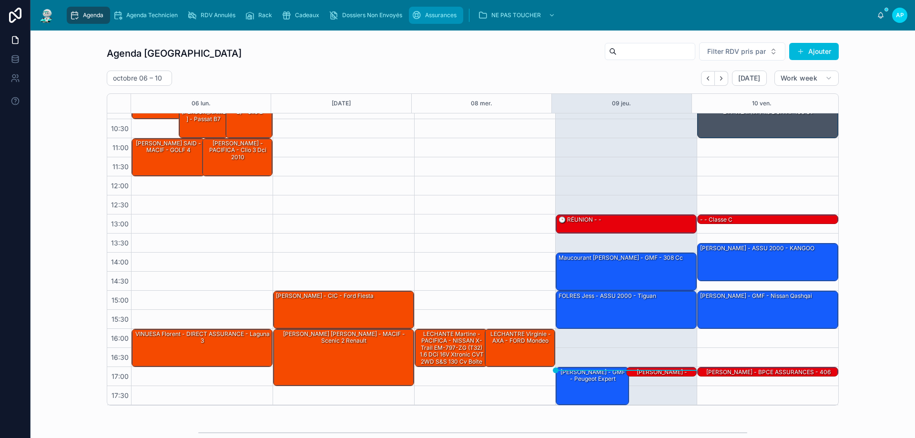
click at [424, 9] on div "Assurances" at bounding box center [436, 15] width 49 height 15
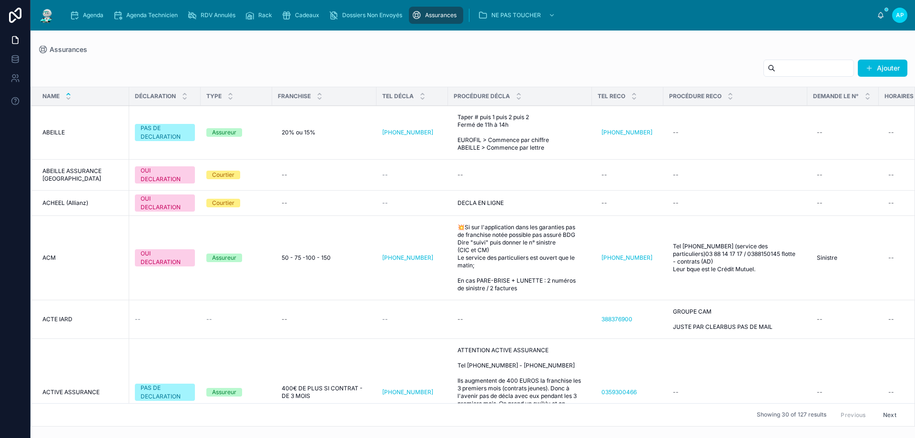
click at [776, 69] on input "text" at bounding box center [815, 68] width 78 height 13
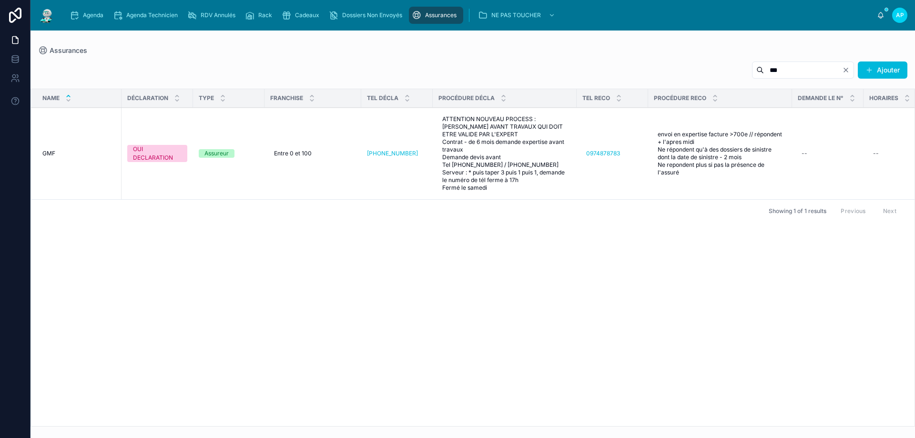
type input "***"
click at [79, 10] on div "Agenda" at bounding box center [89, 15] width 38 height 15
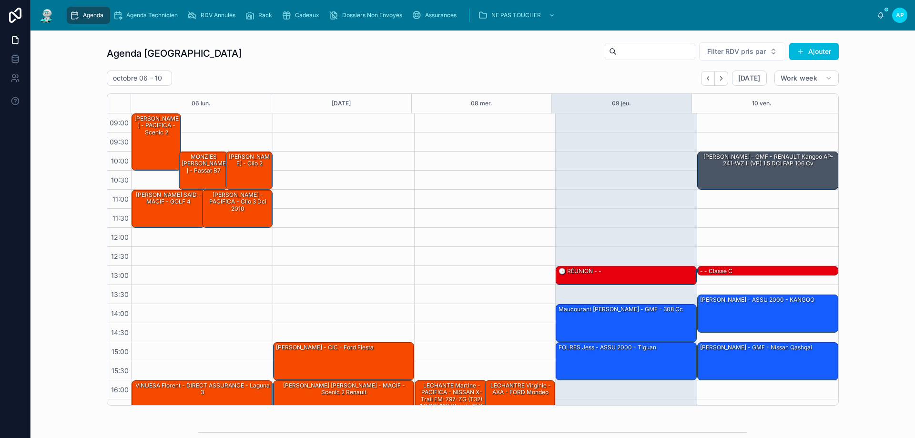
scroll to position [51, 0]
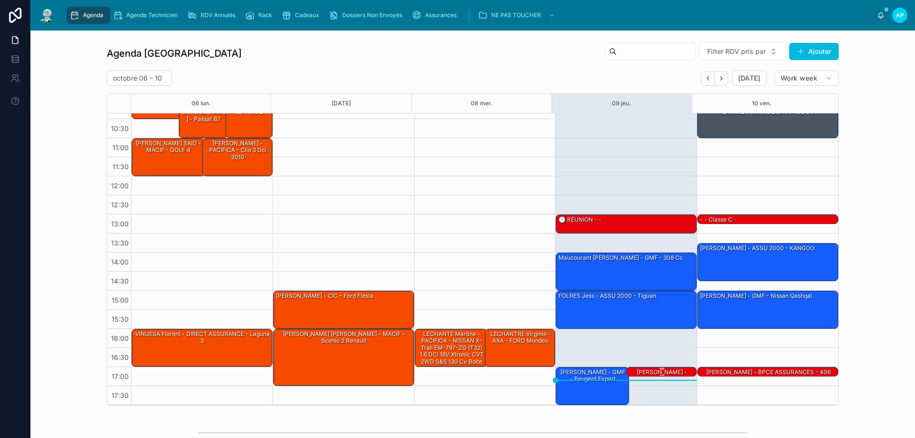
click at [665, 368] on div at bounding box center [662, 368] width 68 height 1
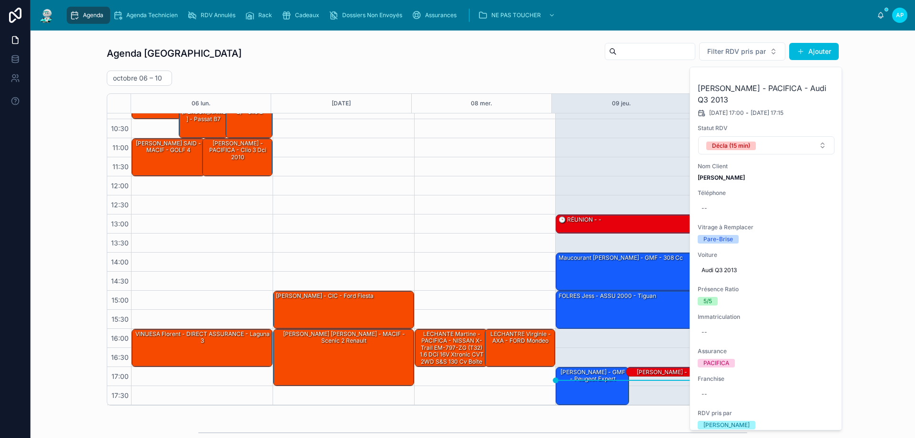
click at [488, 184] on div "16:00 – 17:00 [PERSON_NAME] - PACIFICA - NISSAN X-Trail EM-797-ZG (T32) 1.6 dCi…" at bounding box center [485, 233] width 142 height 343
